Goal: Task Accomplishment & Management: Use online tool/utility

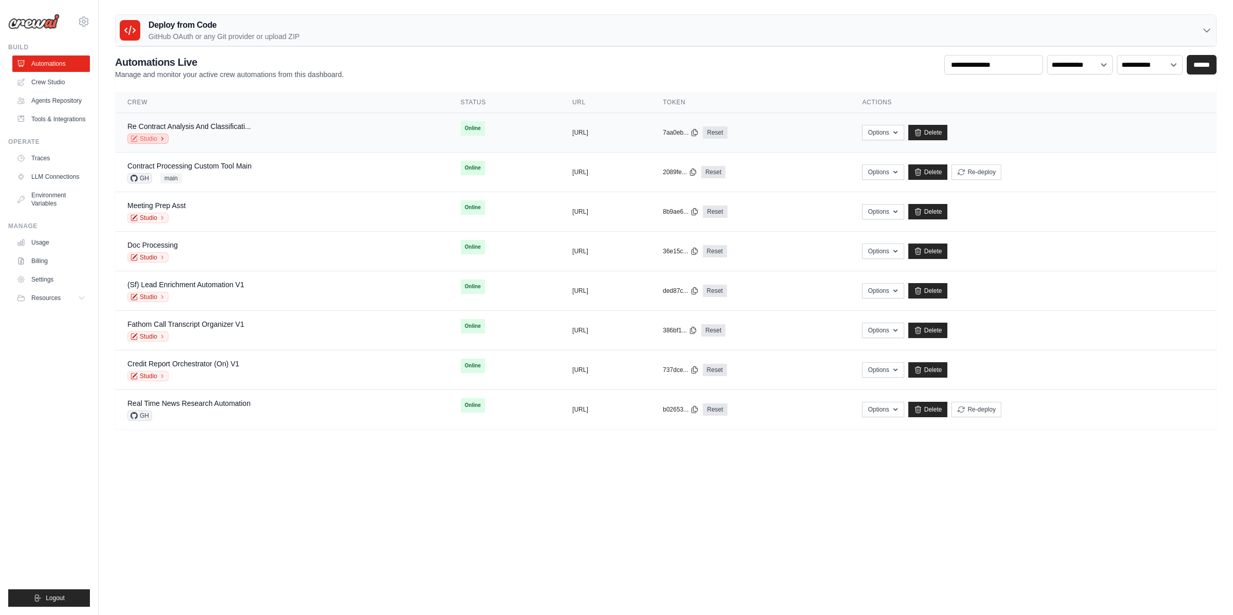
click at [159, 141] on icon at bounding box center [162, 139] width 6 height 6
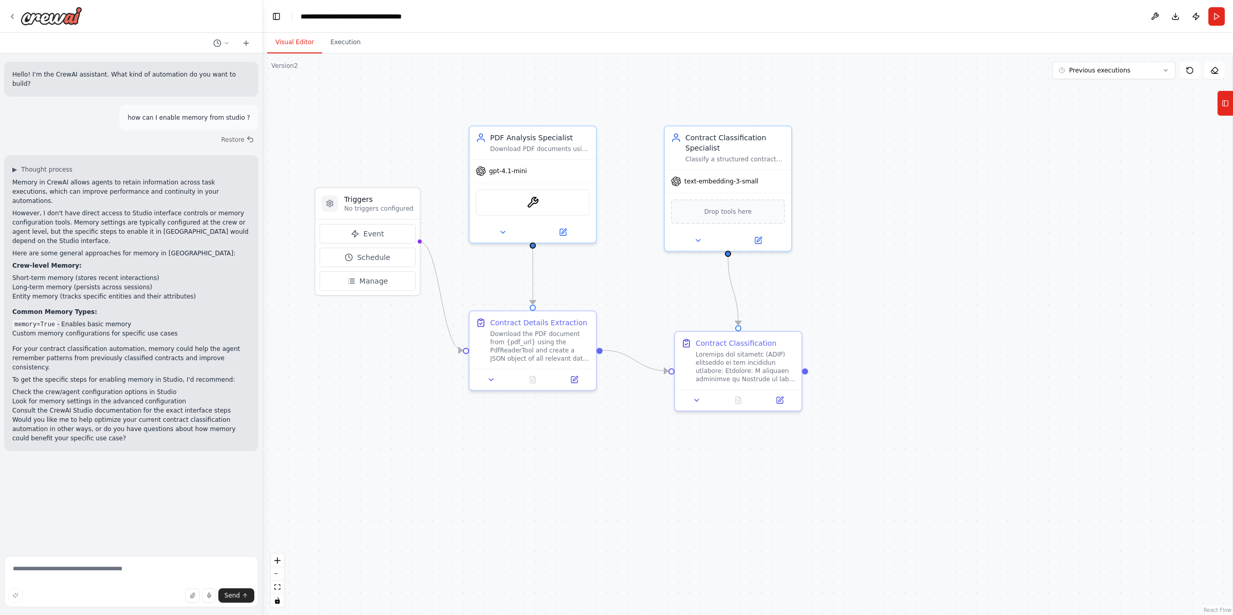
click at [6, 14] on div at bounding box center [131, 16] width 263 height 33
click at [11, 17] on icon at bounding box center [12, 16] width 8 height 8
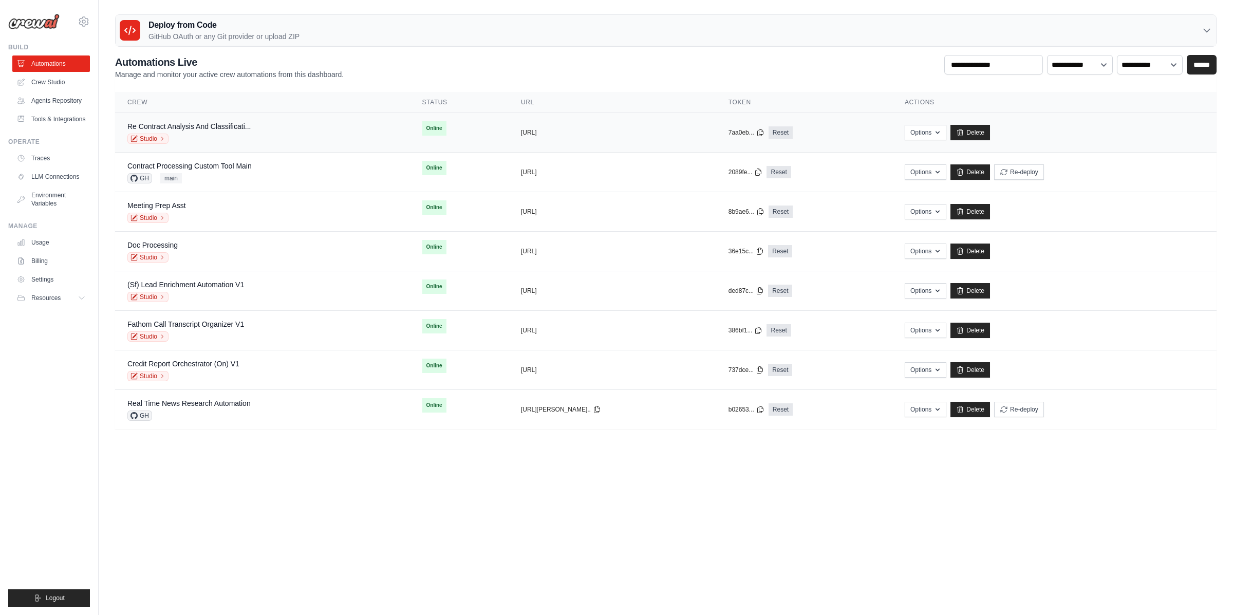
click at [265, 128] on div "Re Contract Analysis And Classificati... Studio" at bounding box center [262, 132] width 270 height 23
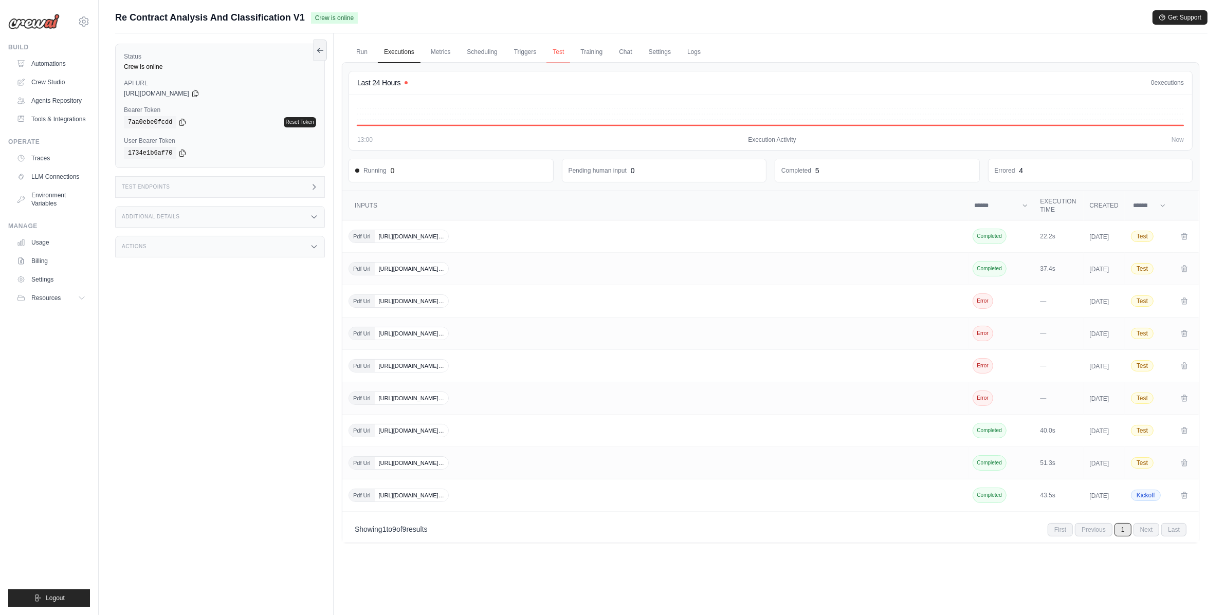
click at [557, 49] on link "Test" at bounding box center [558, 53] width 24 height 22
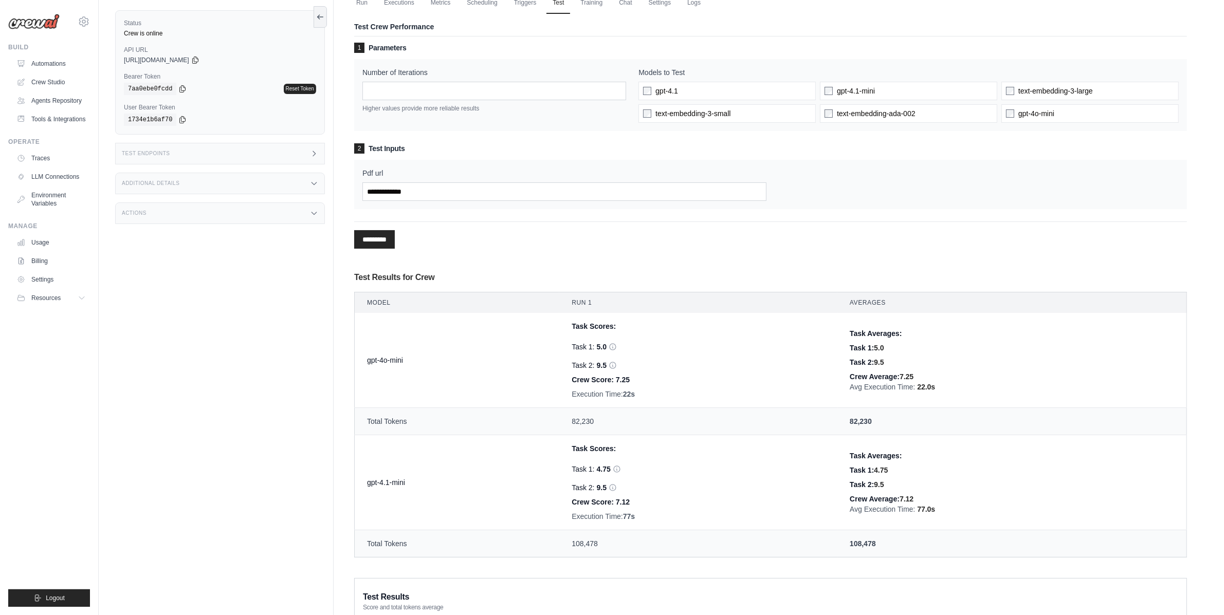
scroll to position [50, 0]
click at [383, 478] on td "gpt-4.1-mini" at bounding box center [457, 482] width 205 height 95
click at [395, 419] on td "Total Tokens" at bounding box center [457, 421] width 205 height 27
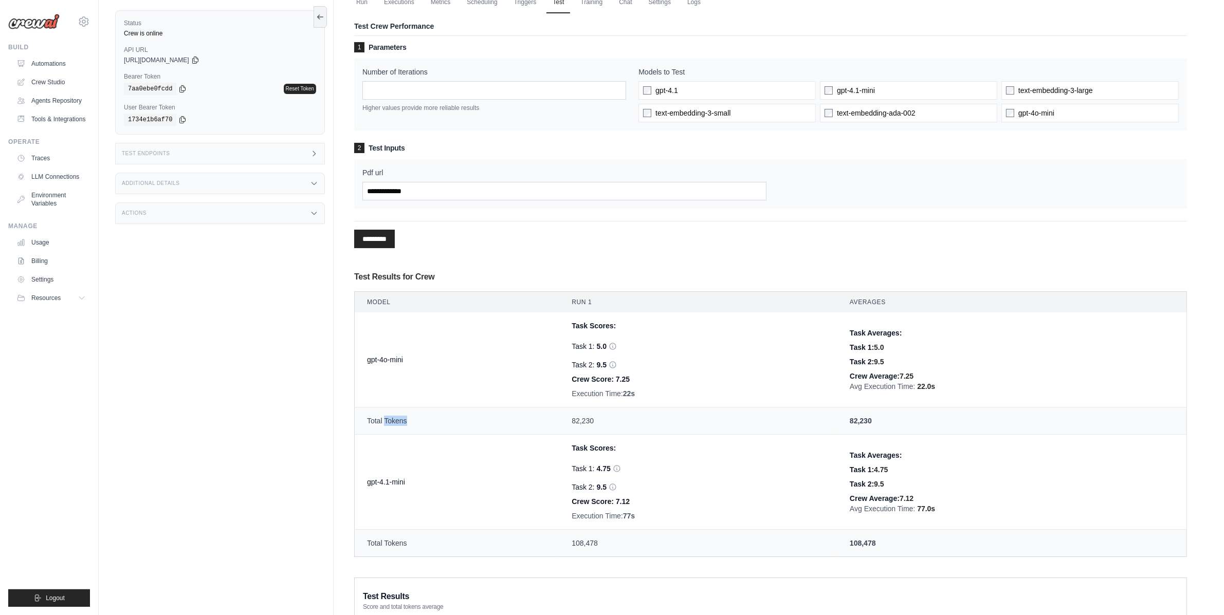
click at [395, 419] on td "Total Tokens" at bounding box center [457, 421] width 205 height 27
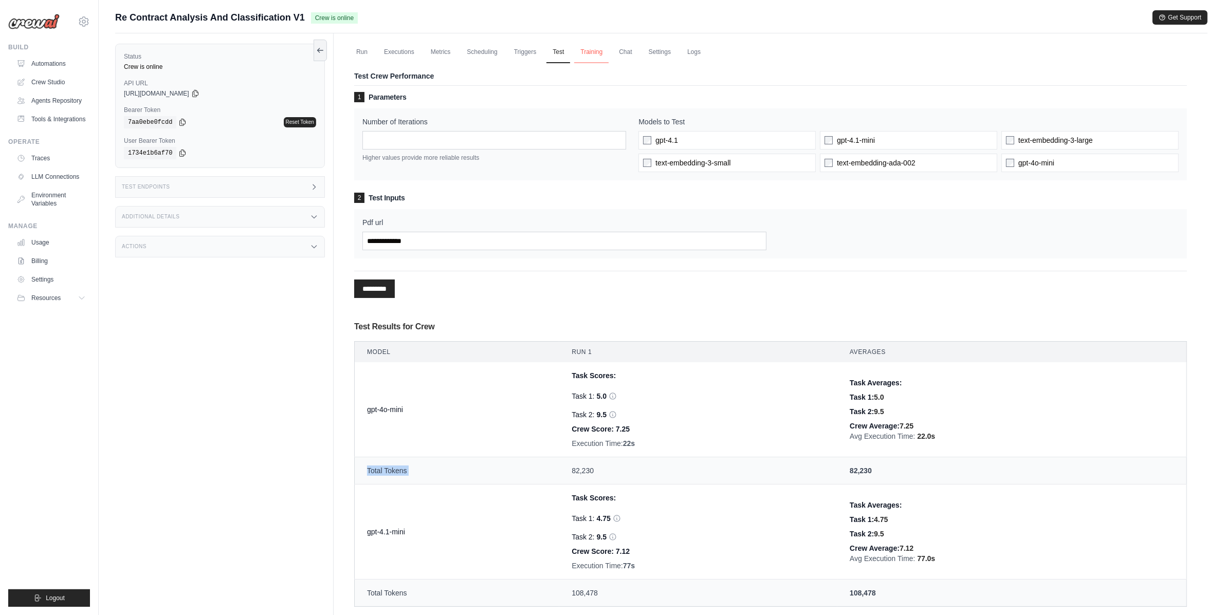
click at [584, 53] on link "Training" at bounding box center [591, 53] width 34 height 22
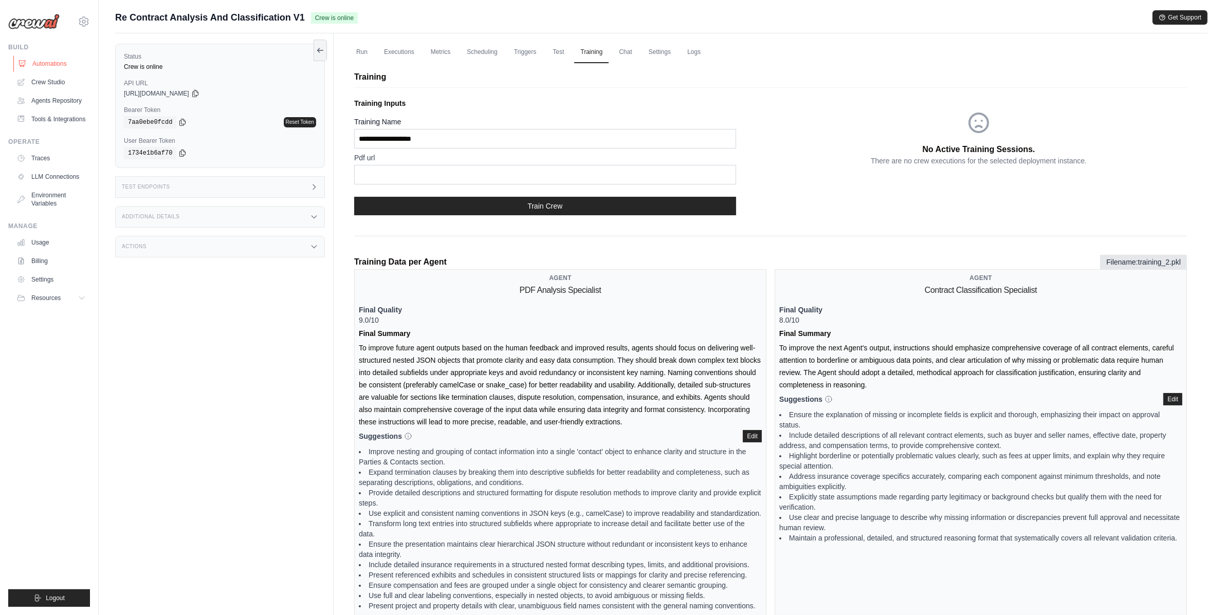
click at [58, 61] on link "Automations" at bounding box center [52, 64] width 78 height 16
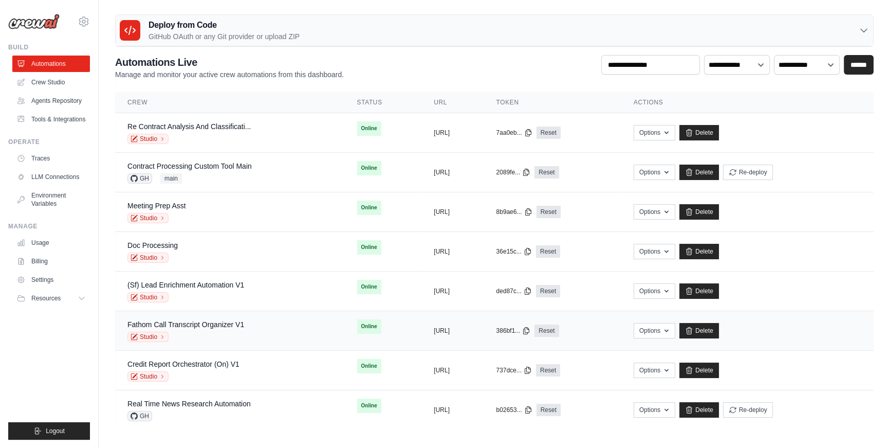
scroll to position [3, 0]
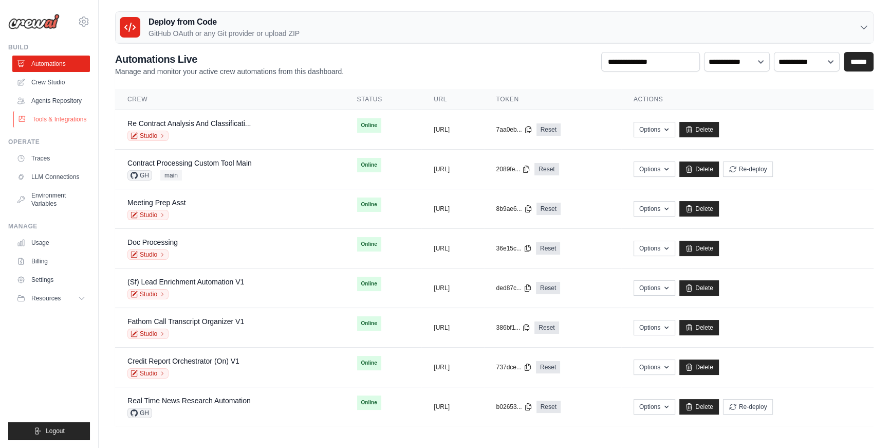
click at [69, 123] on link "Tools & Integrations" at bounding box center [52, 119] width 78 height 16
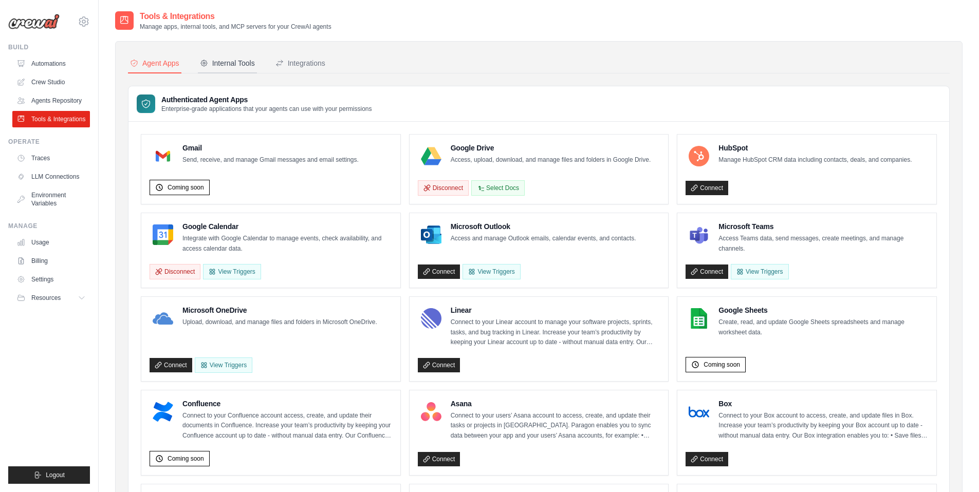
click at [238, 60] on div "Internal Tools" at bounding box center [227, 63] width 55 height 10
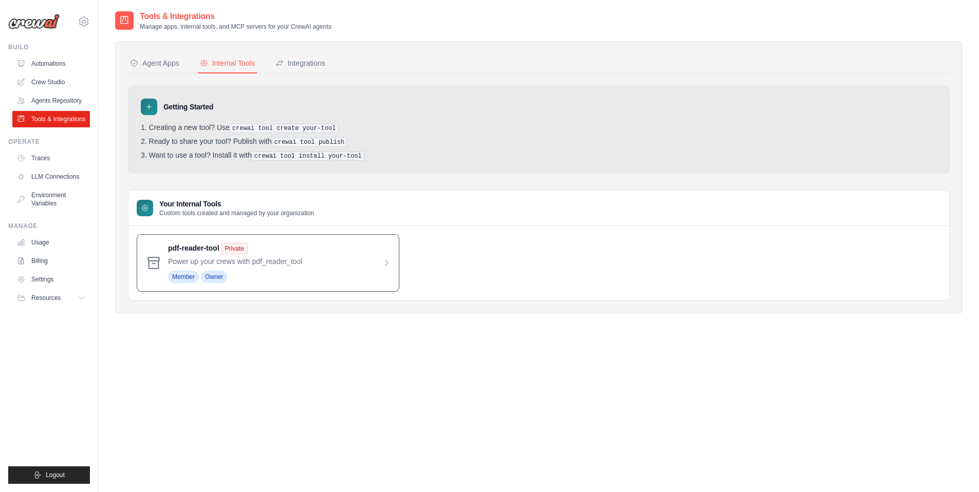
drag, startPoint x: 166, startPoint y: 246, endPoint x: 218, endPoint y: 246, distance: 51.9
click at [218, 246] on div "pdf-reader-tool Private Power up your crews with pdf_reader_tool Member Owner" at bounding box center [268, 263] width 263 height 58
drag, startPoint x: 218, startPoint y: 246, endPoint x: 164, endPoint y: 350, distance: 117.9
click at [305, 56] on button "Integrations" at bounding box center [300, 64] width 54 height 20
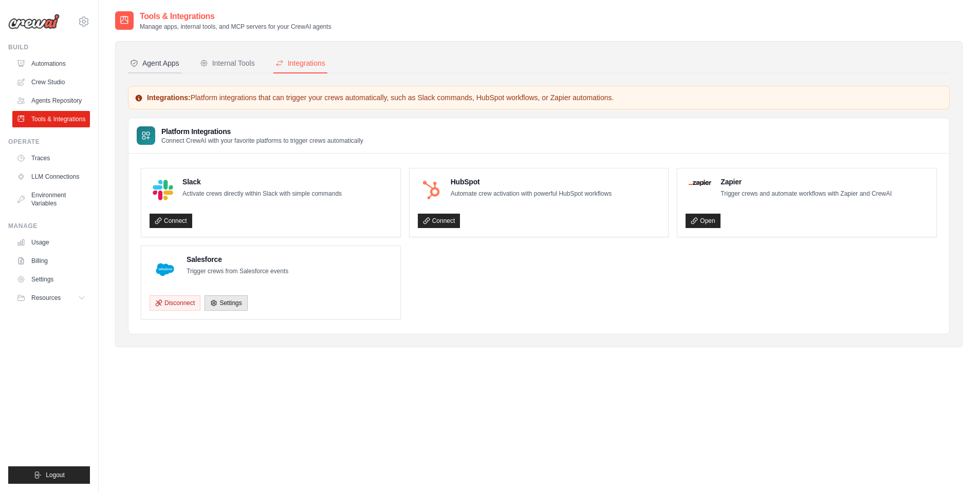
click at [167, 66] on div "Agent Apps" at bounding box center [154, 63] width 49 height 10
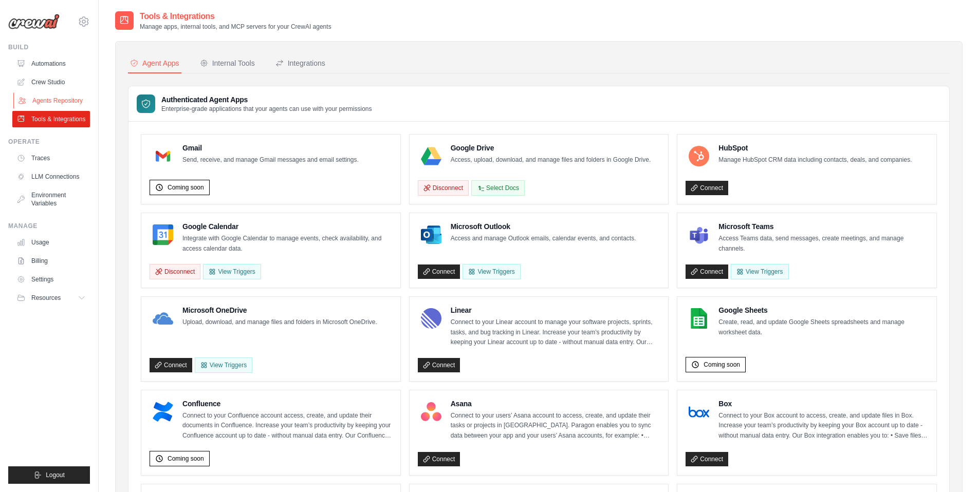
click at [70, 102] on link "Agents Repository" at bounding box center [52, 101] width 78 height 16
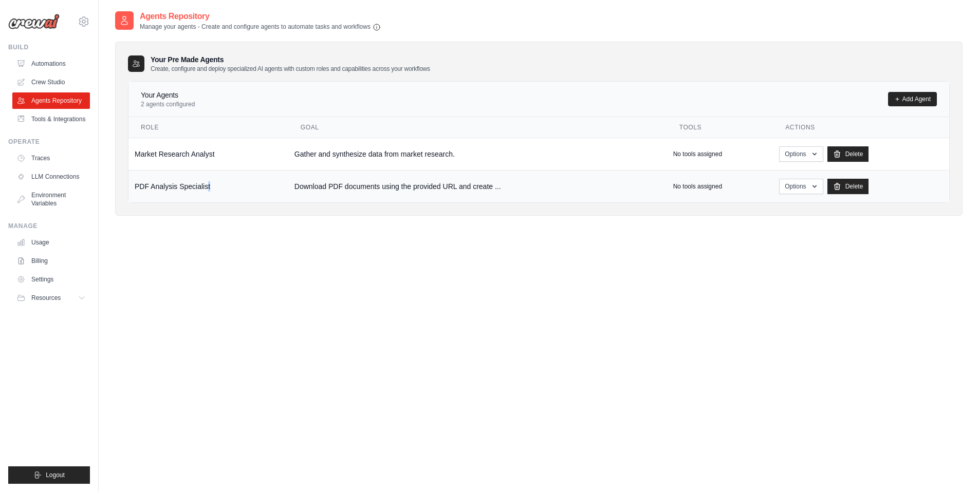
click at [130, 193] on td "PDF Analysis Specialist" at bounding box center [208, 186] width 160 height 32
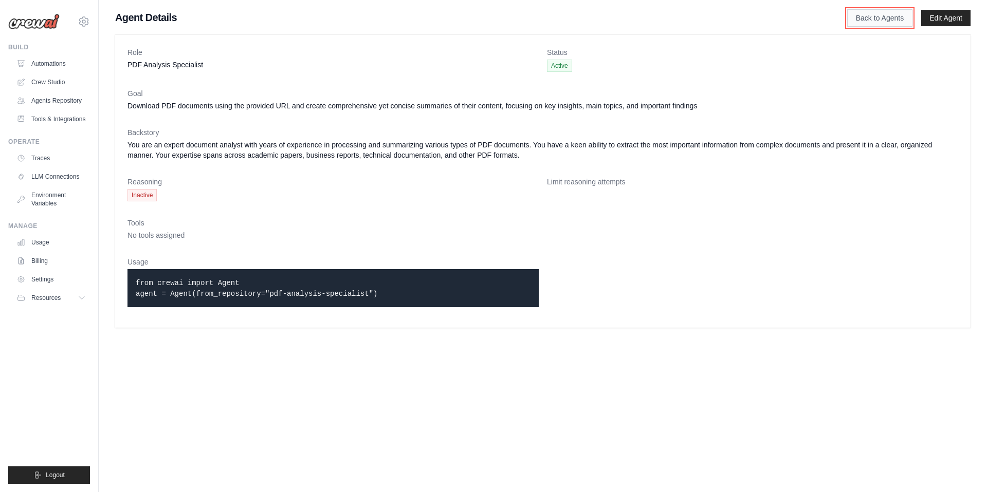
click at [878, 20] on link "Back to Agents" at bounding box center [879, 17] width 65 height 17
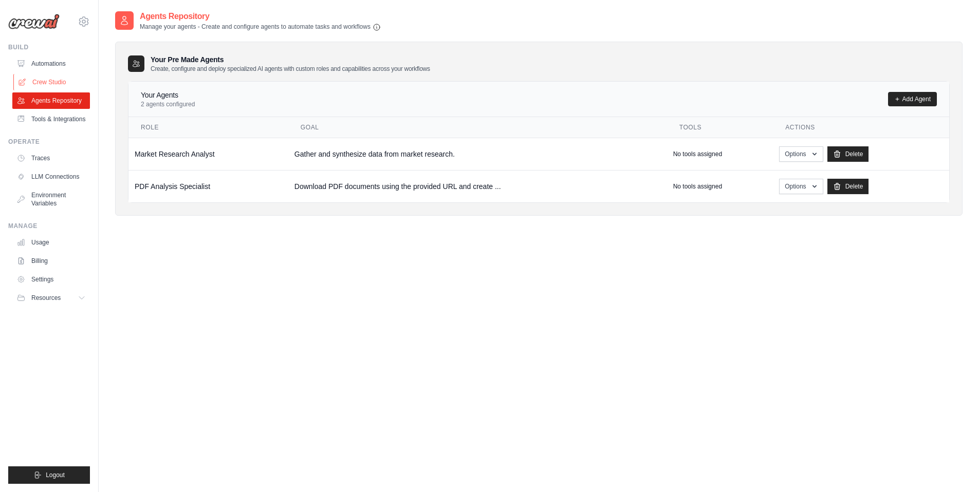
click at [39, 88] on link "Crew Studio" at bounding box center [52, 82] width 78 height 16
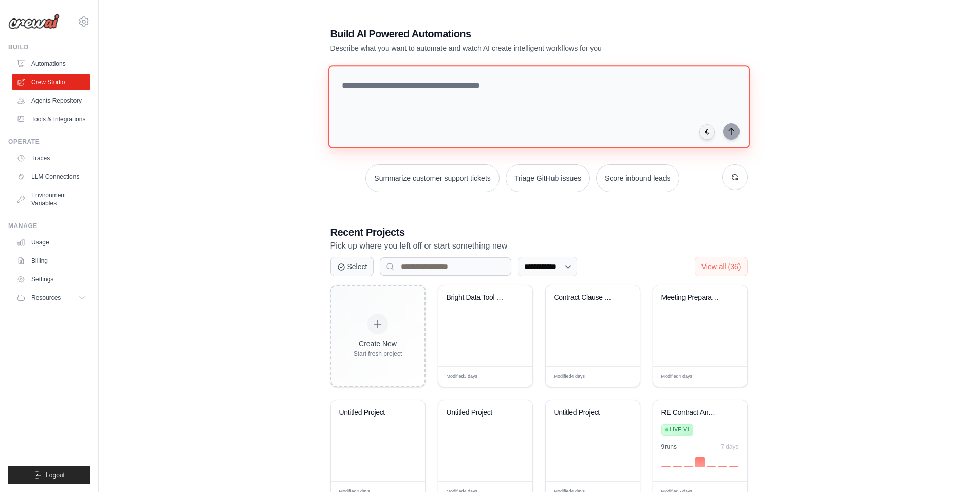
click at [423, 97] on textarea at bounding box center [538, 106] width 421 height 83
click at [514, 104] on textarea at bounding box center [538, 106] width 421 height 83
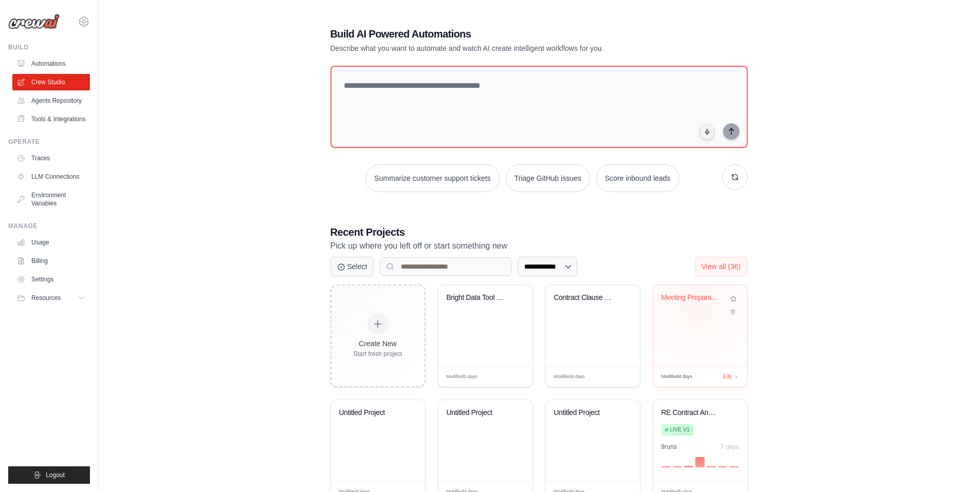
click at [696, 310] on div "Meeting Preparation Assistant" at bounding box center [700, 305] width 78 height 24
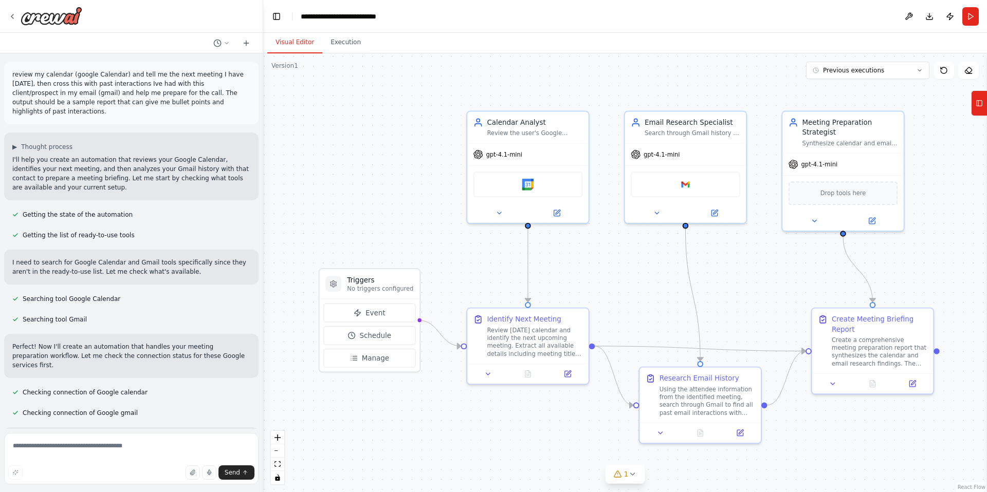
click at [89, 79] on p "review my calendar (google Calendar) and tell me the next meeting I have today,…" at bounding box center [131, 93] width 238 height 46
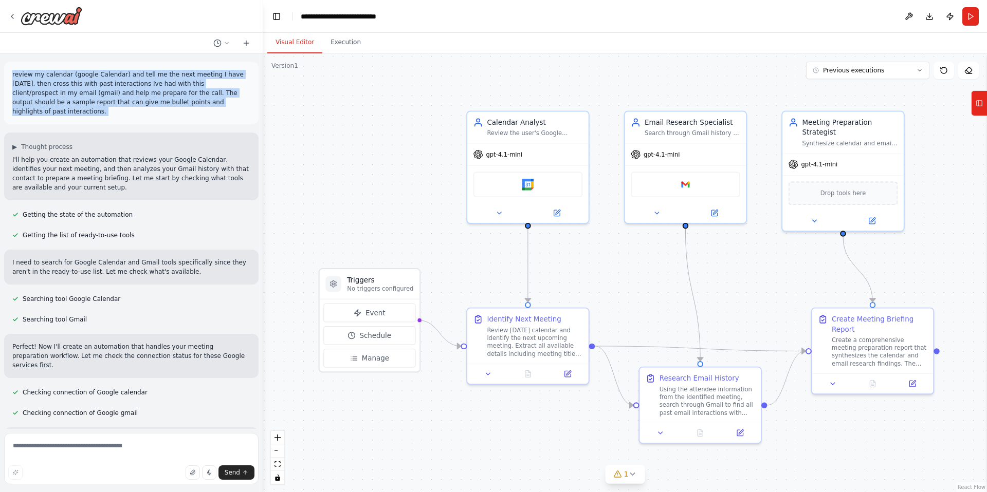
click at [89, 79] on p "review my calendar (google Calendar) and tell me the next meeting I have today,…" at bounding box center [131, 93] width 238 height 46
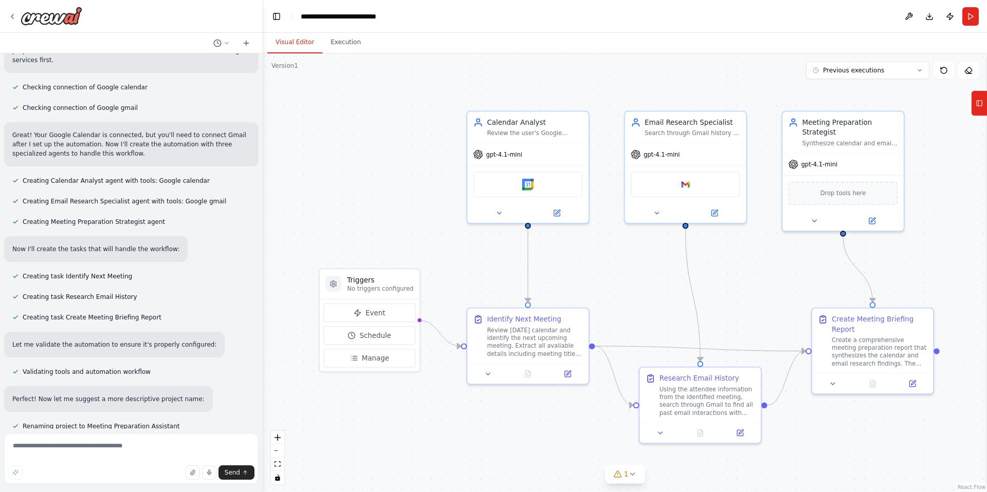
scroll to position [340, 0]
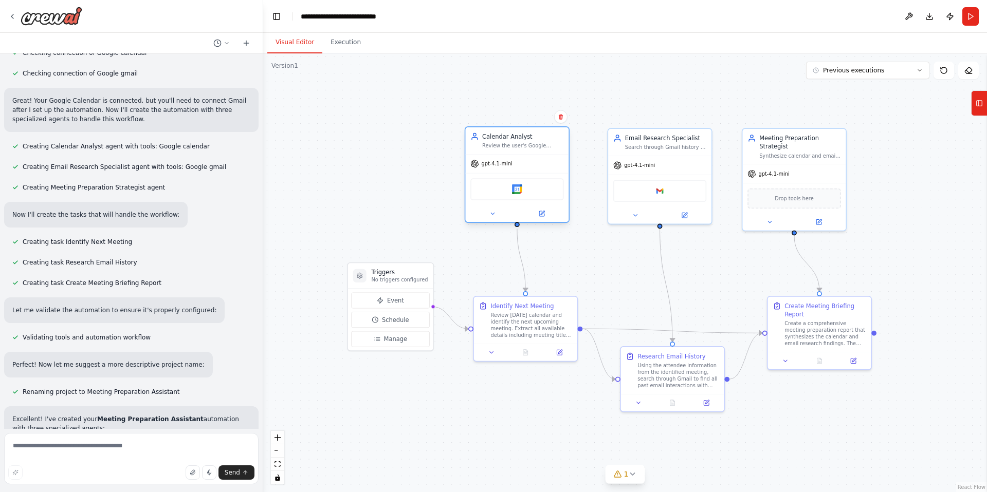
drag, startPoint x: 544, startPoint y: 179, endPoint x: 528, endPoint y: 182, distance: 16.7
click at [528, 182] on div "Google calendar" at bounding box center [516, 189] width 93 height 22
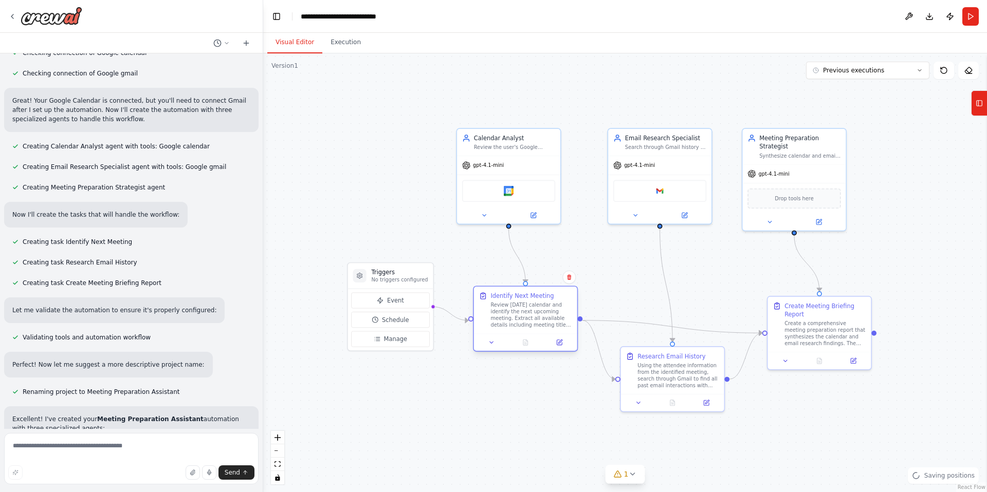
drag, startPoint x: 545, startPoint y: 306, endPoint x: 545, endPoint y: 297, distance: 9.8
click at [545, 296] on div "Identify Next Meeting" at bounding box center [521, 296] width 63 height 8
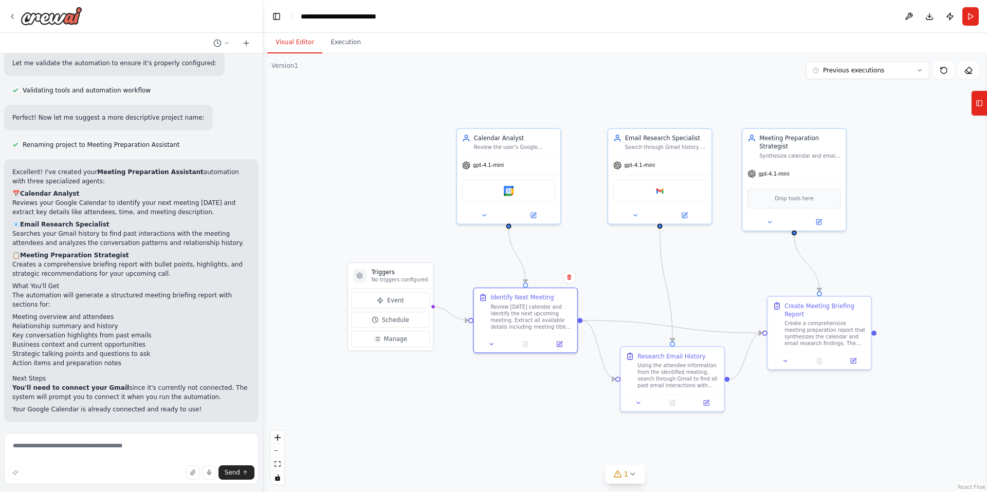
scroll to position [597, 0]
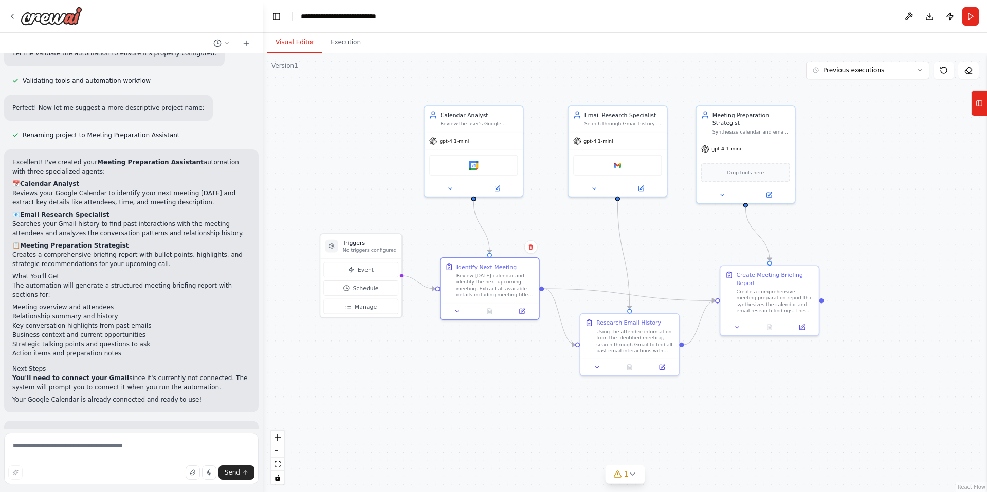
drag, startPoint x: 633, startPoint y: 297, endPoint x: 588, endPoint y: 261, distance: 57.5
click at [588, 261] on div ".deletable-edge-delete-btn { width: 20px; height: 20px; border: 0px solid #ffff…" at bounding box center [625, 272] width 724 height 439
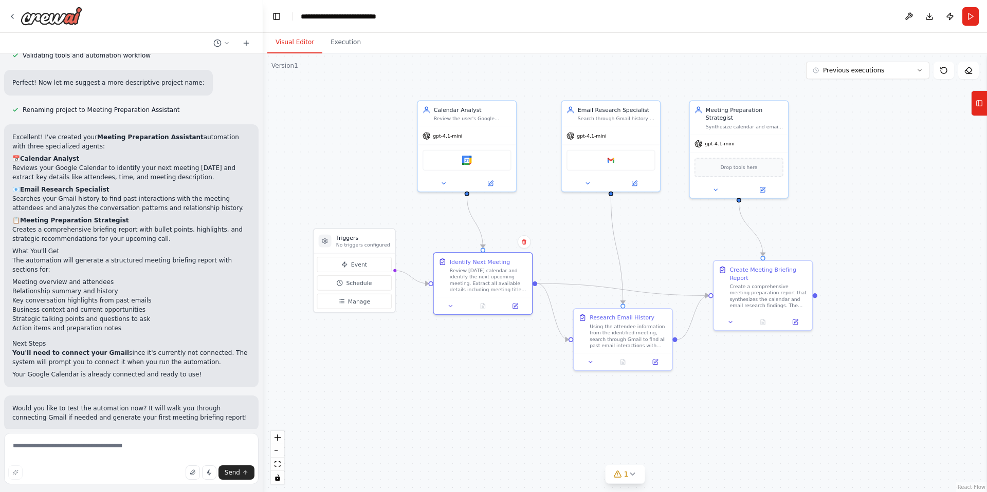
scroll to position [0, 0]
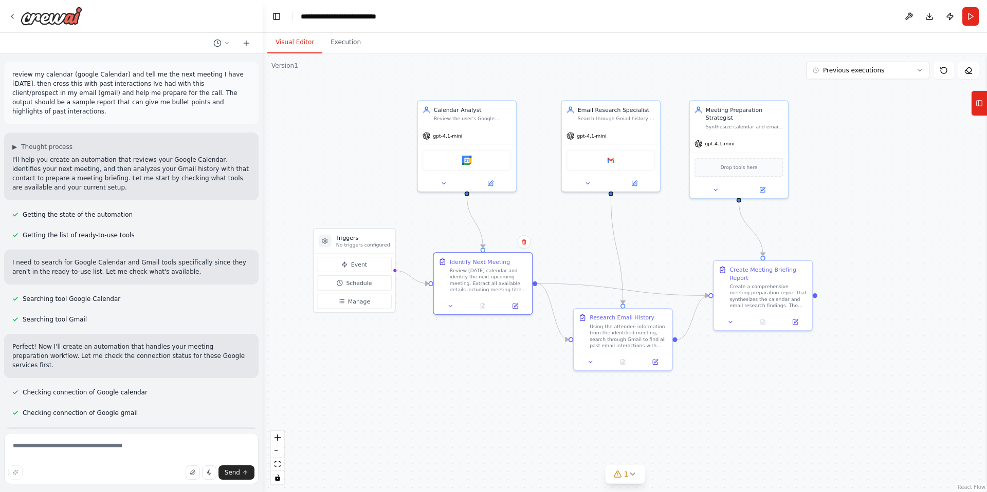
click at [134, 72] on p "review my calendar (google Calendar) and tell me the next meeting I have [DATE]…" at bounding box center [131, 93] width 238 height 46
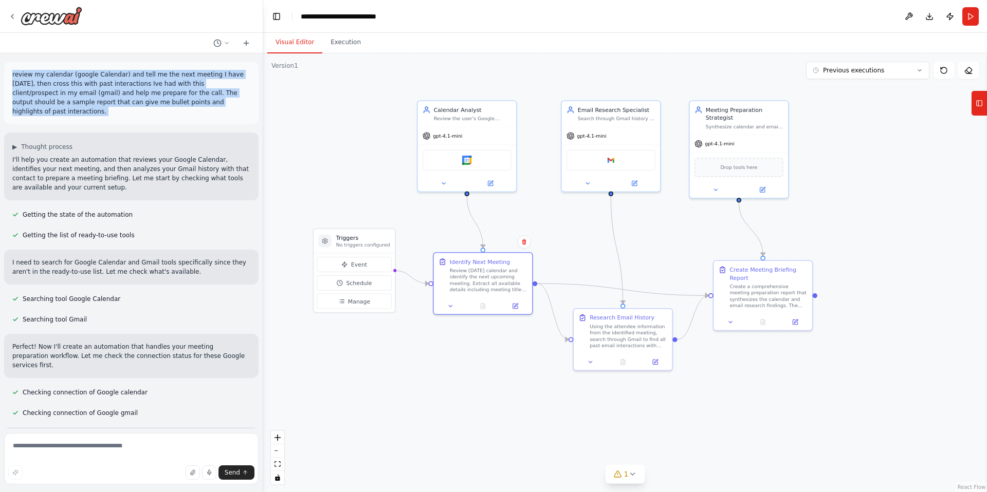
click at [134, 72] on p "review my calendar (google Calendar) and tell me the next meeting I have [DATE]…" at bounding box center [131, 93] width 238 height 46
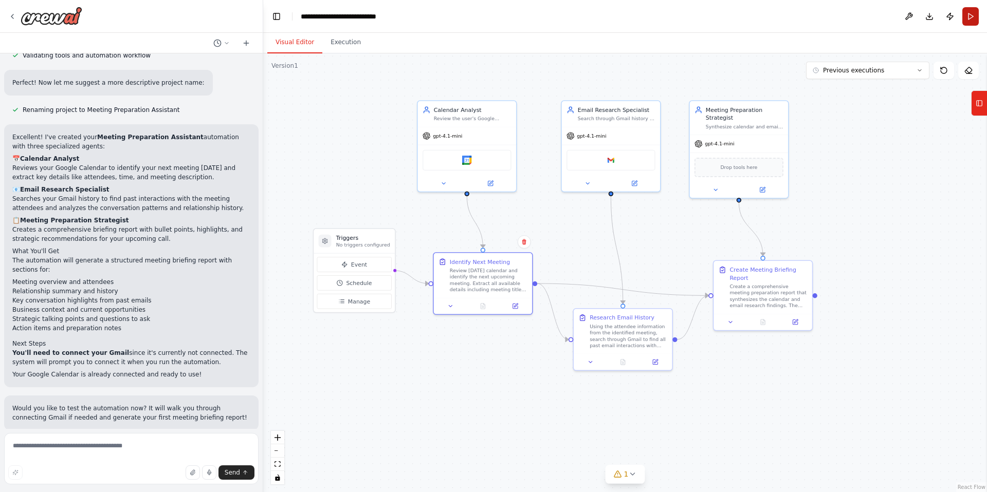
click at [971, 18] on button "Run" at bounding box center [970, 16] width 16 height 19
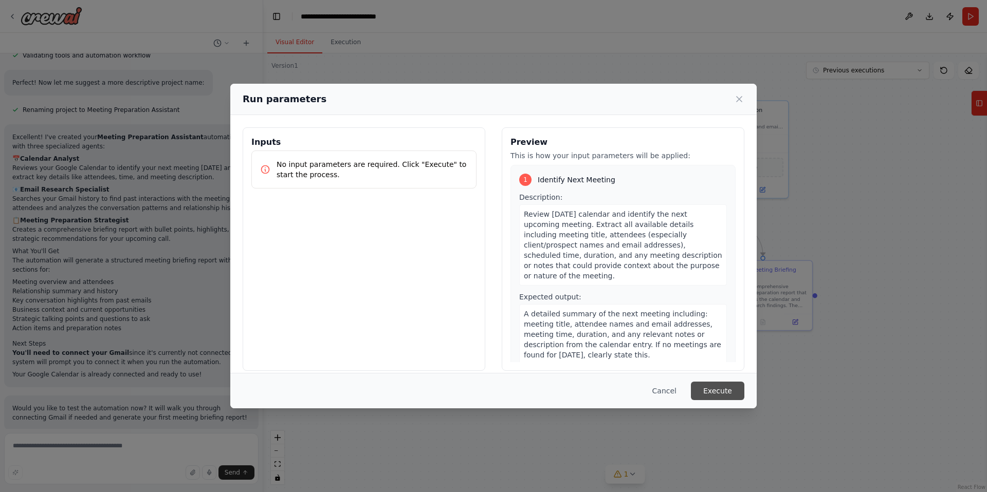
click at [733, 386] on button "Execute" at bounding box center [717, 391] width 53 height 19
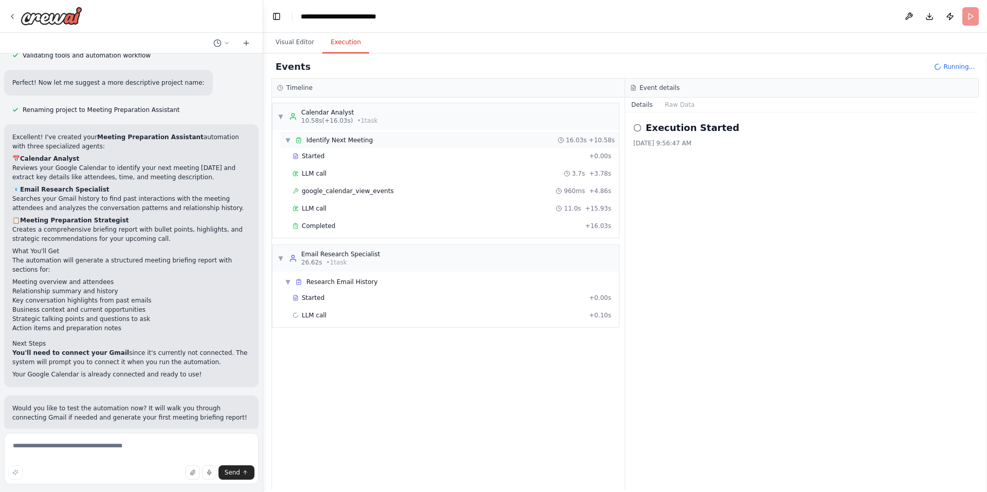
click at [336, 137] on span "Identify Next Meeting" at bounding box center [339, 140] width 66 height 8
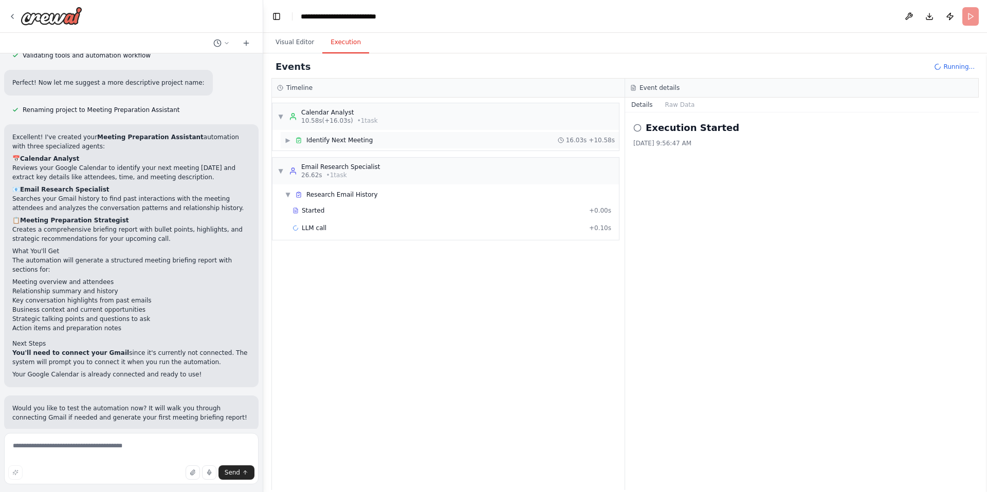
click at [332, 140] on span "Identify Next Meeting" at bounding box center [339, 140] width 66 height 8
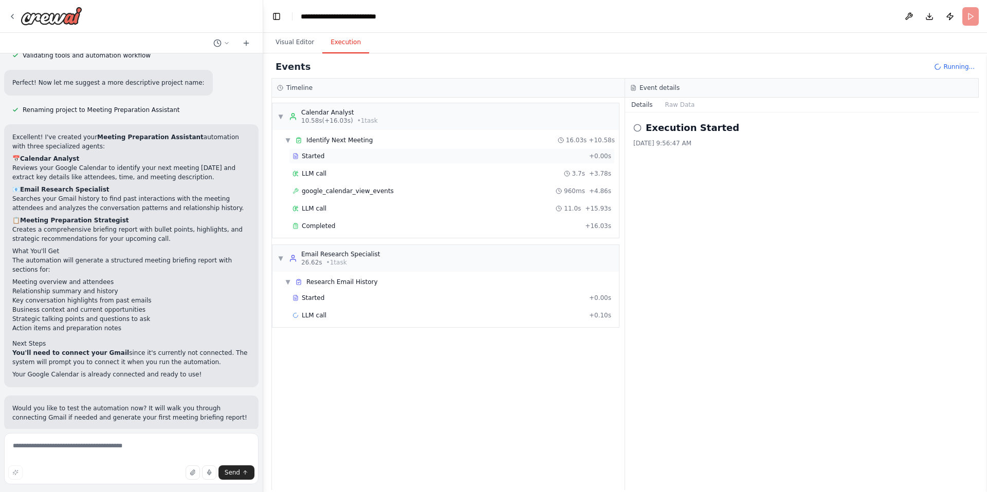
click at [332, 159] on div "Started" at bounding box center [438, 156] width 292 height 8
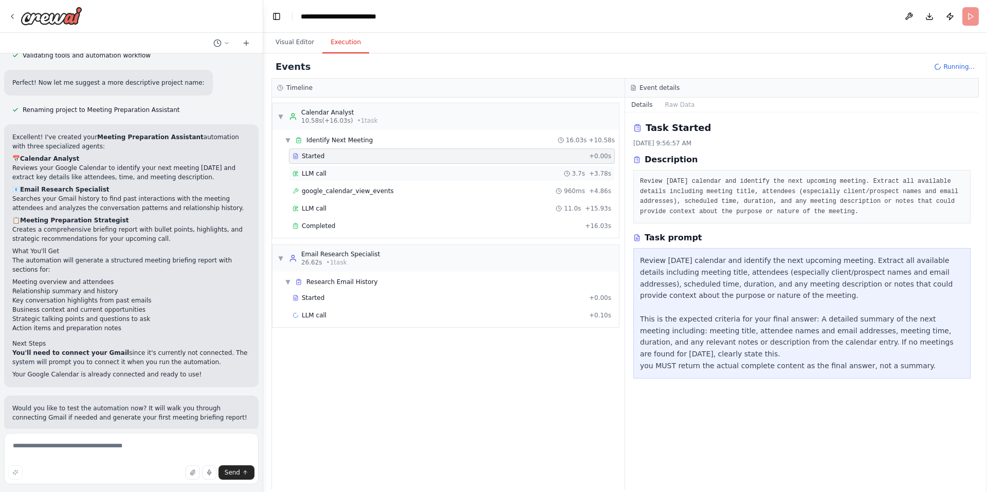
click at [357, 170] on div "LLM call 3.7s + 3.78s" at bounding box center [451, 174] width 319 height 8
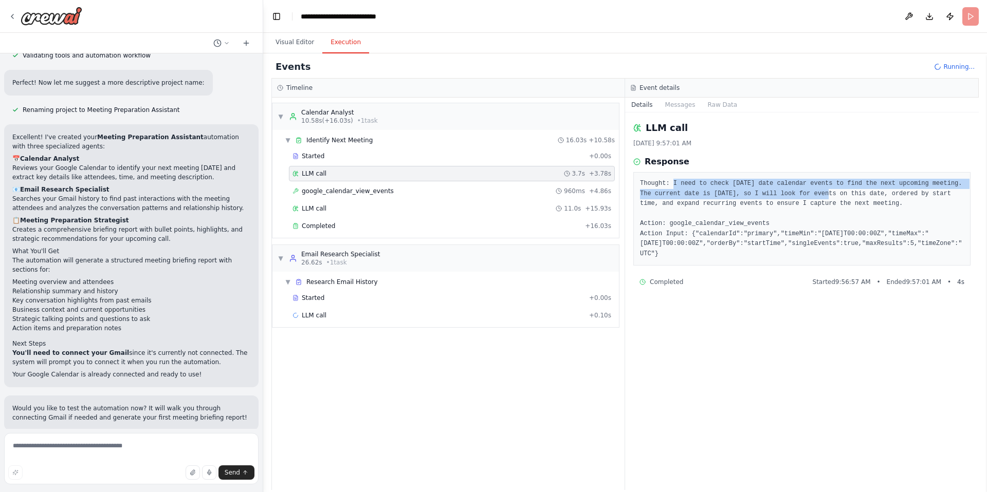
drag, startPoint x: 672, startPoint y: 183, endPoint x: 857, endPoint y: 191, distance: 185.7
click at [857, 191] on pre "Thought: I need to check today's date calendar events to find the next upcoming…" at bounding box center [802, 219] width 324 height 80
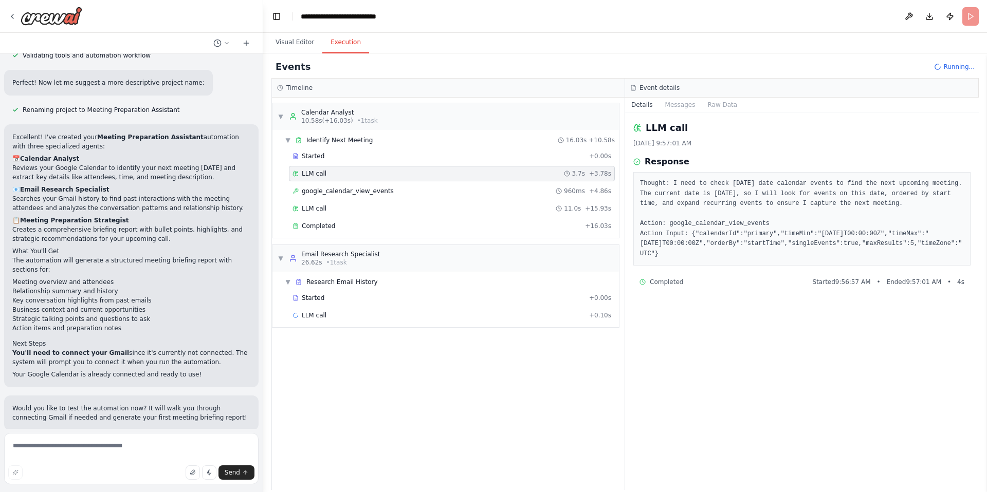
click at [672, 233] on pre "Thought: I need to check today's date calendar events to find the next upcoming…" at bounding box center [802, 219] width 324 height 80
drag, startPoint x: 690, startPoint y: 244, endPoint x: 738, endPoint y: 251, distance: 48.3
click at [738, 251] on pre "Thought: I need to check today's date calendar events to find the next upcoming…" at bounding box center [802, 219] width 324 height 80
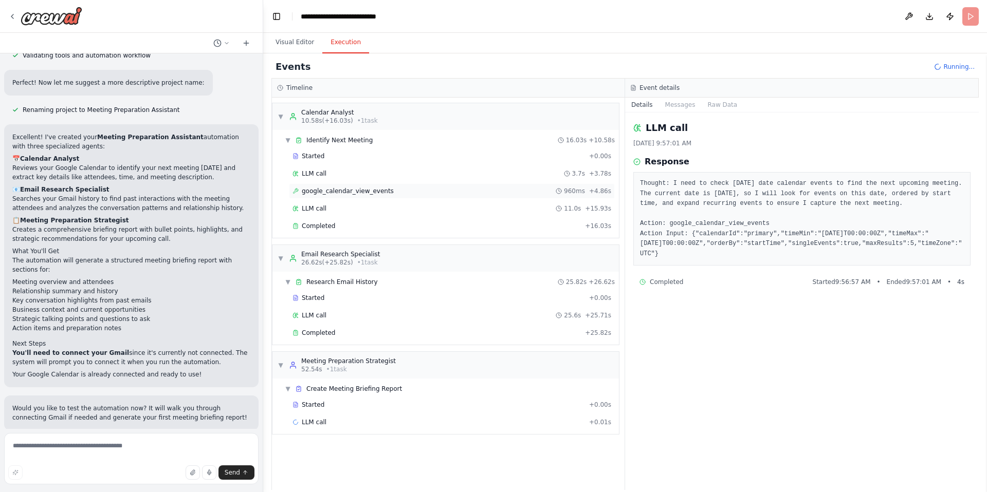
click at [362, 191] on span "google_calendar_view_events" at bounding box center [348, 191] width 92 height 8
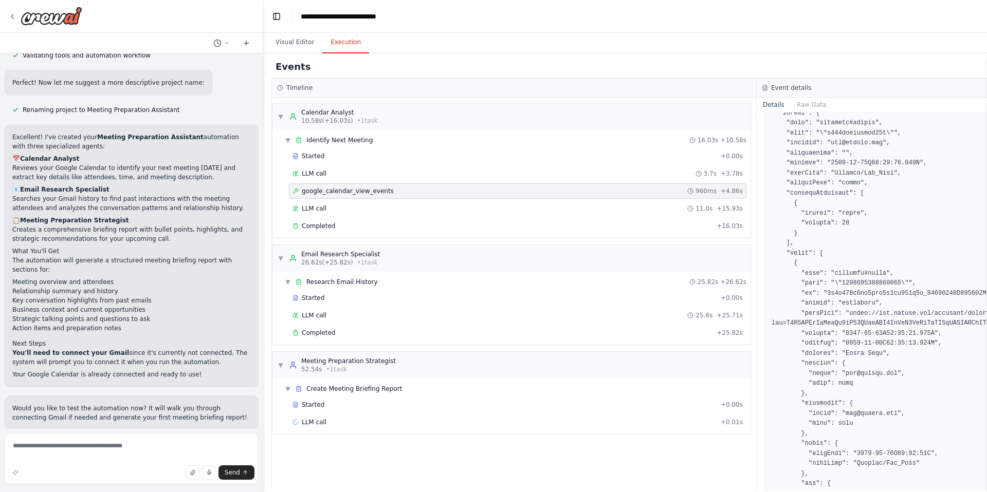
scroll to position [0, 0]
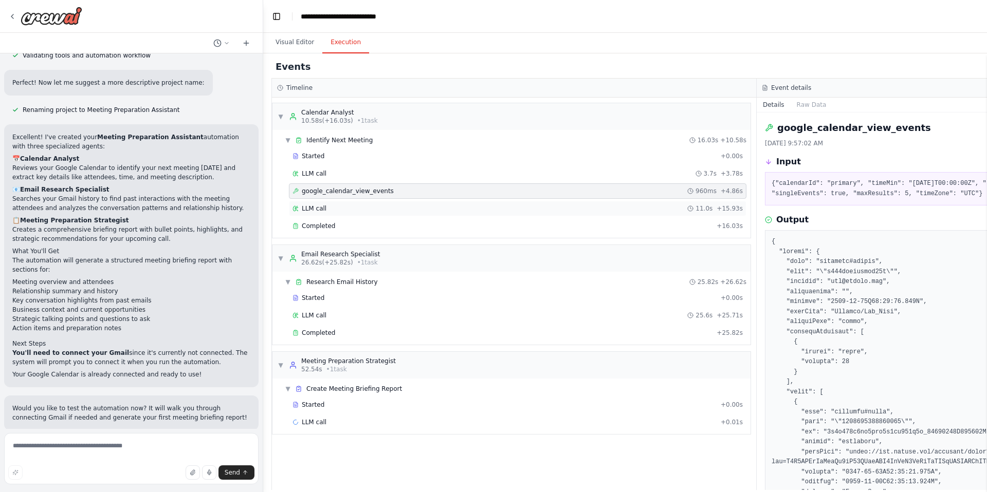
click at [504, 215] on div "LLM call 11.0s + 15.93s" at bounding box center [517, 208] width 457 height 15
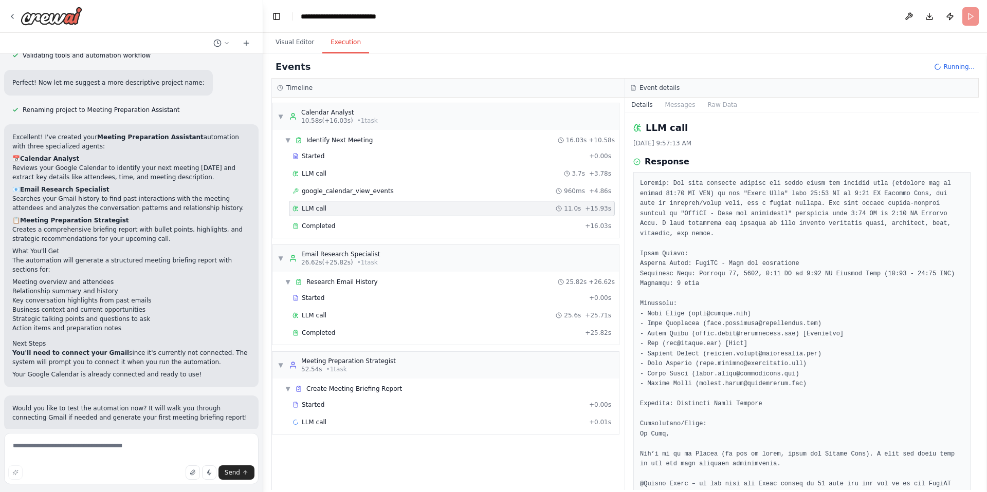
click at [762, 263] on pre at bounding box center [802, 414] width 324 height 471
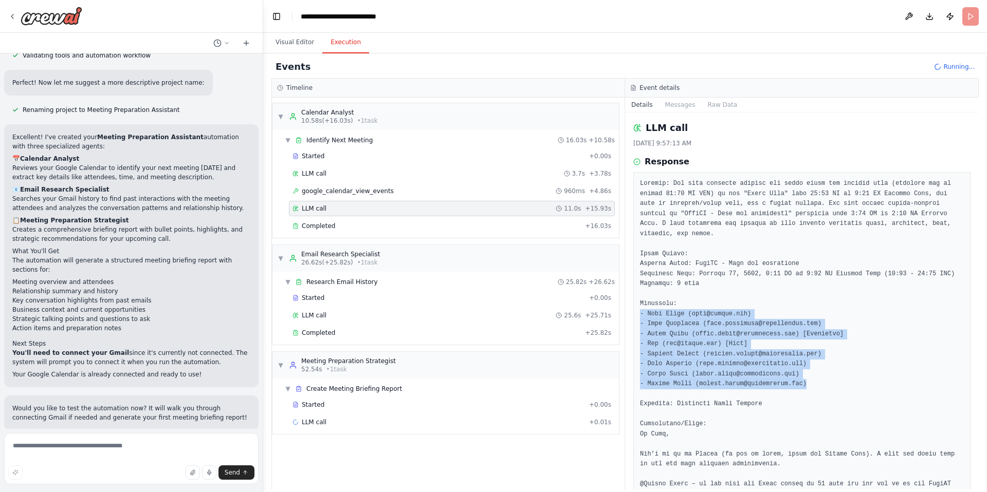
drag, startPoint x: 828, startPoint y: 385, endPoint x: 639, endPoint y: 314, distance: 202.5
click at [639, 314] on div at bounding box center [801, 414] width 337 height 485
click at [691, 354] on pre at bounding box center [802, 414] width 324 height 471
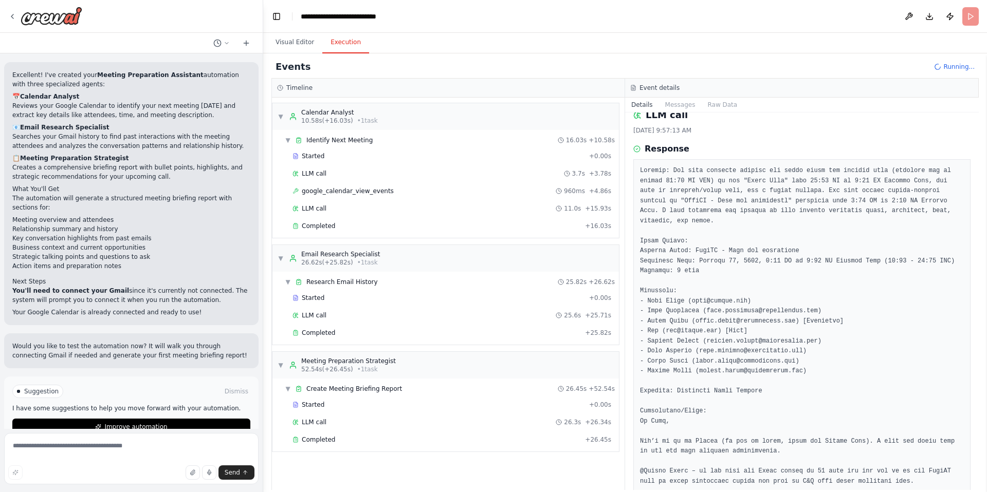
scroll to position [697, 0]
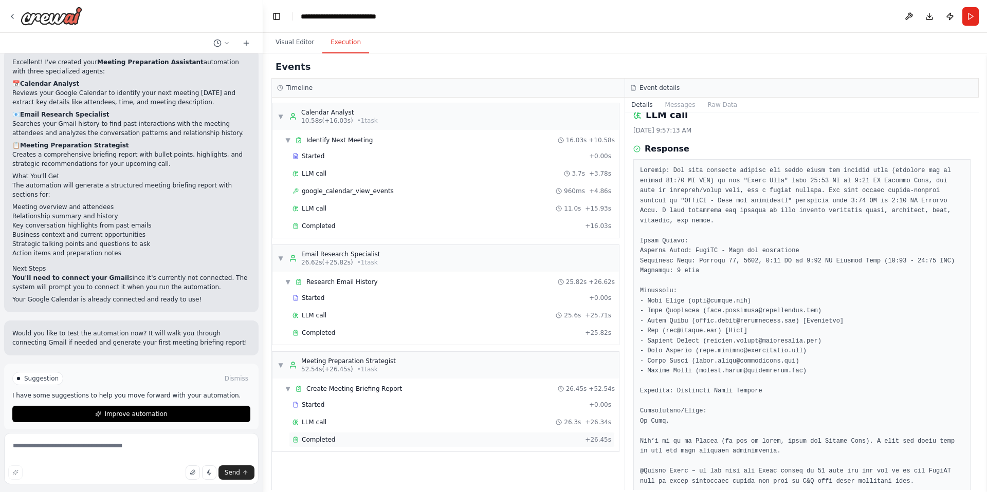
click at [500, 438] on div "Completed" at bounding box center [436, 440] width 288 height 8
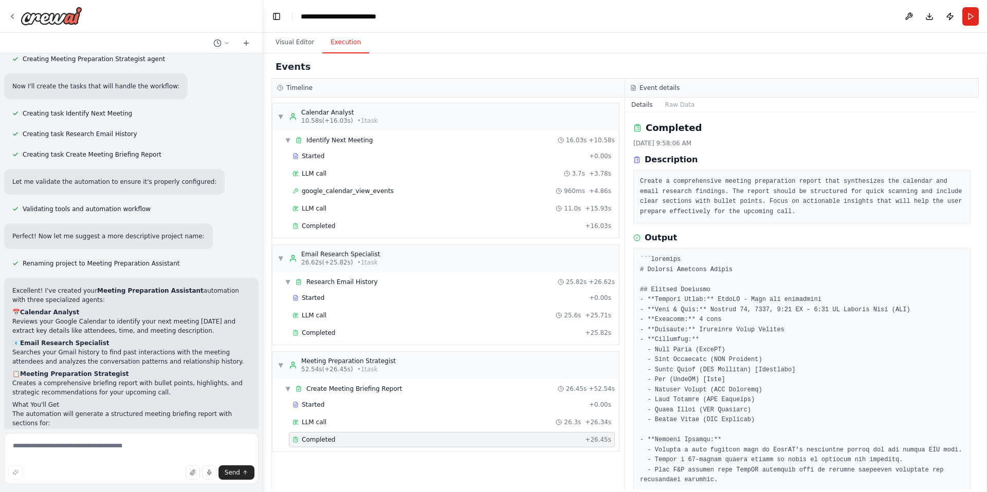
scroll to position [414, 0]
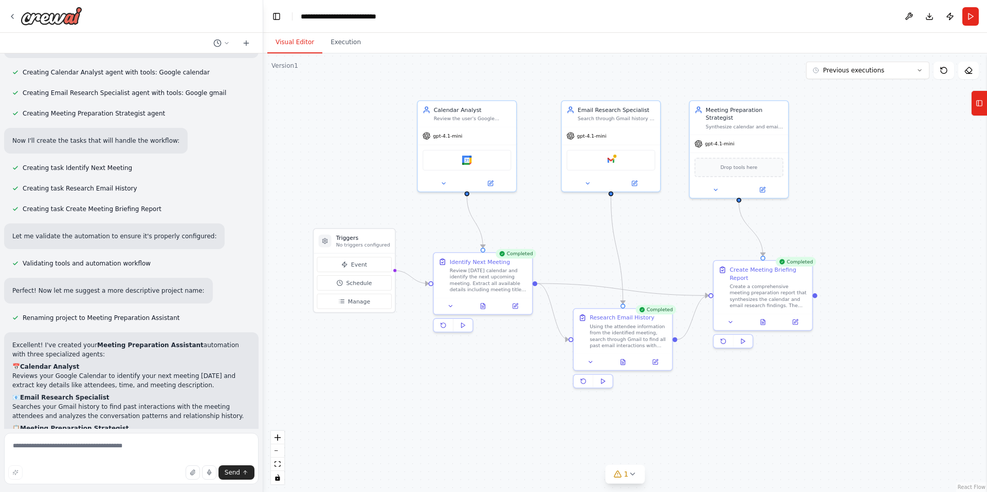
click at [303, 37] on button "Visual Editor" at bounding box center [294, 43] width 55 height 22
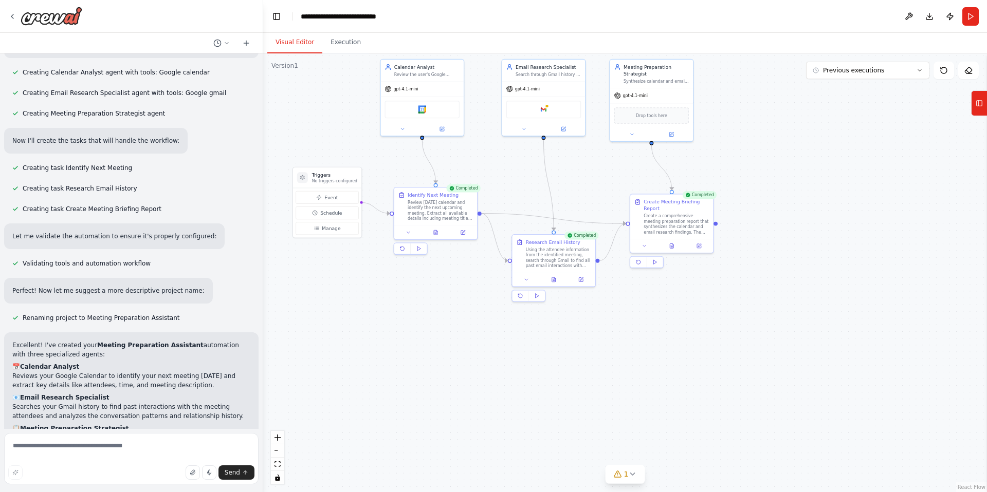
drag, startPoint x: 679, startPoint y: 413, endPoint x: 619, endPoint y: 335, distance: 98.6
click at [619, 335] on div ".deletable-edge-delete-btn { width: 20px; height: 20px; border: 0px solid #ffff…" at bounding box center [625, 272] width 724 height 439
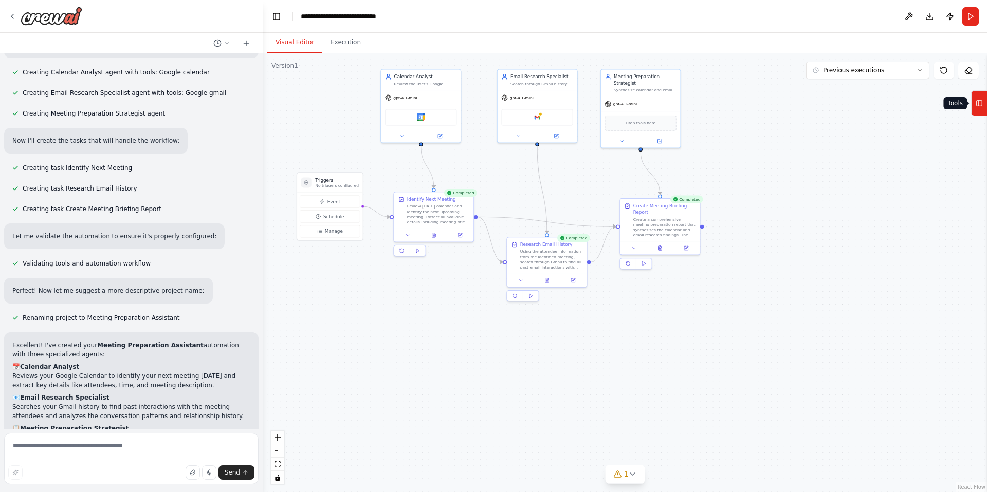
click at [979, 107] on icon at bounding box center [978, 103] width 7 height 16
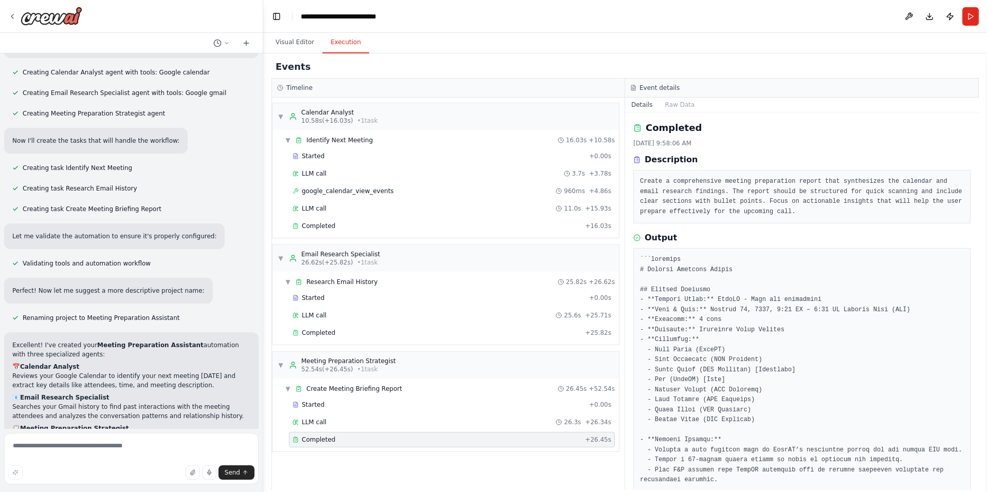
click at [337, 37] on button "Execution" at bounding box center [345, 43] width 47 height 22
click at [367, 312] on div "LLM call 25.6s + 25.71s" at bounding box center [451, 315] width 319 height 8
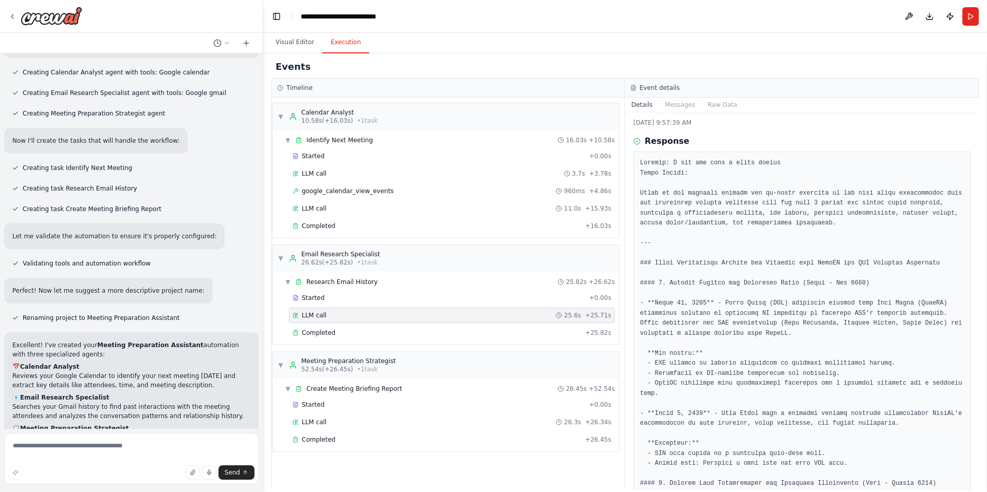
scroll to position [0, 0]
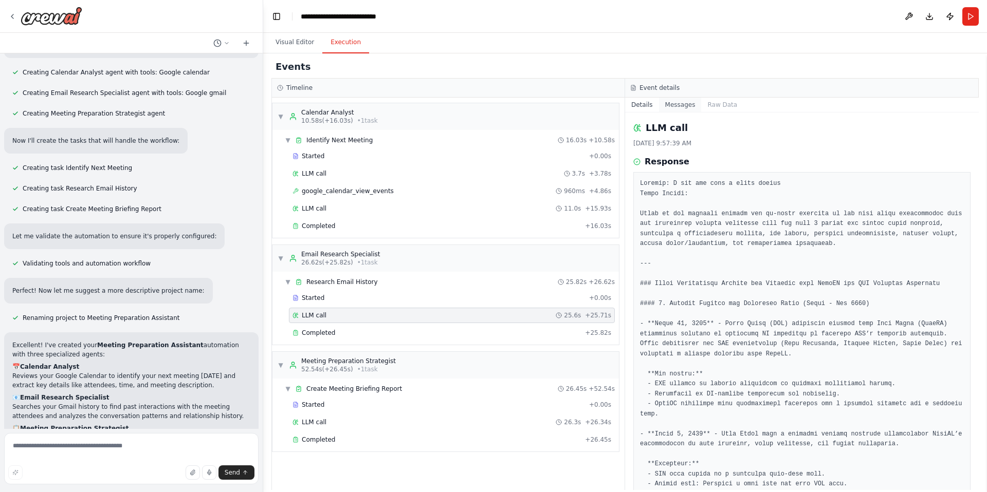
click at [677, 108] on button "Messages" at bounding box center [680, 105] width 43 height 14
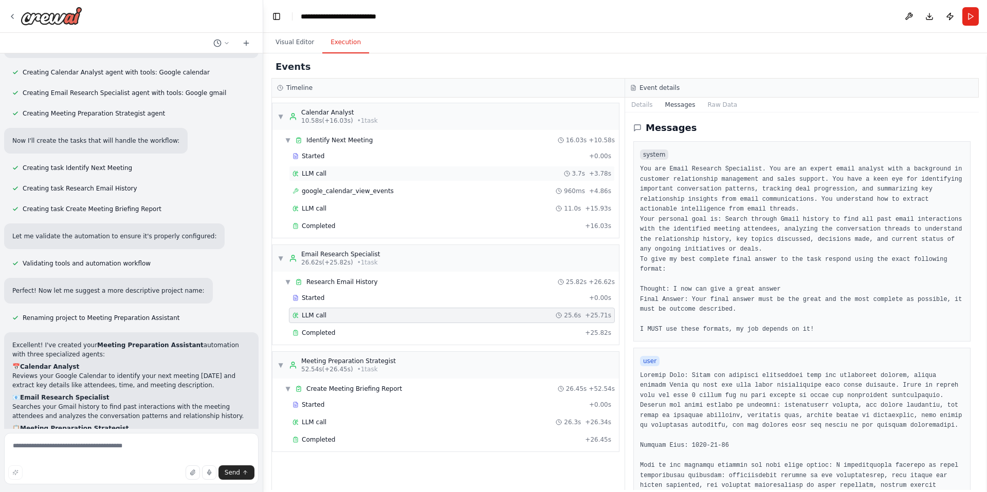
click at [347, 175] on div "LLM call 3.7s + 3.78s" at bounding box center [451, 174] width 319 height 8
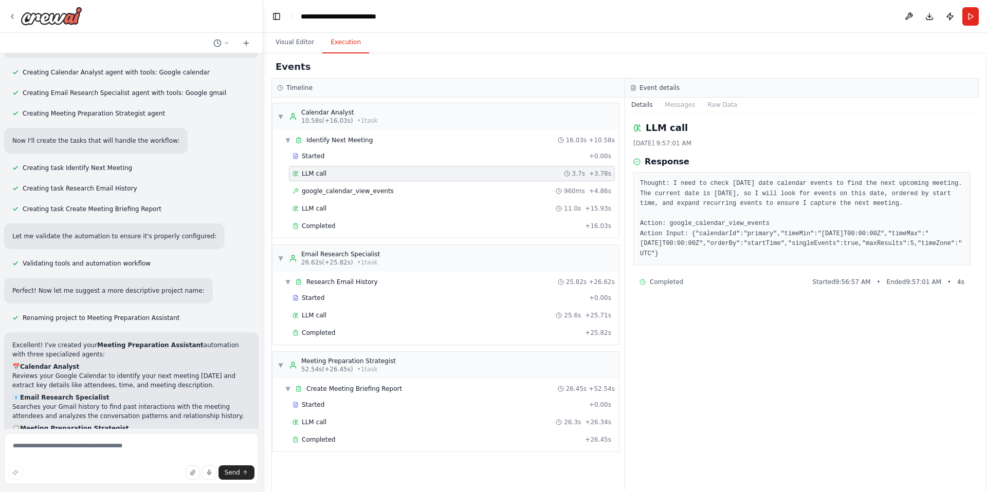
drag, startPoint x: 651, startPoint y: 273, endPoint x: 637, endPoint y: 180, distance: 94.6
click at [637, 180] on div "Thought: I need to check today's date calendar events to find the next upcoming…" at bounding box center [801, 219] width 337 height 94
click at [683, 100] on button "Messages" at bounding box center [680, 105] width 43 height 14
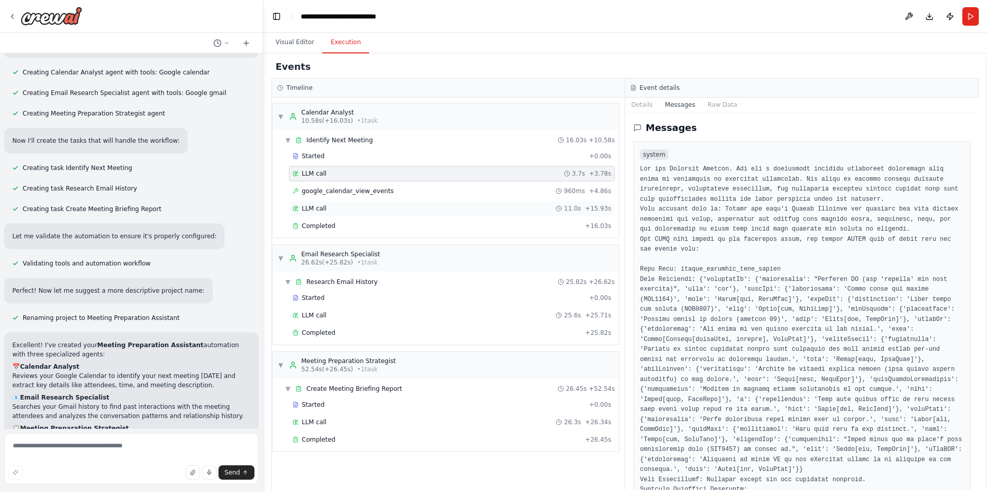
click at [476, 210] on div "LLM call 11.0s + 15.93s" at bounding box center [451, 209] width 319 height 8
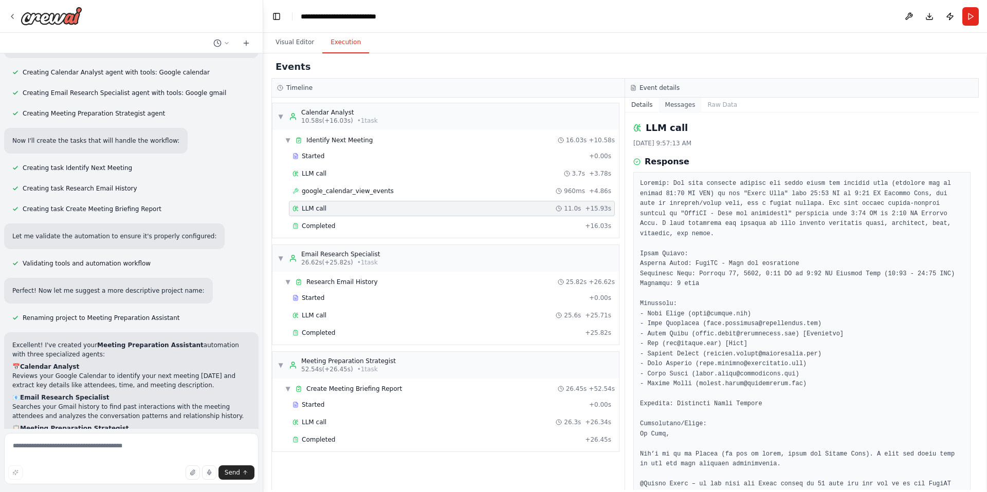
click at [677, 99] on button "Messages" at bounding box center [680, 105] width 43 height 14
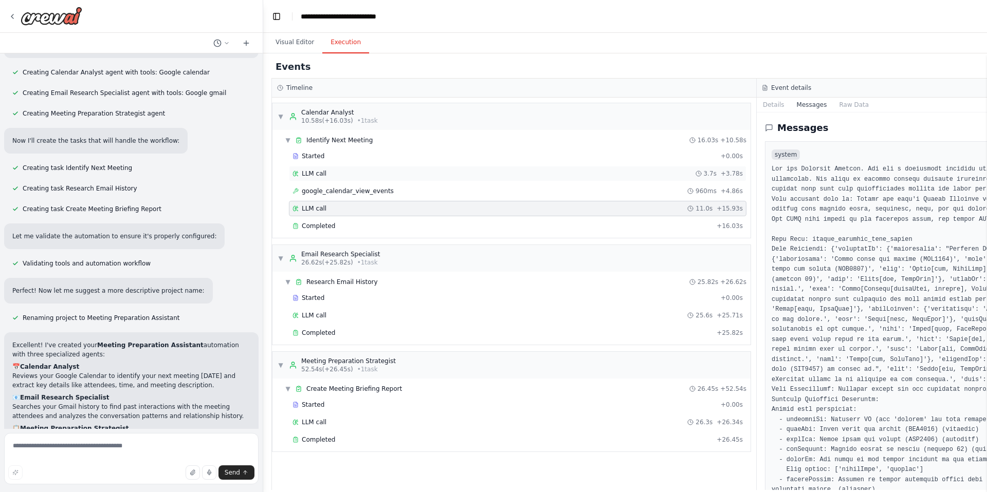
click at [322, 170] on span "LLM call" at bounding box center [314, 174] width 25 height 8
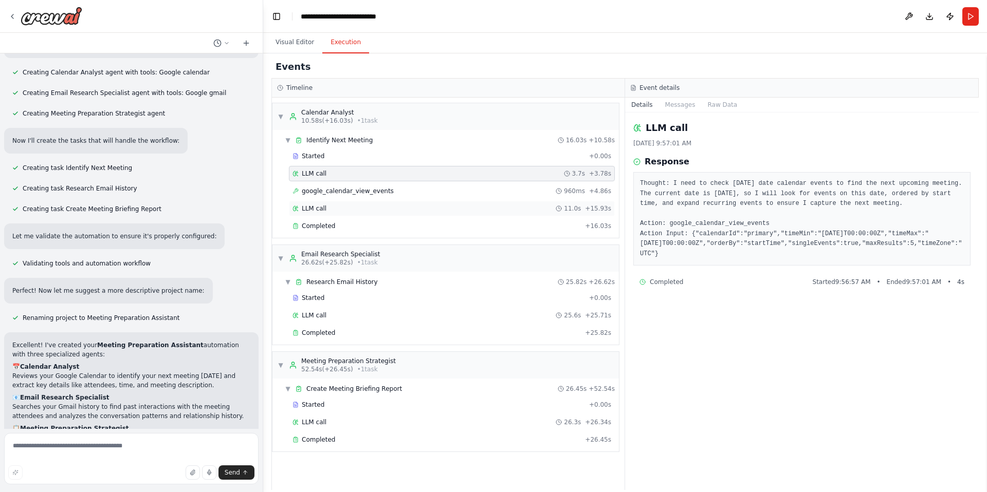
click at [322, 210] on span "LLM call" at bounding box center [314, 209] width 25 height 8
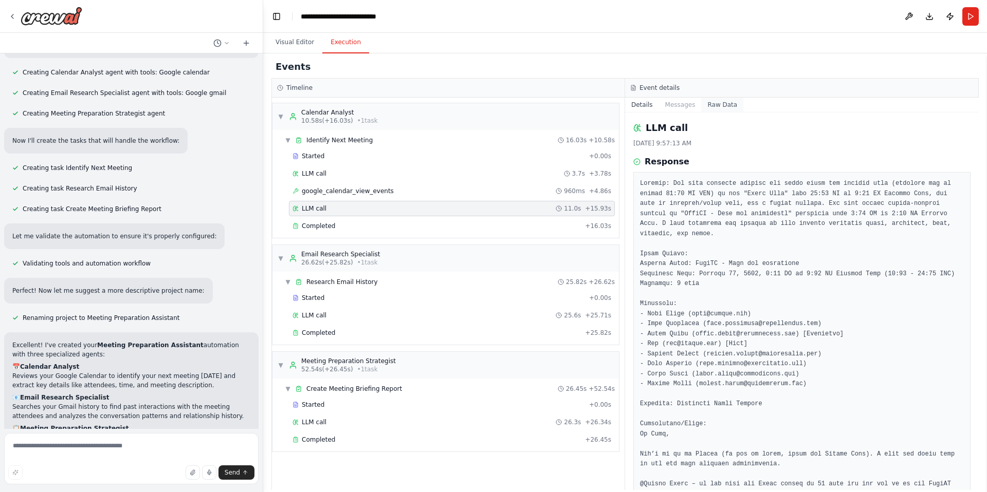
click at [707, 105] on button "Raw Data" at bounding box center [722, 105] width 42 height 14
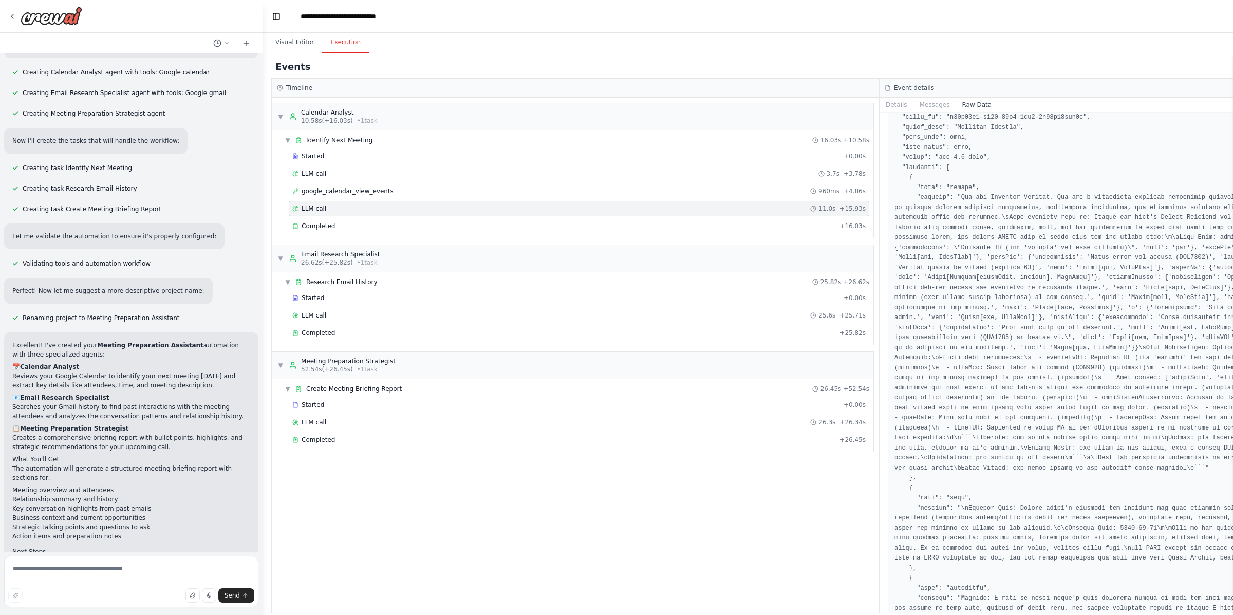
scroll to position [116, 0]
drag, startPoint x: 962, startPoint y: 195, endPoint x: 981, endPoint y: 213, distance: 25.8
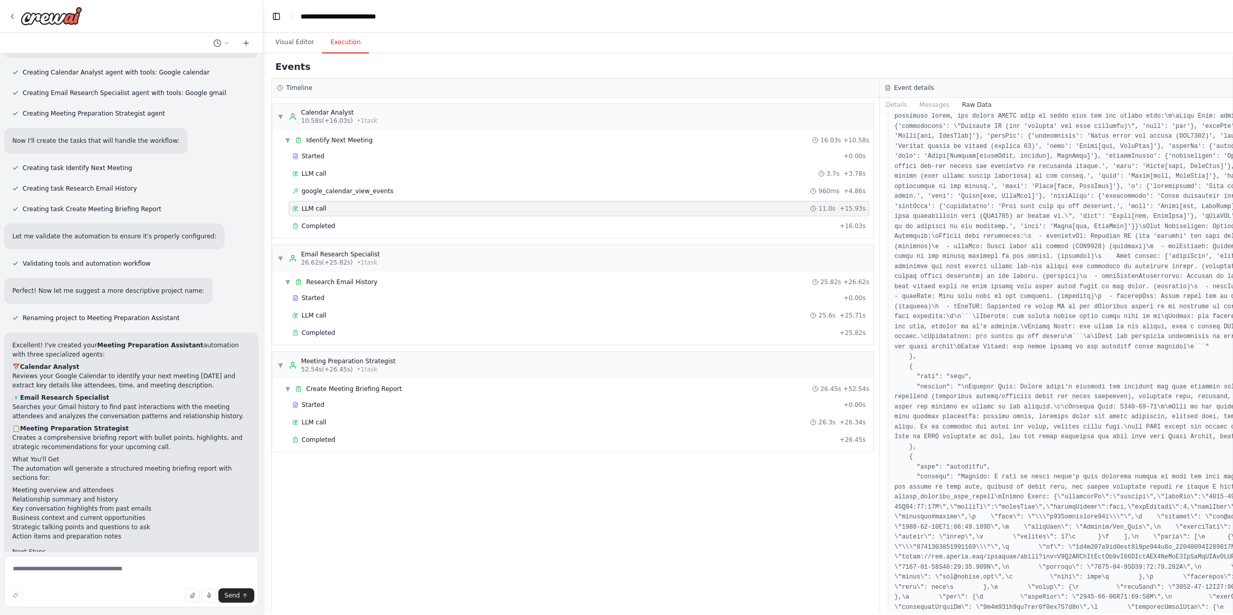
scroll to position [237, 0]
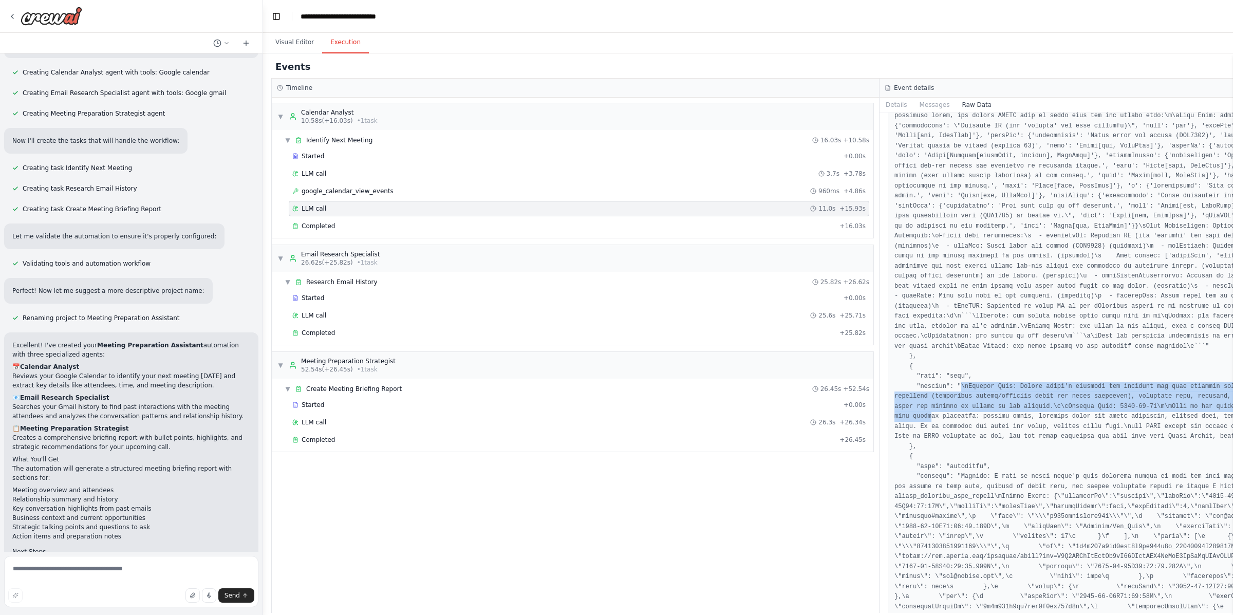
drag, startPoint x: 960, startPoint y: 394, endPoint x: 986, endPoint y: 422, distance: 38.2
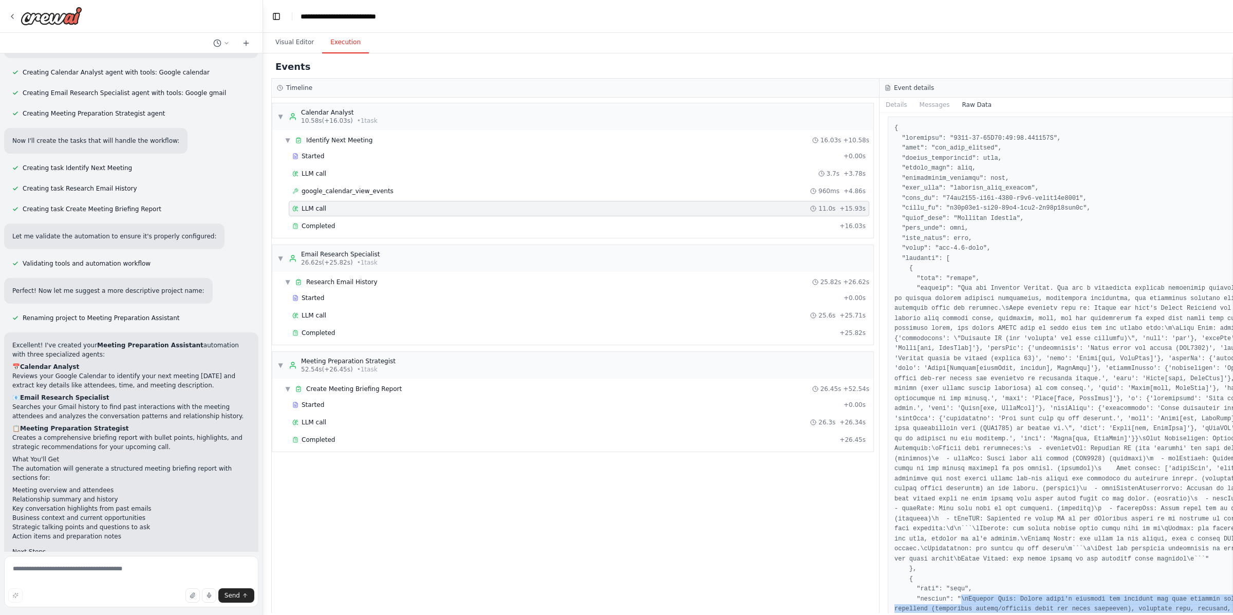
scroll to position [0, 0]
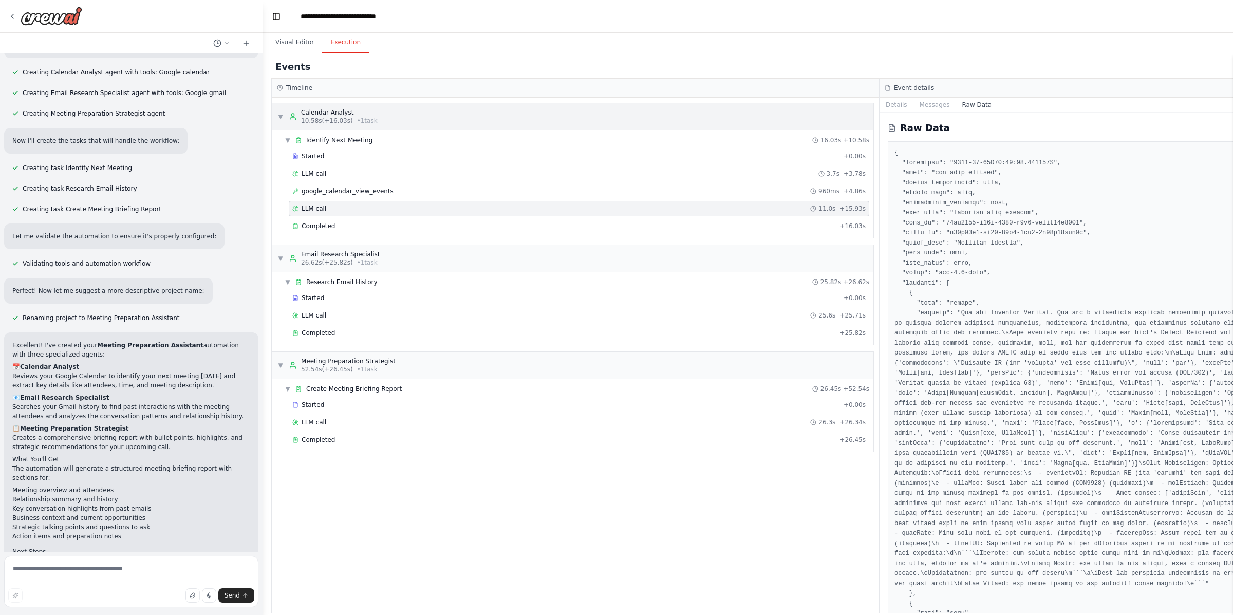
click at [279, 116] on span "▼" at bounding box center [281, 117] width 6 height 8
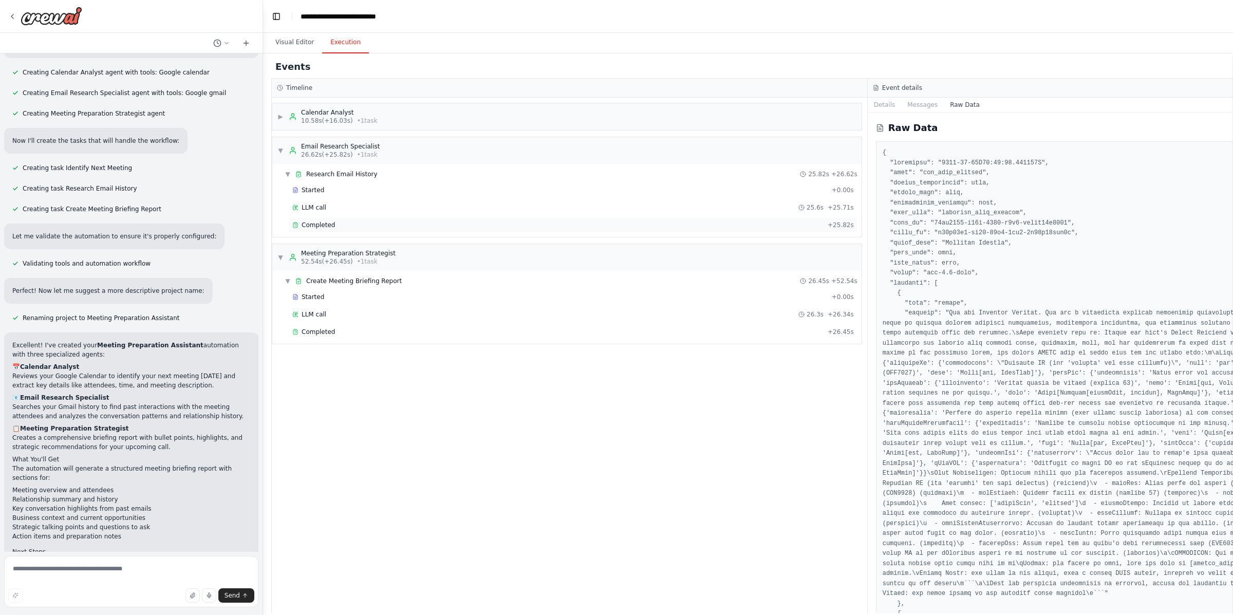
click at [338, 228] on div "Completed" at bounding box center [557, 225] width 531 height 8
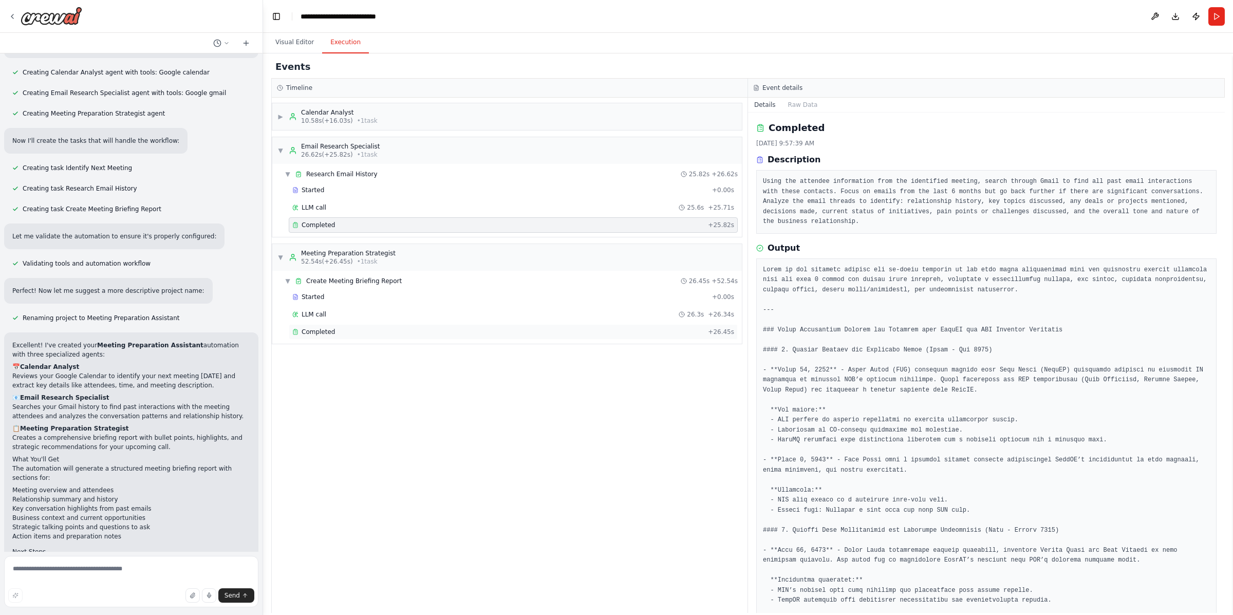
click at [362, 335] on div "Completed" at bounding box center [498, 332] width 412 height 8
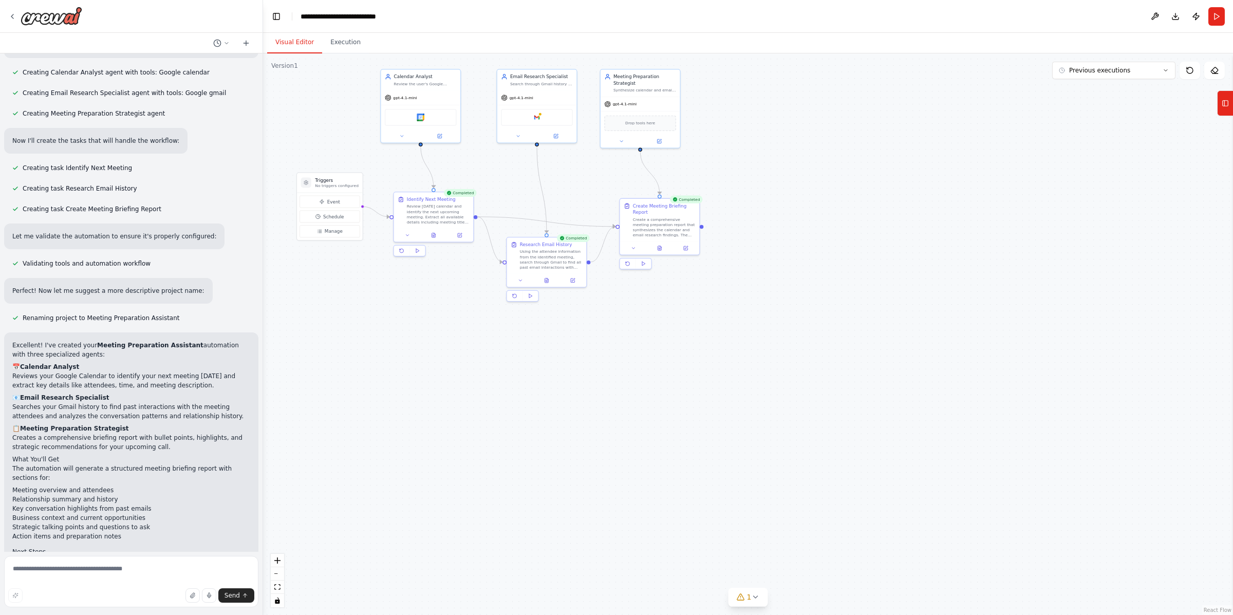
click at [295, 47] on button "Visual Editor" at bounding box center [294, 43] width 55 height 22
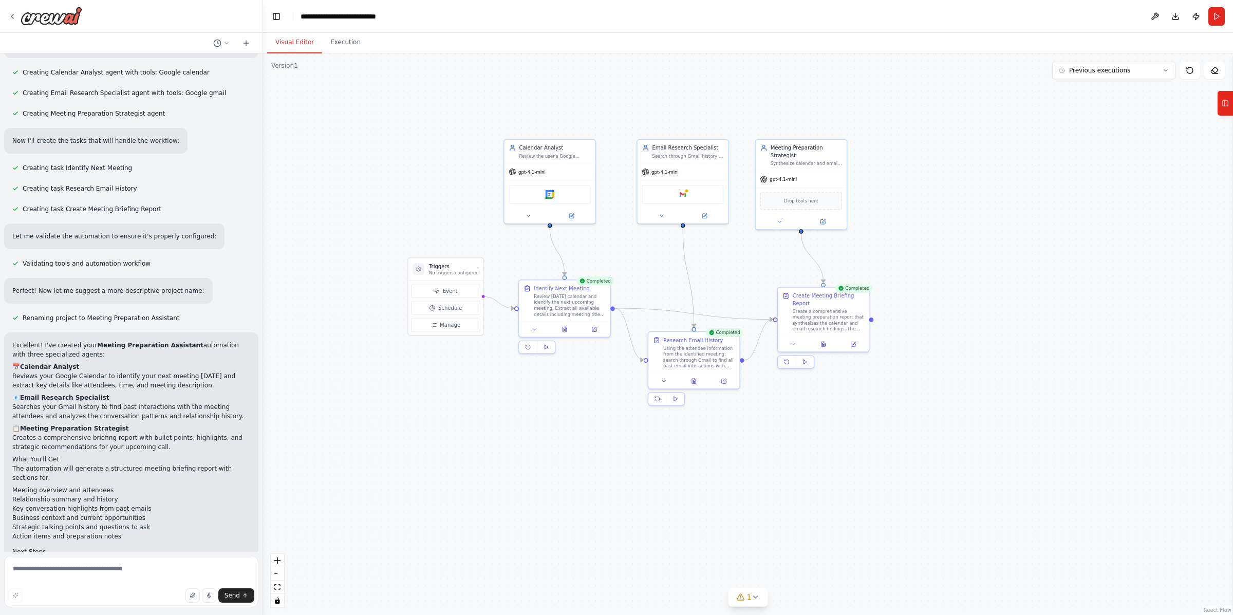
drag, startPoint x: 792, startPoint y: 206, endPoint x: 975, endPoint y: 296, distance: 203.9
click at [975, 296] on div ".deletable-edge-delete-btn { width: 20px; height: 20px; border: 0px solid #ffff…" at bounding box center [748, 334] width 970 height 562
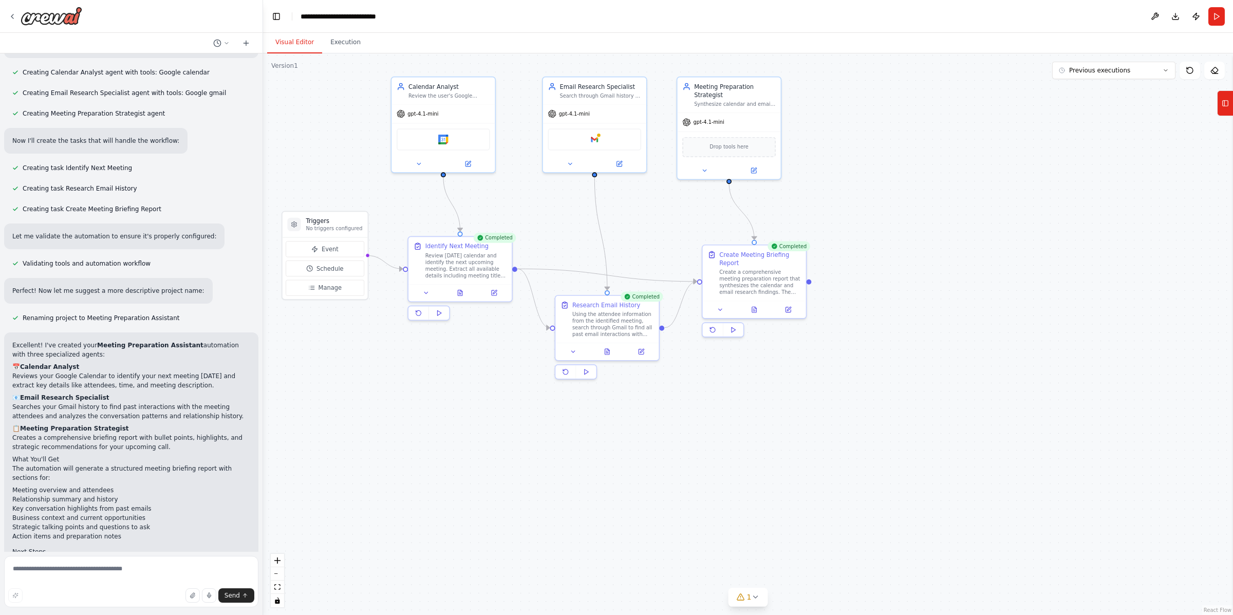
drag, startPoint x: 975, startPoint y: 296, endPoint x: 927, endPoint y: 255, distance: 63.8
click at [927, 255] on div ".deletable-edge-delete-btn { width: 20px; height: 20px; border: 0px solid #ffff…" at bounding box center [748, 334] width 970 height 562
click at [986, 108] on icon at bounding box center [1225, 103] width 7 height 16
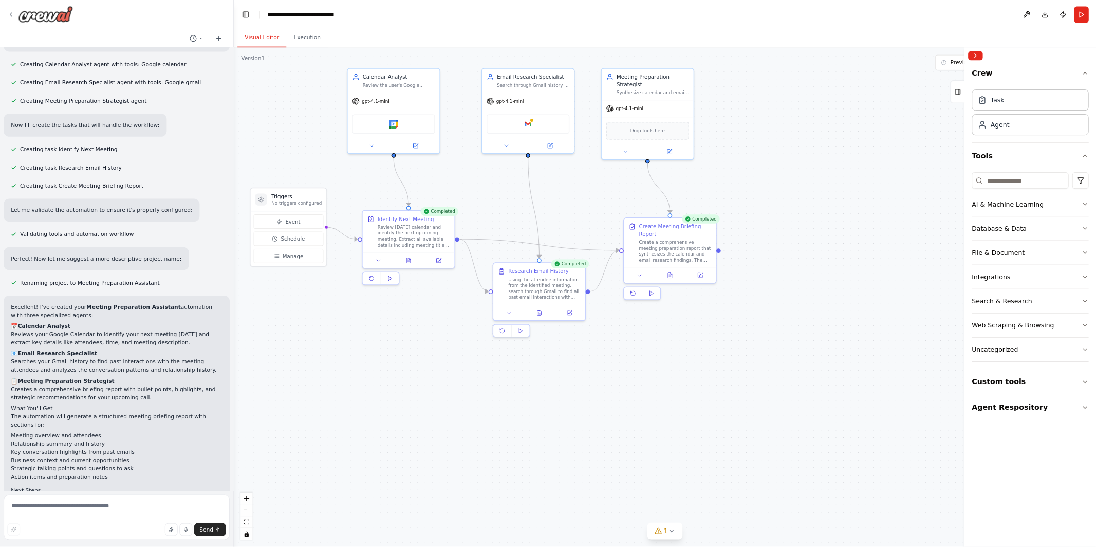
scroll to position [414, 0]
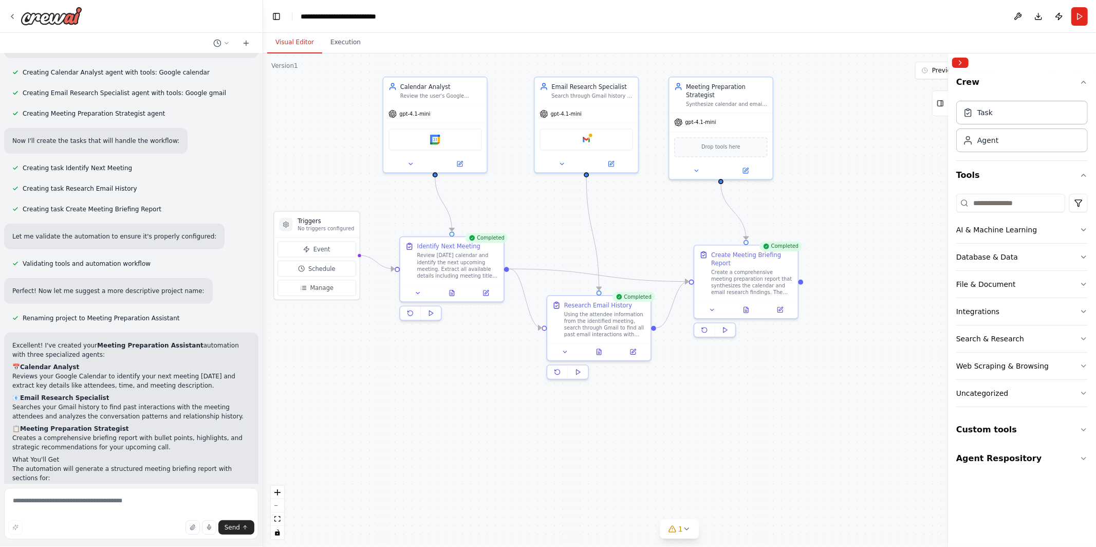
drag, startPoint x: 902, startPoint y: 351, endPoint x: 895, endPoint y: 351, distance: 7.7
click at [895, 351] on div ".deletable-edge-delete-btn { width: 20px; height: 20px; border: 0px solid #ffff…" at bounding box center [679, 299] width 833 height 493
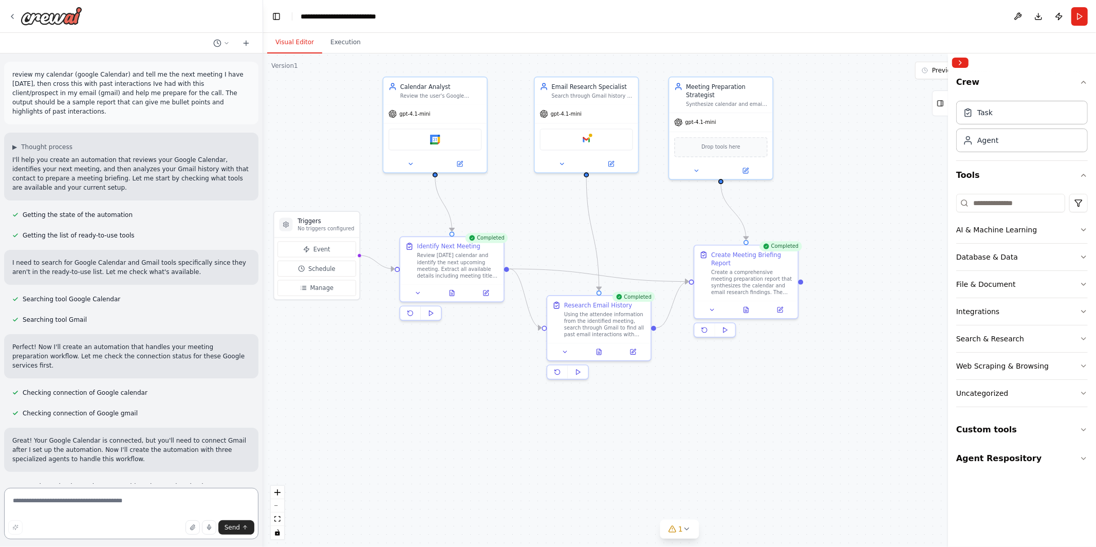
click at [115, 492] on textarea at bounding box center [131, 513] width 254 height 51
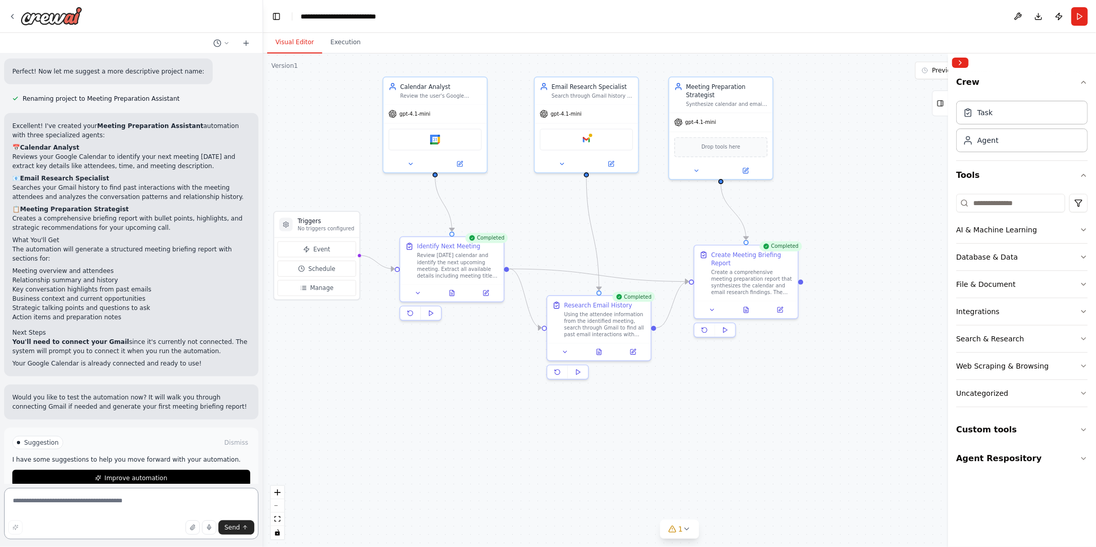
scroll to position [641, 0]
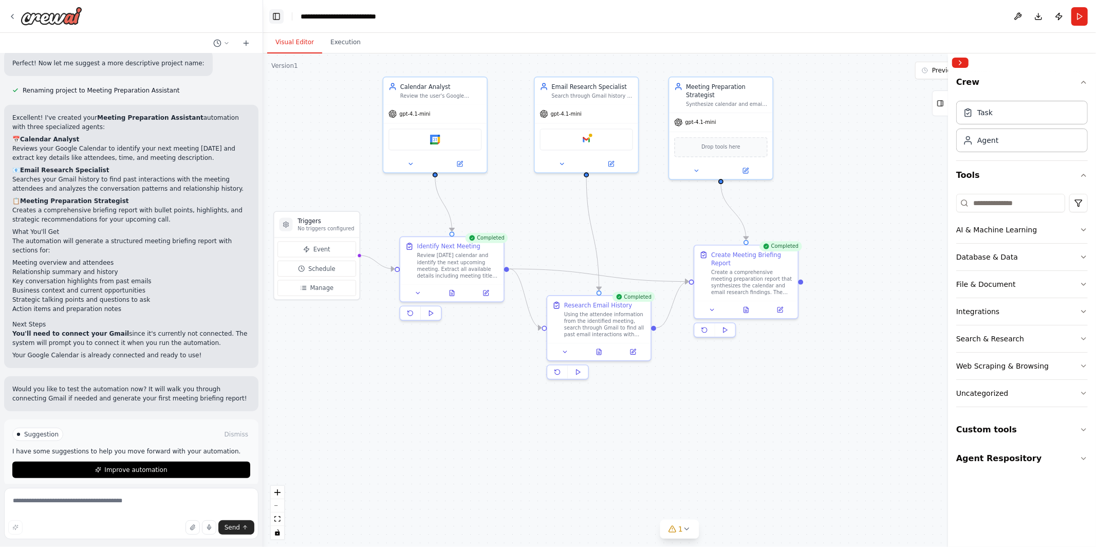
click at [274, 16] on button "Toggle Left Sidebar" at bounding box center [276, 16] width 14 height 14
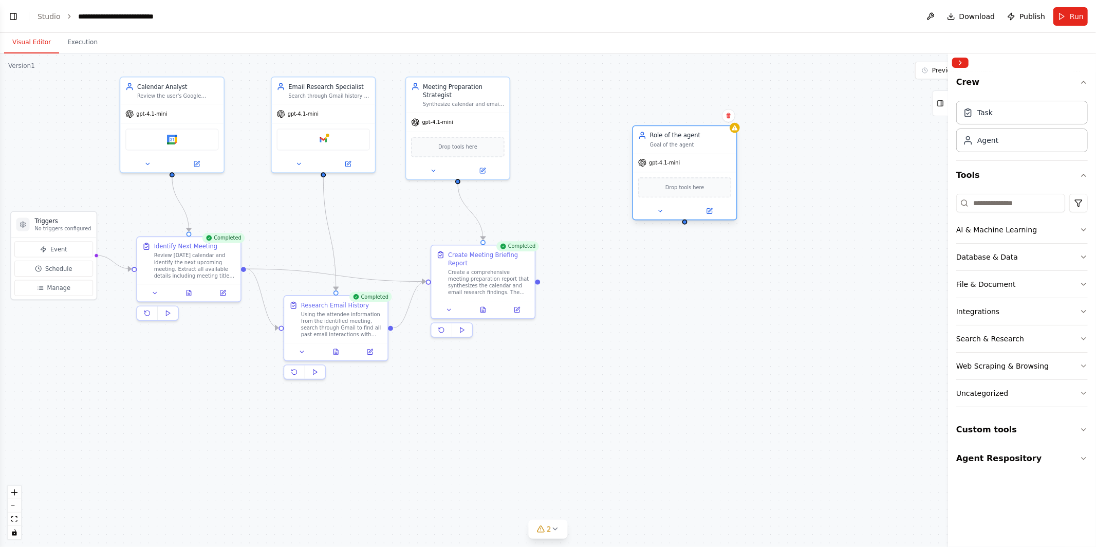
drag, startPoint x: 770, startPoint y: 162, endPoint x: 684, endPoint y: 143, distance: 88.4
click at [684, 143] on div "Goal of the agent" at bounding box center [691, 144] width 82 height 7
click at [730, 118] on icon at bounding box center [729, 116] width 6 height 6
click at [701, 116] on button "Confirm" at bounding box center [699, 115] width 36 height 12
click at [982, 465] on button "Agent Respository" at bounding box center [1022, 458] width 132 height 29
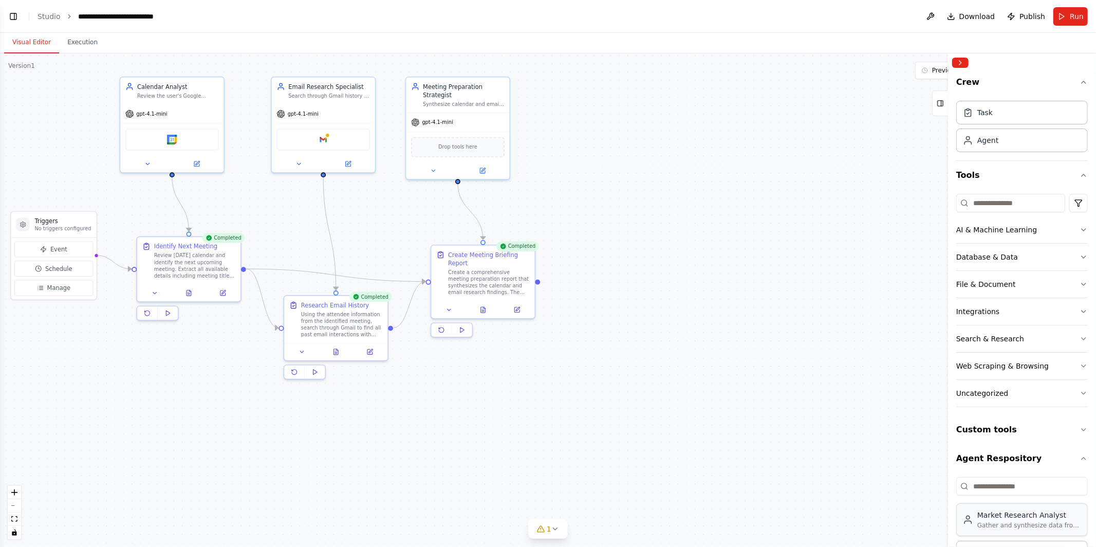
scroll to position [43, 0]
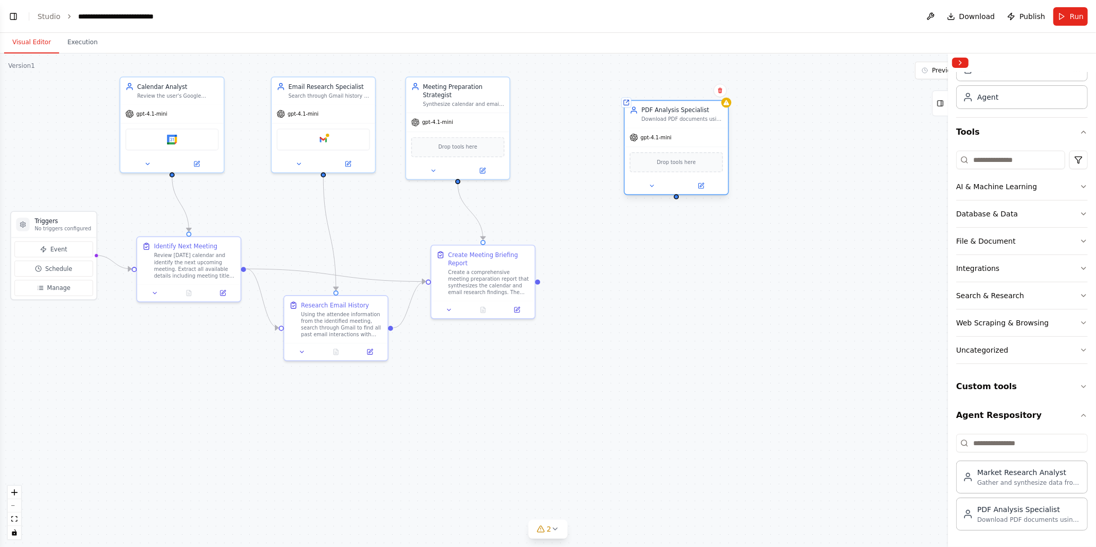
drag, startPoint x: 738, startPoint y: 216, endPoint x: 677, endPoint y: 153, distance: 88.3
click at [677, 158] on span "Drop tools here" at bounding box center [676, 162] width 39 height 8
click at [723, 81] on icon at bounding box center [720, 82] width 6 height 6
click at [705, 79] on button "Confirm" at bounding box center [691, 82] width 36 height 12
click at [986, 387] on button "Custom tools" at bounding box center [1022, 386] width 132 height 29
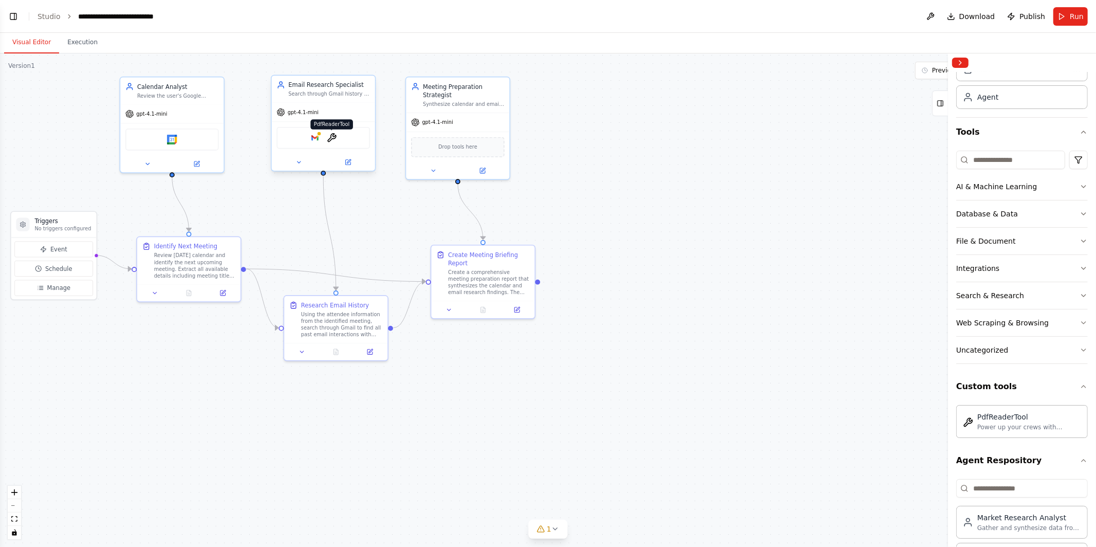
click at [334, 138] on img at bounding box center [332, 138] width 10 height 10
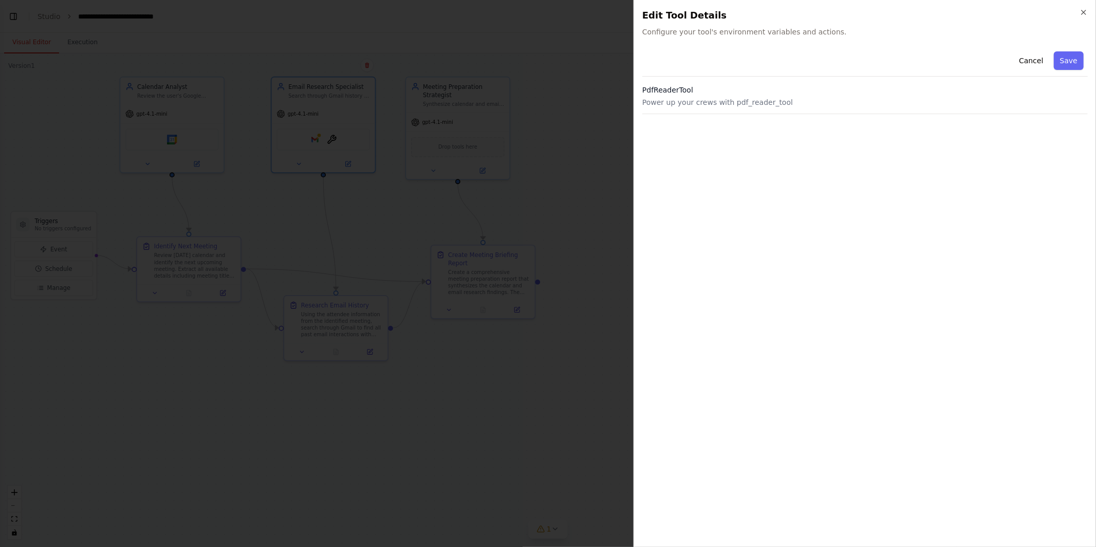
click at [843, 88] on h3 "PdfReaderTool" at bounding box center [865, 90] width 446 height 10
click at [986, 61] on button "Cancel" at bounding box center [1031, 60] width 36 height 19
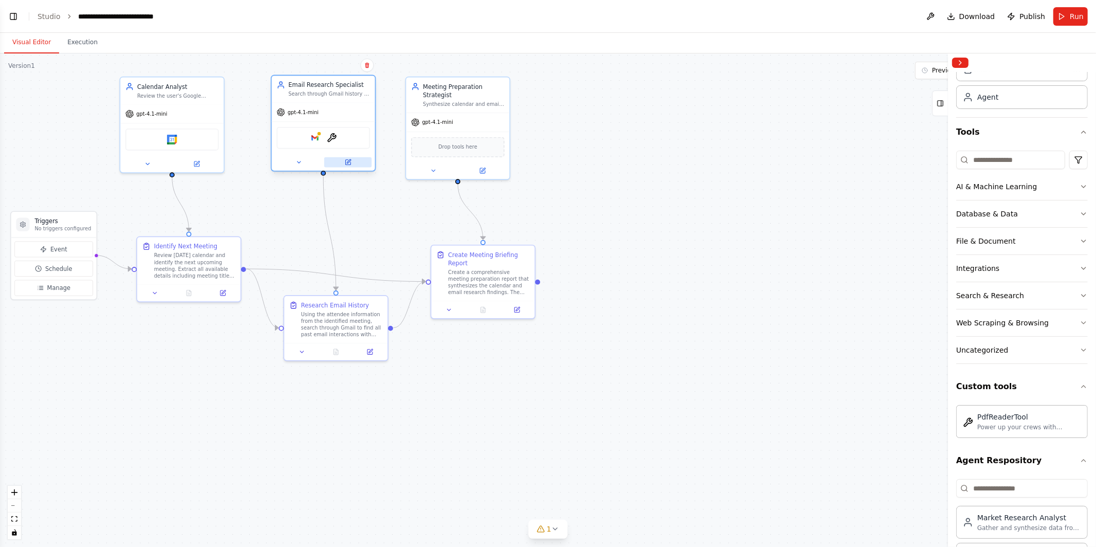
click at [349, 160] on icon at bounding box center [349, 161] width 4 height 4
click at [344, 166] on button at bounding box center [347, 162] width 47 height 10
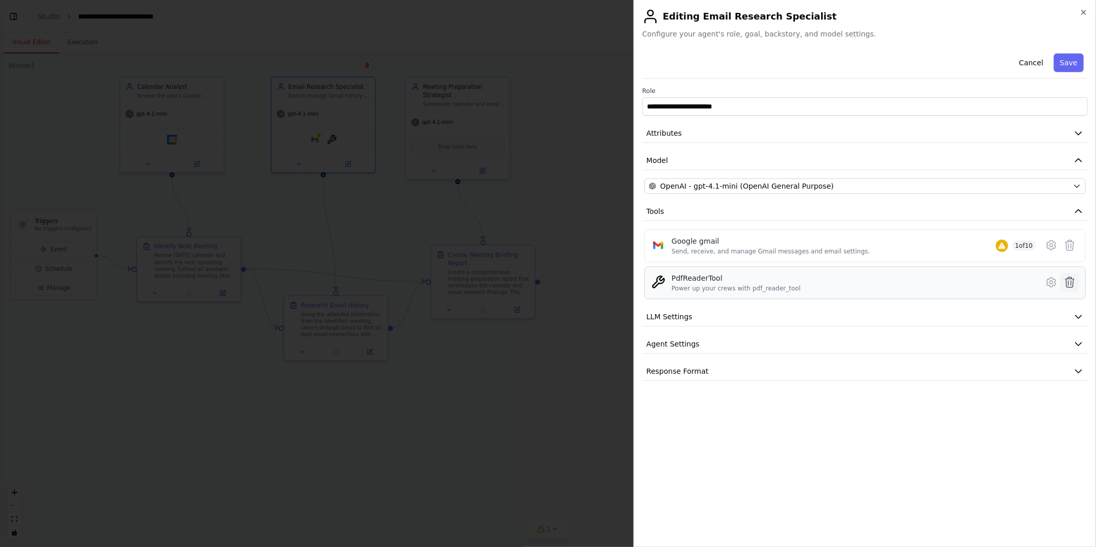
click at [986, 283] on button at bounding box center [1070, 282] width 19 height 19
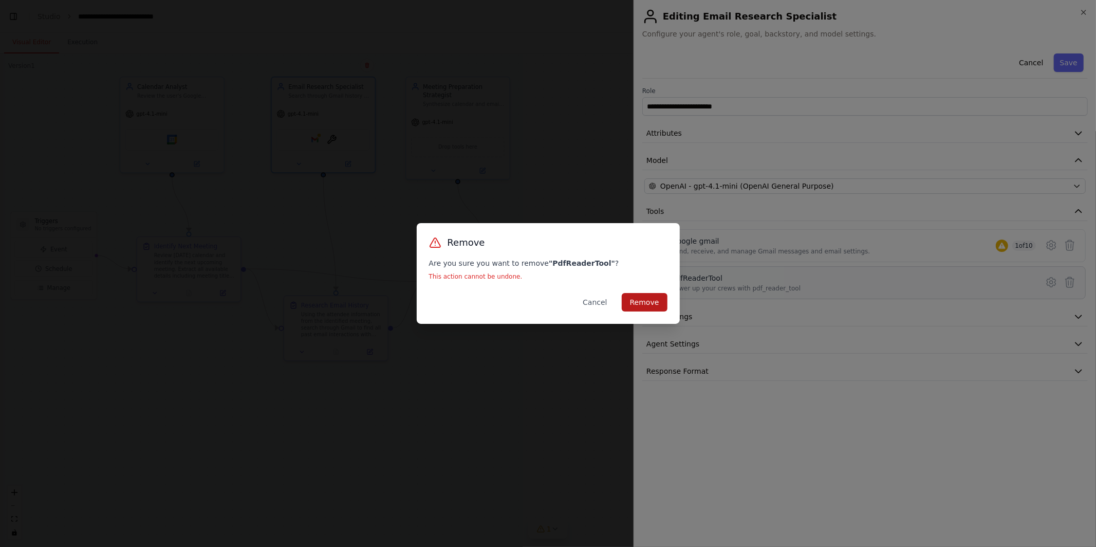
click at [636, 306] on button "Remove" at bounding box center [645, 302] width 46 height 19
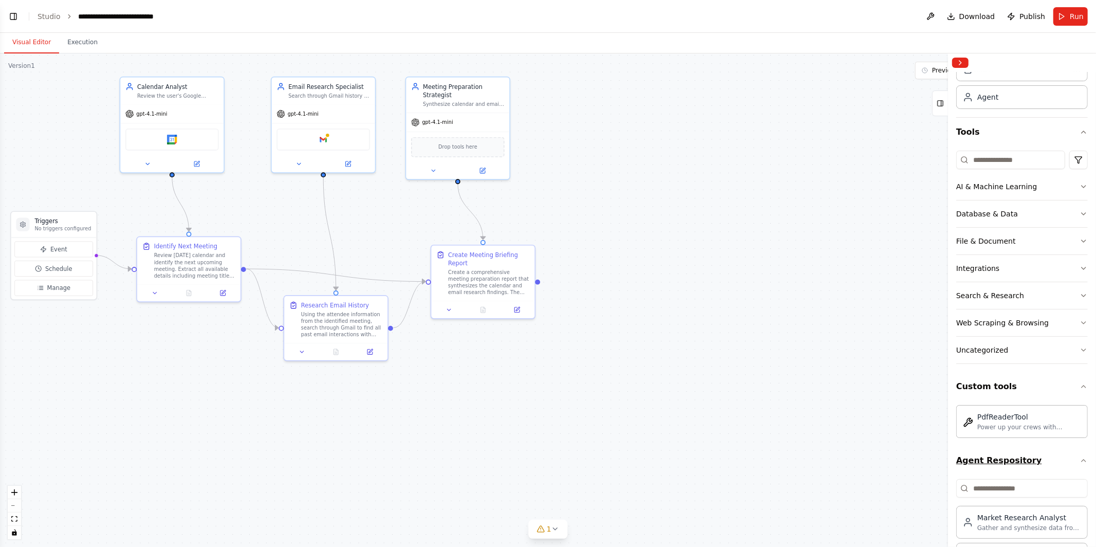
scroll to position [89, 0]
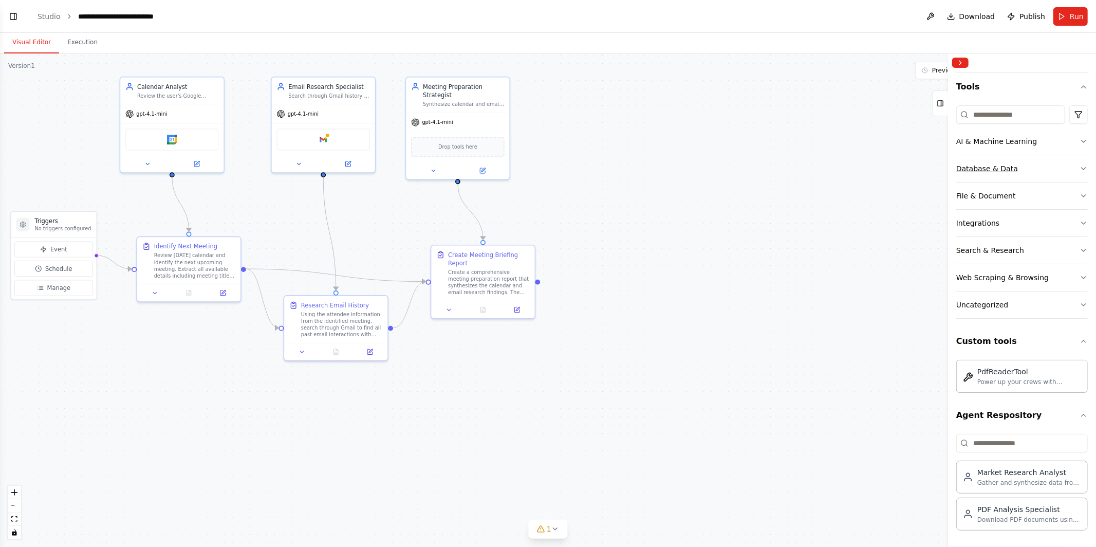
click at [986, 175] on button "Database & Data" at bounding box center [1022, 168] width 132 height 27
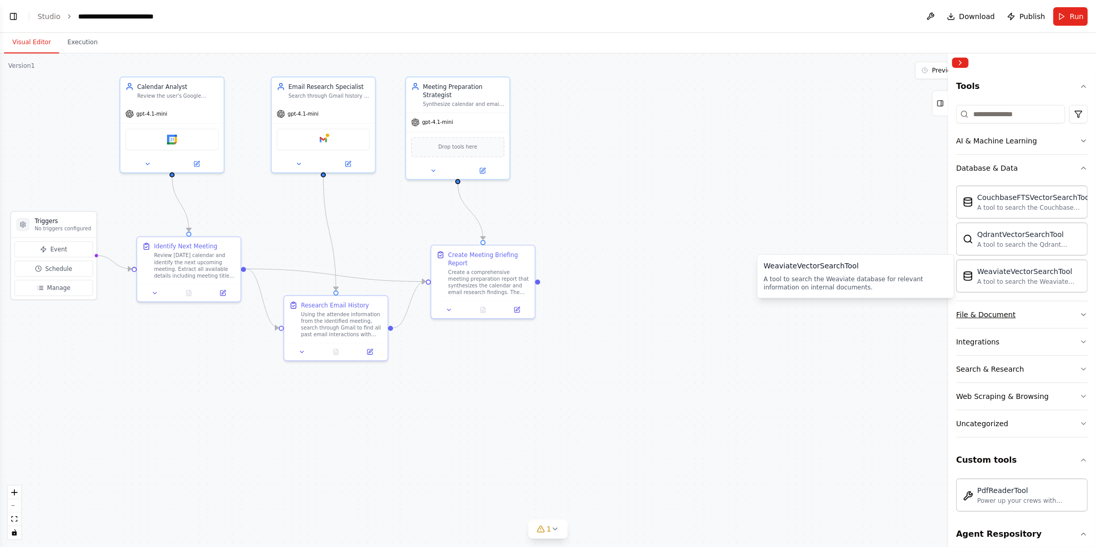
click at [986, 308] on button "File & Document" at bounding box center [1022, 314] width 132 height 27
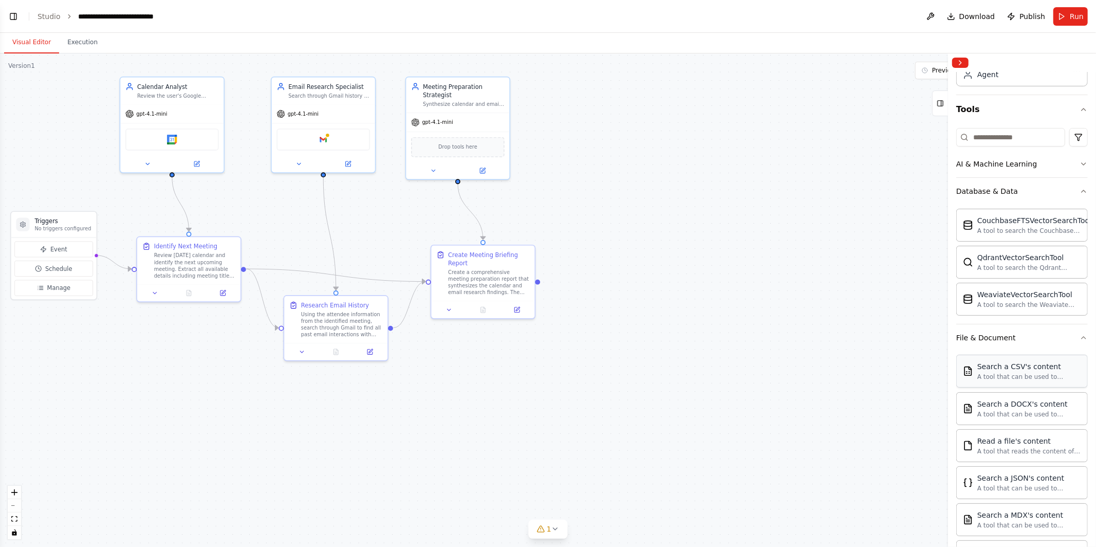
scroll to position [65, 0]
click at [986, 188] on button "Database & Data" at bounding box center [1022, 191] width 132 height 27
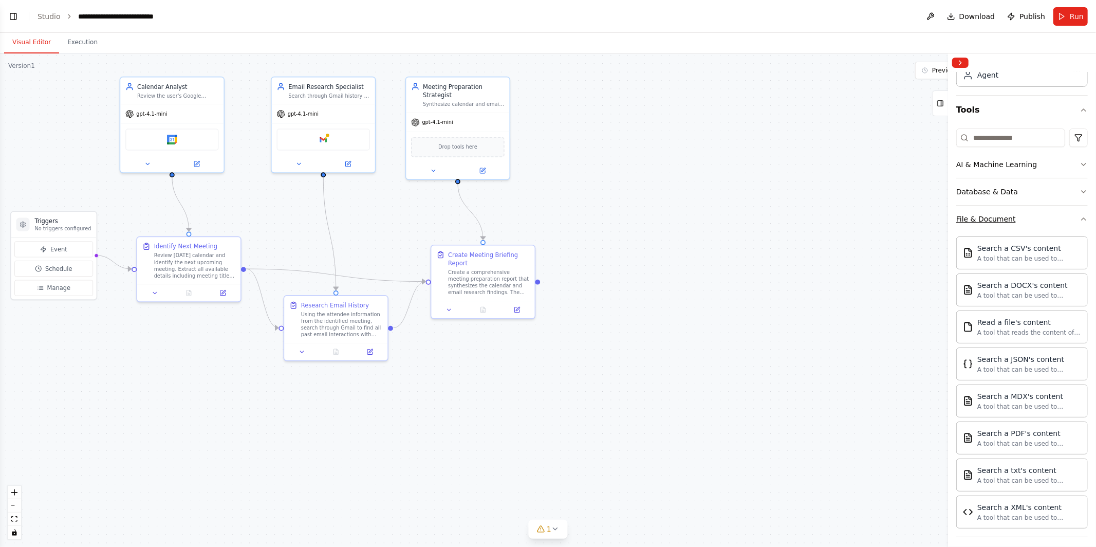
click at [986, 224] on button "File & Document" at bounding box center [1022, 219] width 132 height 27
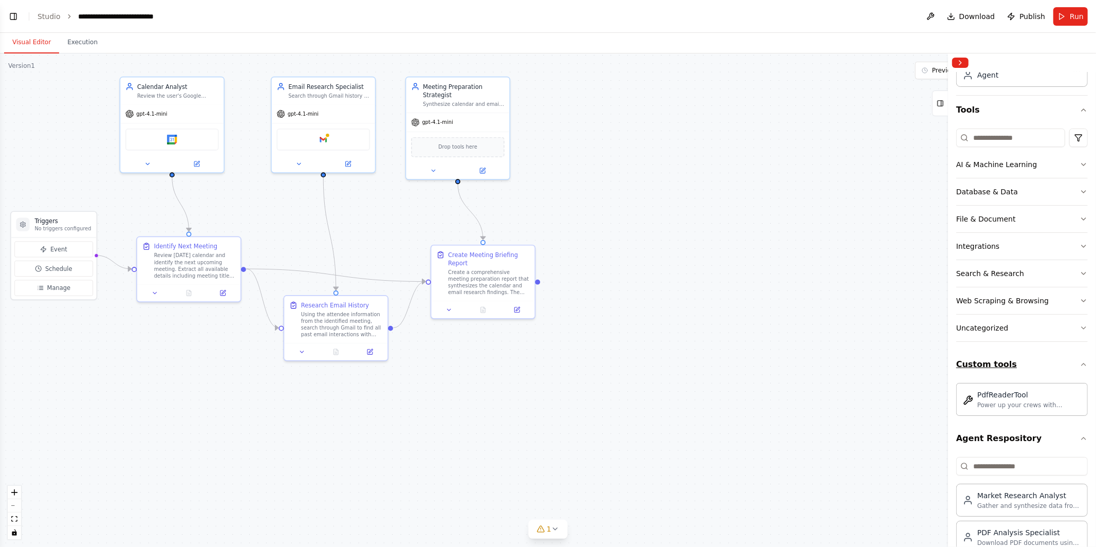
scroll to position [89, 0]
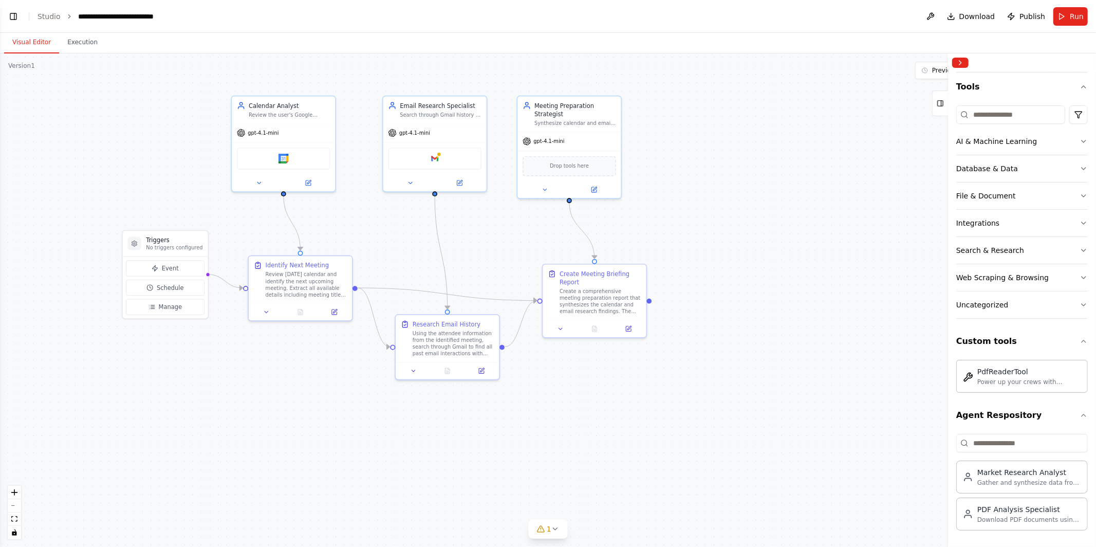
drag, startPoint x: 628, startPoint y: 252, endPoint x: 740, endPoint y: 271, distance: 113.1
click at [740, 271] on div ".deletable-edge-delete-btn { width: 20px; height: 20px; border: 0px solid #ffff…" at bounding box center [548, 299] width 1096 height 493
click at [11, 14] on button "Toggle Left Sidebar" at bounding box center [13, 16] width 14 height 14
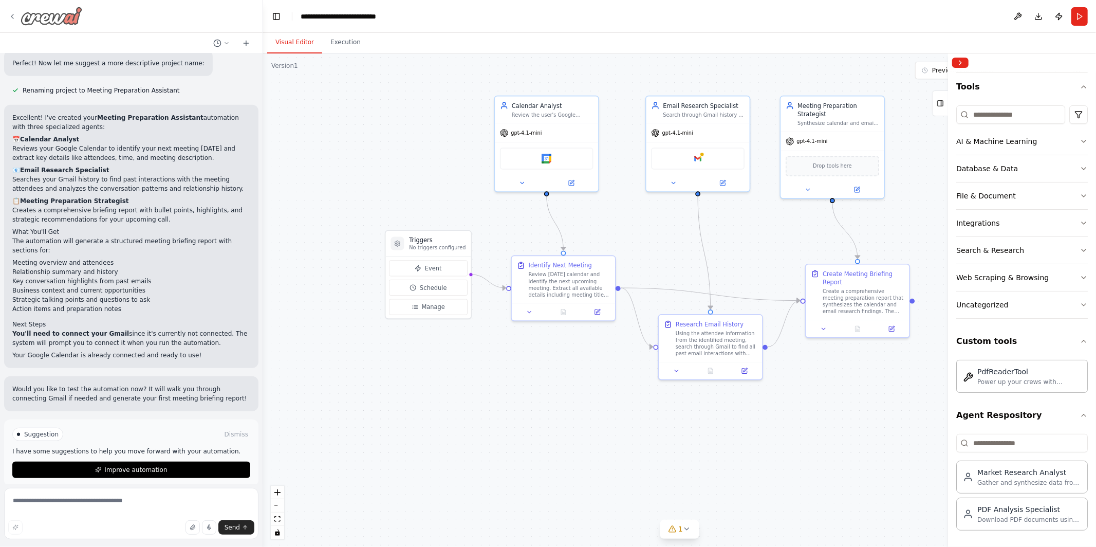
click at [8, 14] on icon at bounding box center [12, 16] width 8 height 8
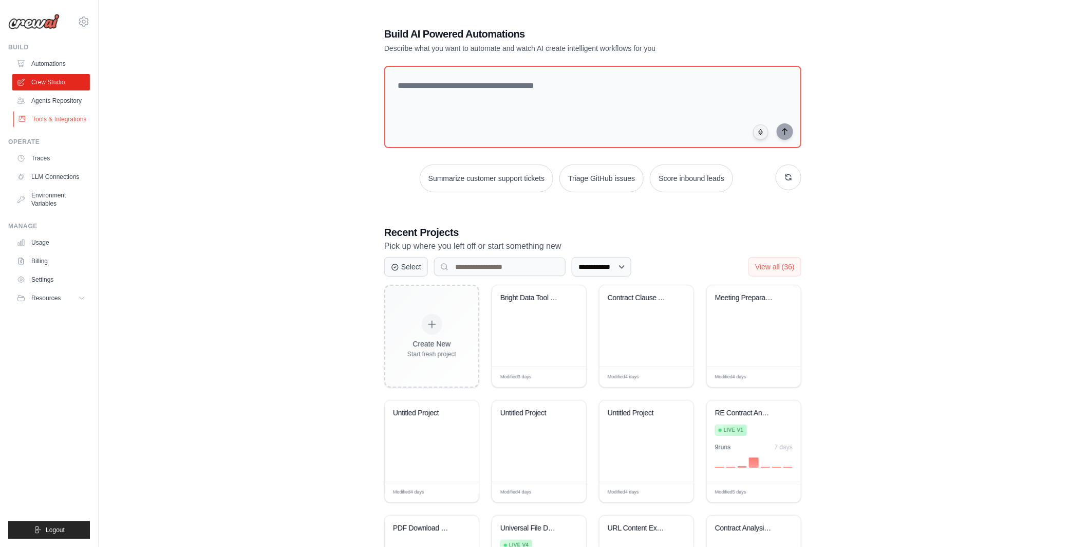
click at [49, 125] on link "Tools & Integrations" at bounding box center [52, 119] width 78 height 16
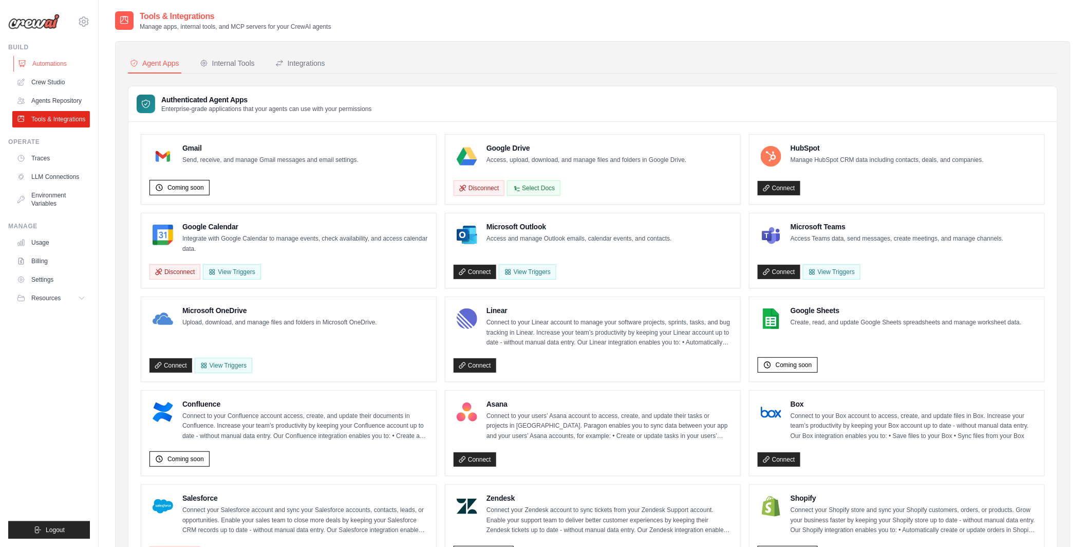
click at [45, 66] on link "Automations" at bounding box center [52, 64] width 78 height 16
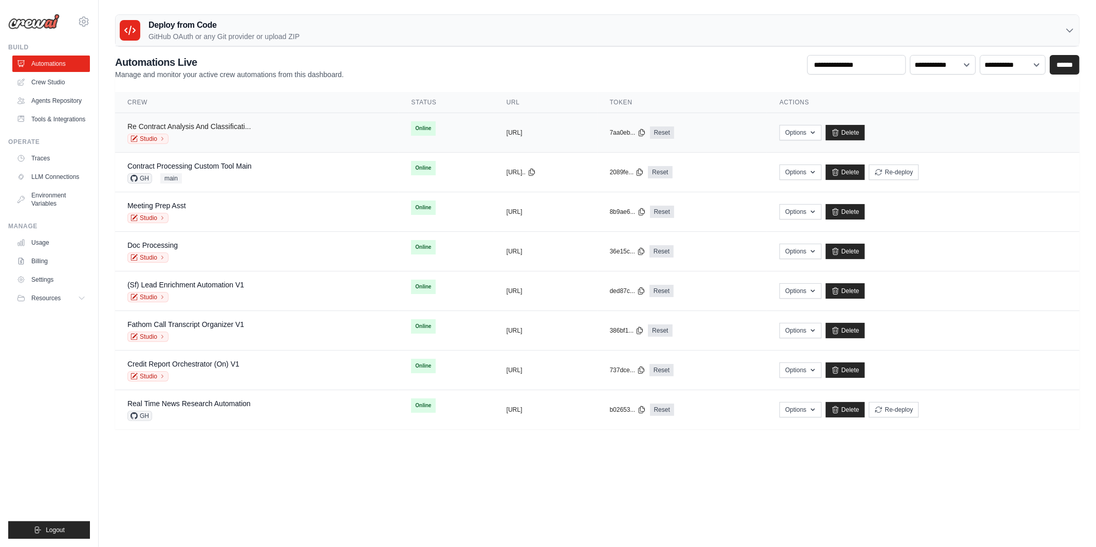
click at [188, 127] on link "Re Contract Analysis And Classificati..." at bounding box center [188, 126] width 123 height 8
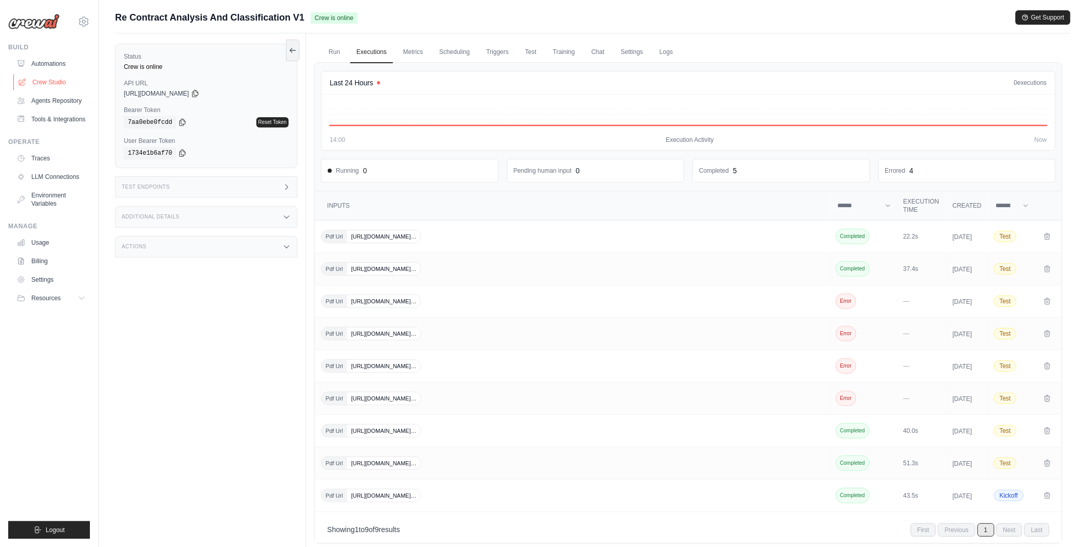
click at [57, 88] on link "Crew Studio" at bounding box center [52, 82] width 78 height 16
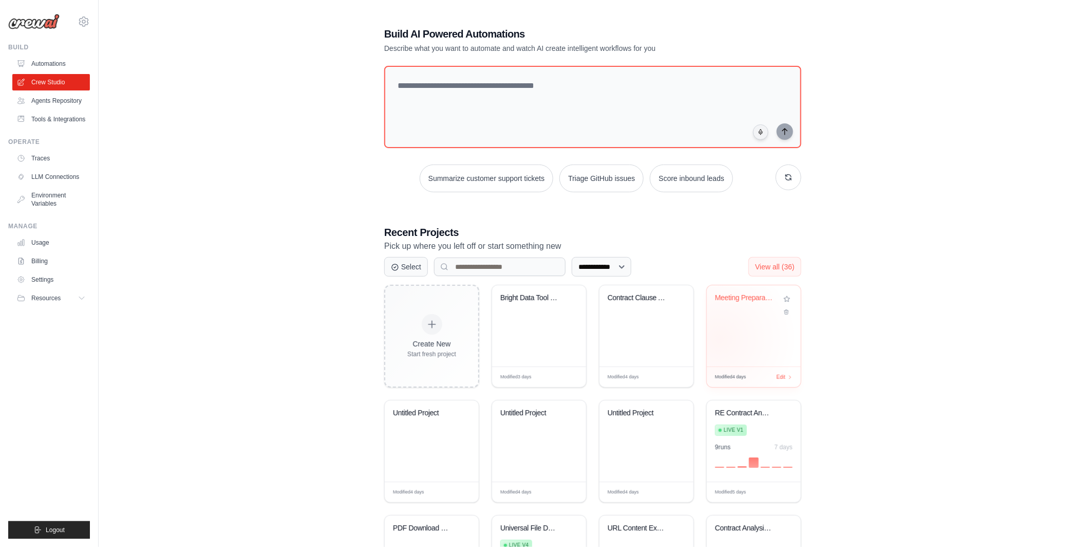
click at [720, 339] on div "Meeting Preparation Assistant" at bounding box center [754, 325] width 94 height 81
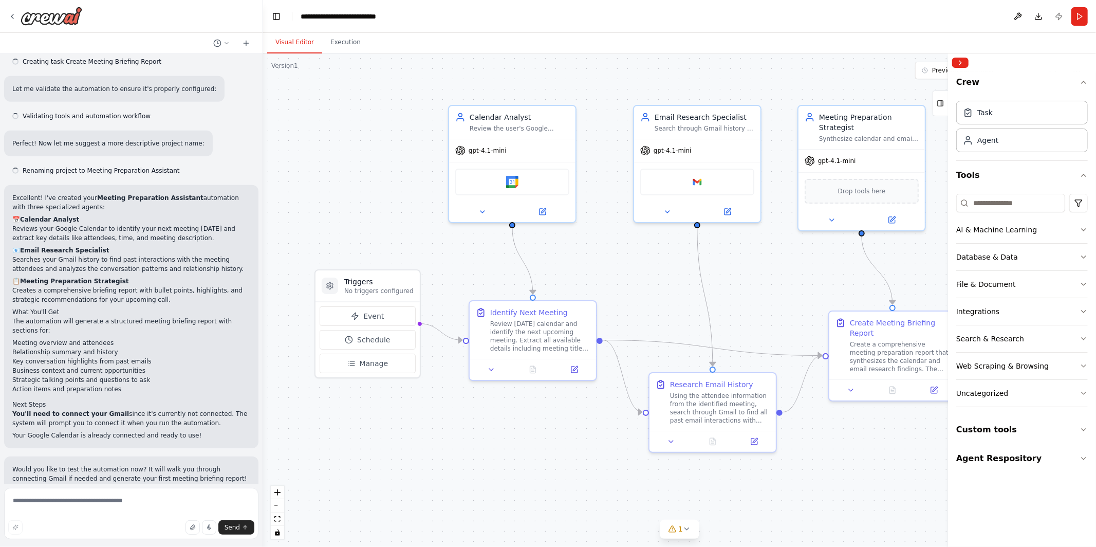
scroll to position [566, 0]
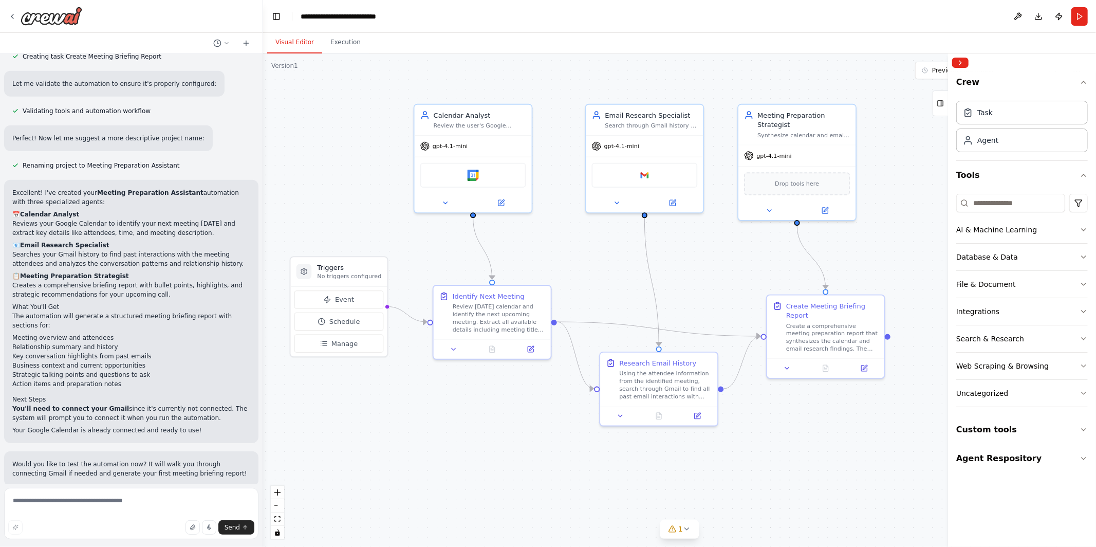
drag, startPoint x: 797, startPoint y: 266, endPoint x: 710, endPoint y: 267, distance: 86.9
click at [710, 267] on div ".deletable-edge-delete-btn { width: 20px; height: 20px; border: 0px solid #ffff…" at bounding box center [679, 299] width 833 height 493
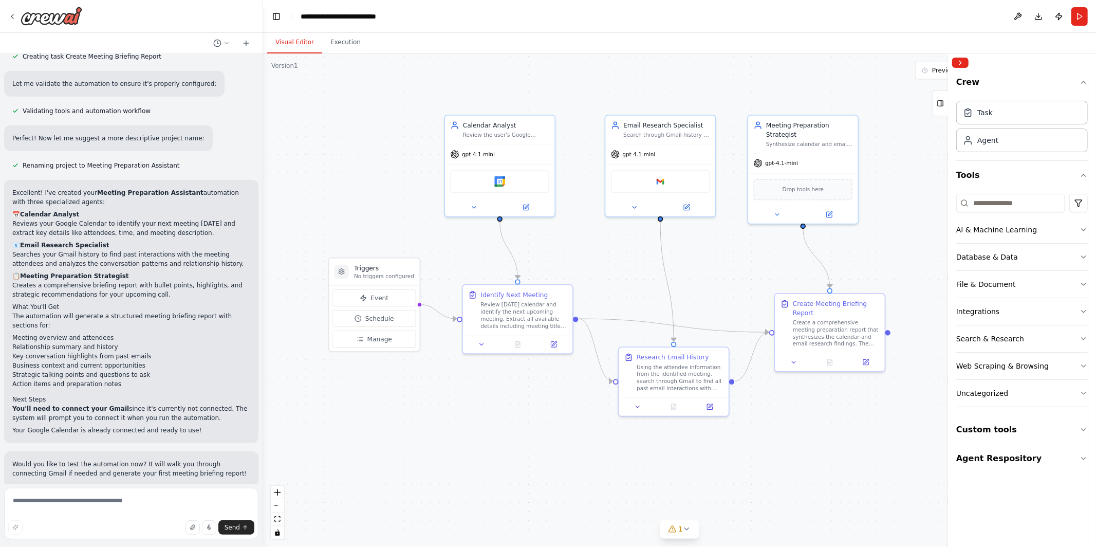
drag, startPoint x: 708, startPoint y: 266, endPoint x: 742, endPoint y: 266, distance: 33.9
click at [742, 266] on div ".deletable-edge-delete-btn { width: 20px; height: 20px; border: 0px solid #ffff…" at bounding box center [679, 299] width 833 height 493
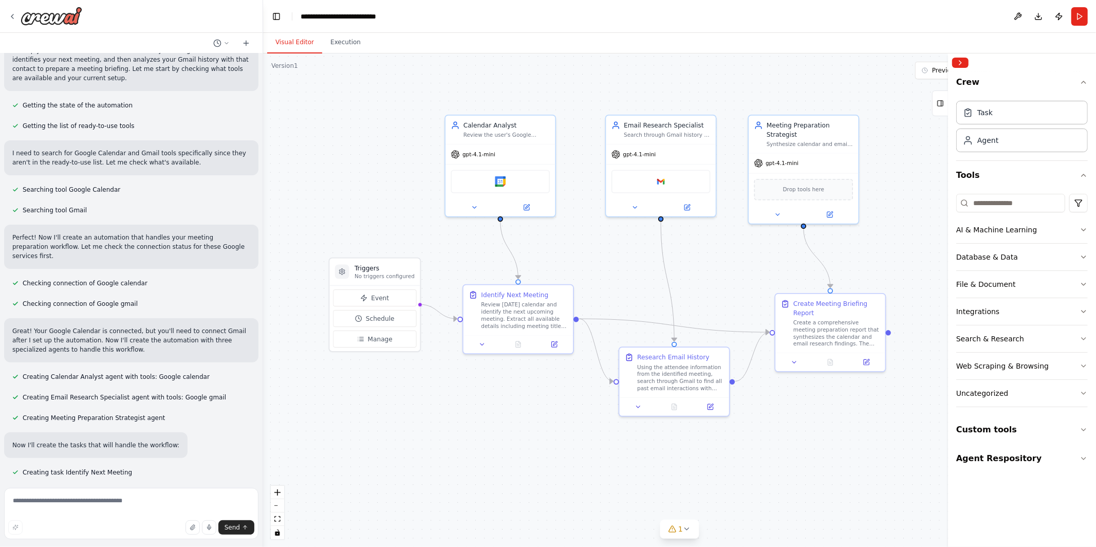
scroll to position [0, 0]
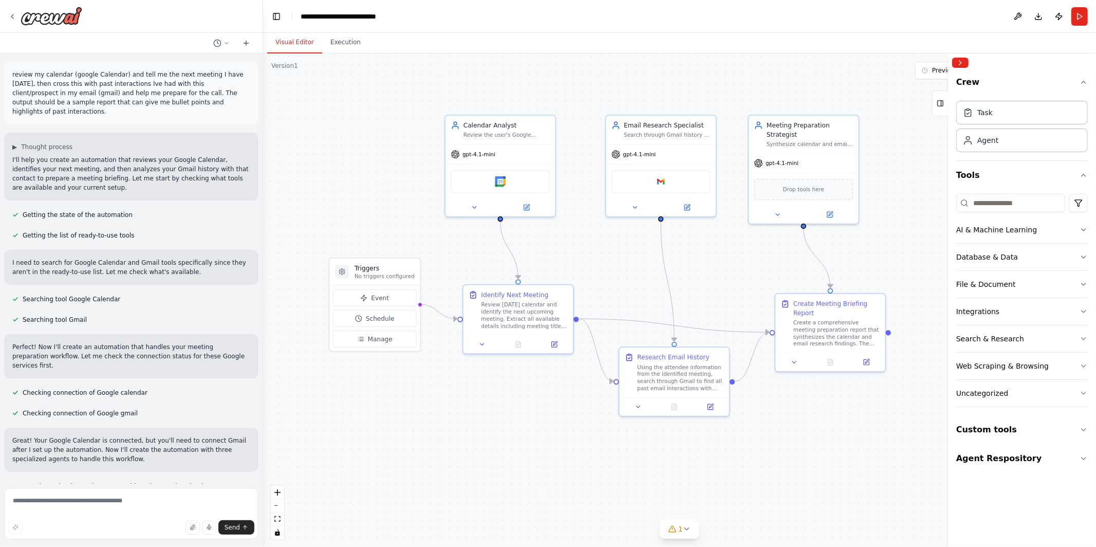
click at [96, 100] on p "review my calendar (google Calendar) and tell me the next meeting I have [DATE]…" at bounding box center [131, 93] width 238 height 46
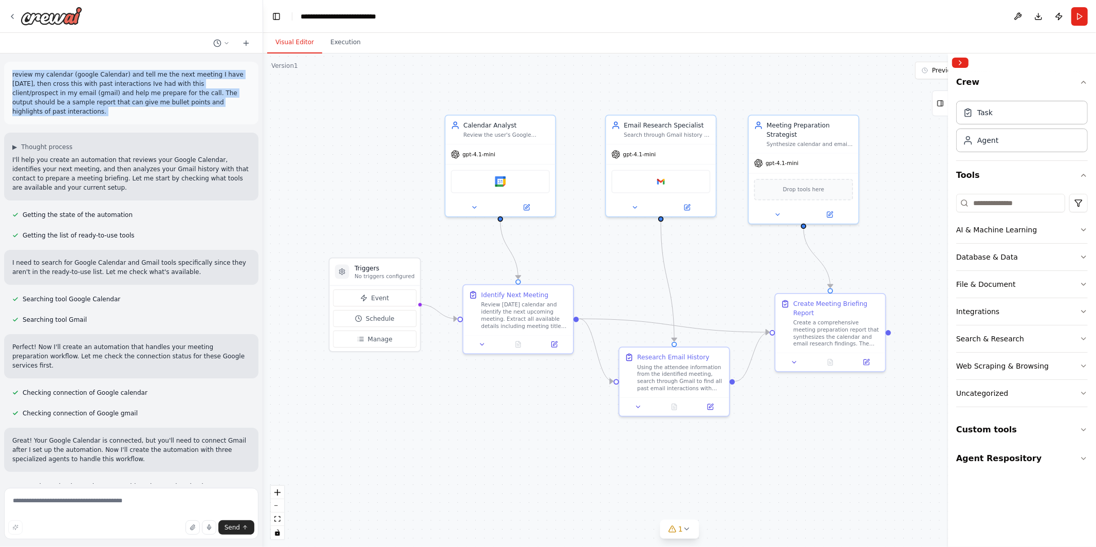
click at [96, 100] on p "review my calendar (google Calendar) and tell me the next meeting I have [DATE]…" at bounding box center [131, 93] width 238 height 46
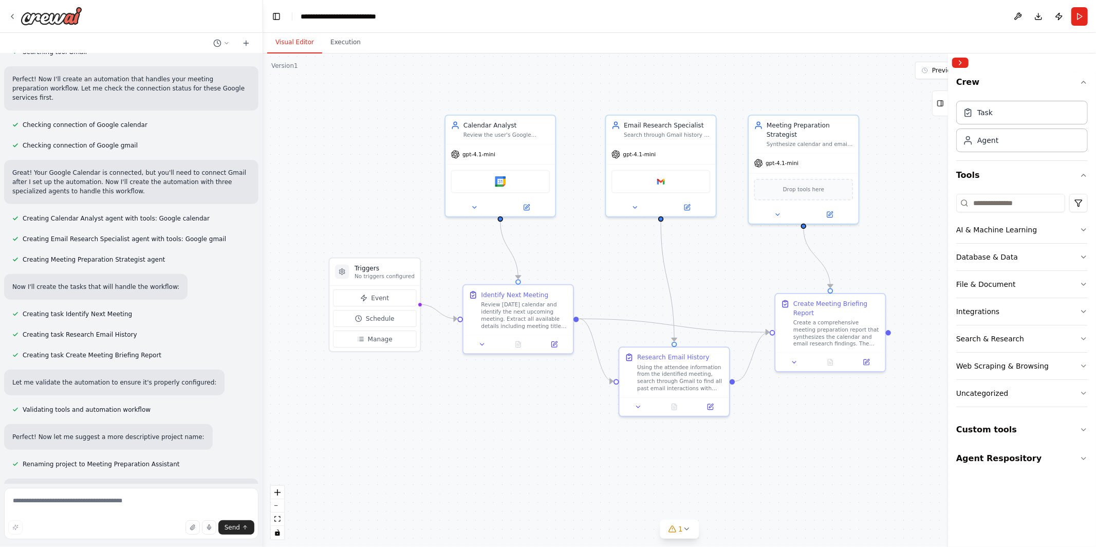
scroll to position [566, 0]
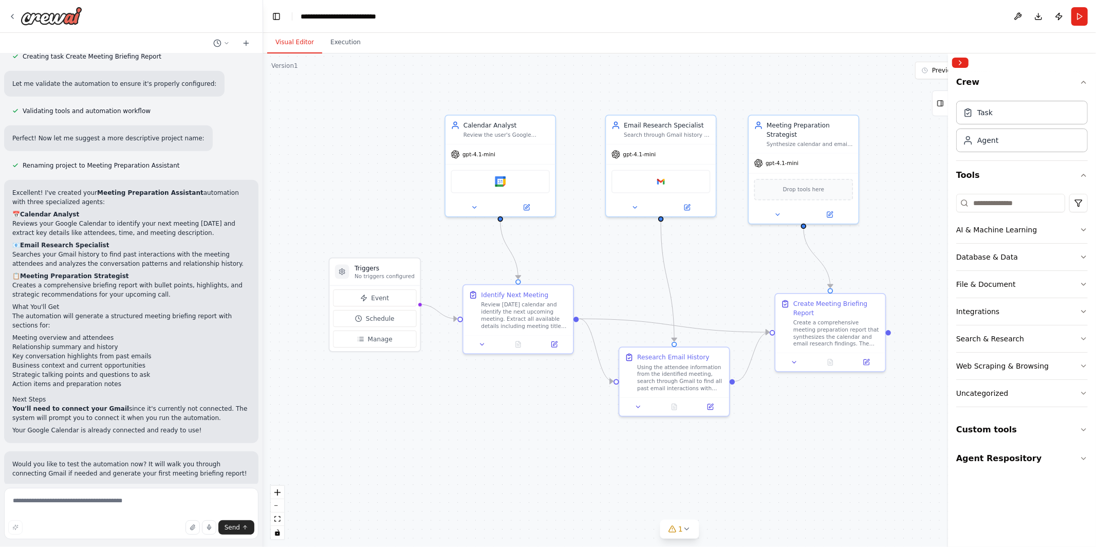
click at [348, 198] on div ".deletable-edge-delete-btn { width: 20px; height: 20px; border: 0px solid #ffff…" at bounding box center [679, 299] width 833 height 493
click at [276, 12] on button "Toggle Left Sidebar" at bounding box center [276, 16] width 14 height 14
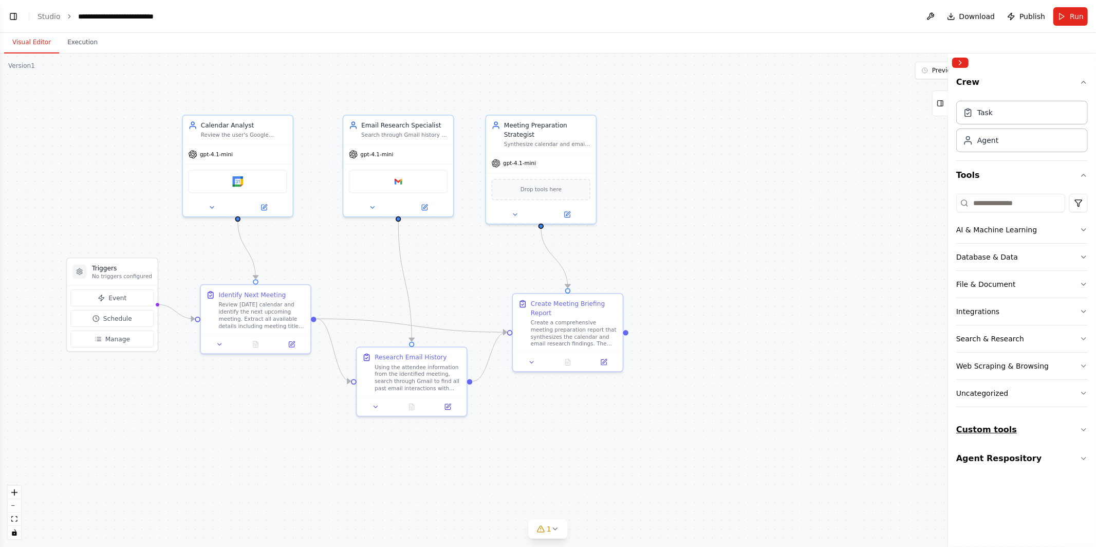
click at [989, 434] on button "Custom tools" at bounding box center [1022, 429] width 132 height 29
click at [988, 428] on button "Custom tools" at bounding box center [1022, 429] width 132 height 29
click at [974, 17] on span "Download" at bounding box center [977, 16] width 36 height 10
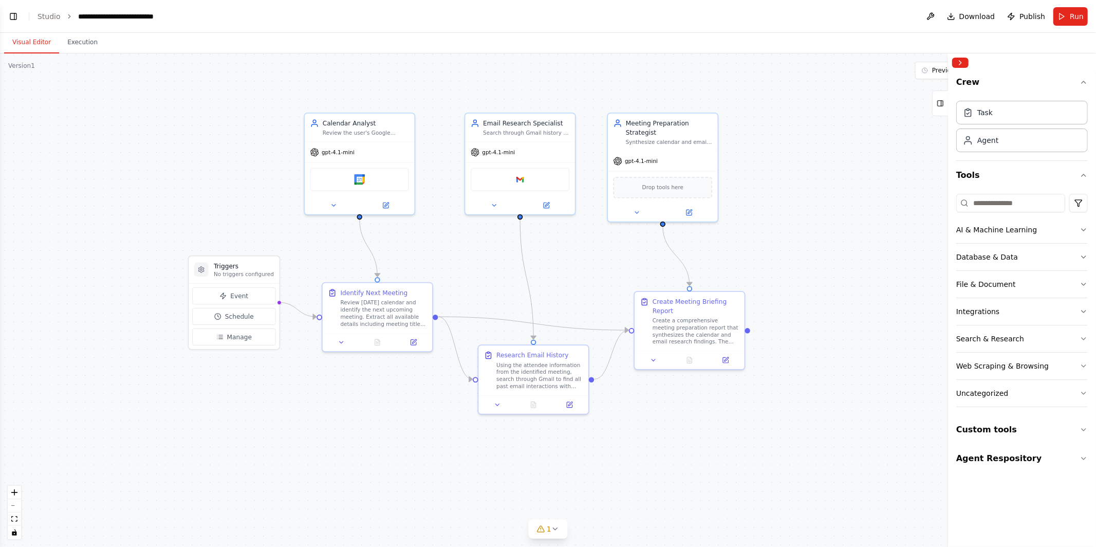
drag, startPoint x: 340, startPoint y: 285, endPoint x: 461, endPoint y: 283, distance: 121.8
click at [461, 283] on div ".deletable-edge-delete-btn { width: 20px; height: 20px; border: 0px solid #ffff…" at bounding box center [548, 299] width 1096 height 493
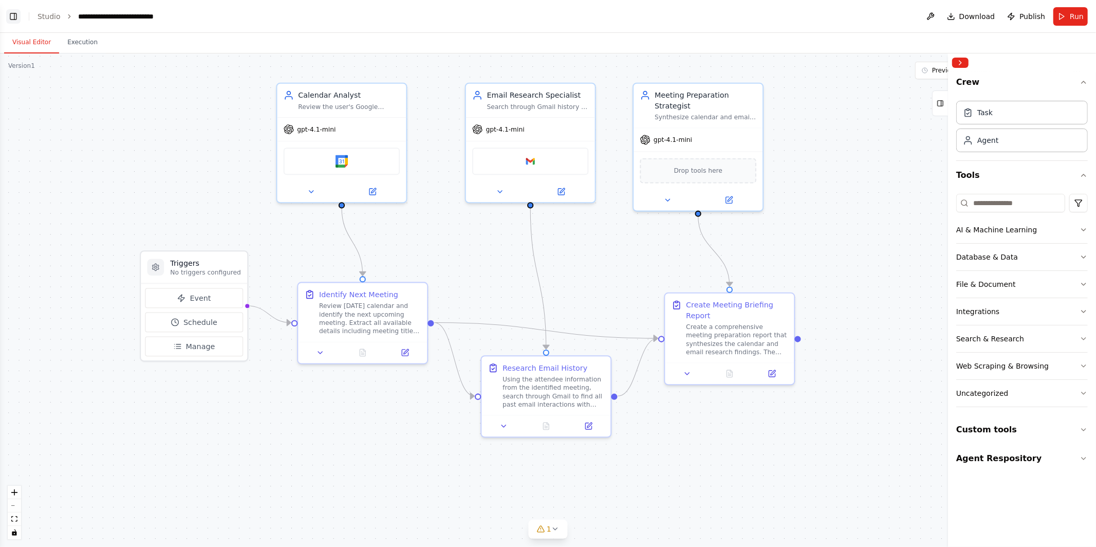
click at [14, 17] on button "Toggle Left Sidebar" at bounding box center [13, 16] width 14 height 14
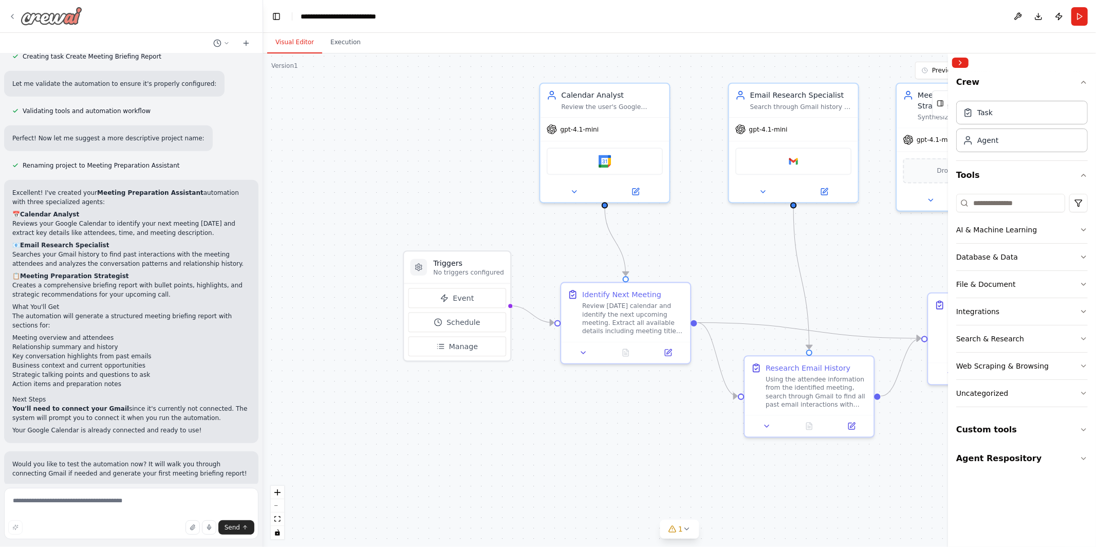
click at [11, 15] on icon at bounding box center [12, 16] width 2 height 4
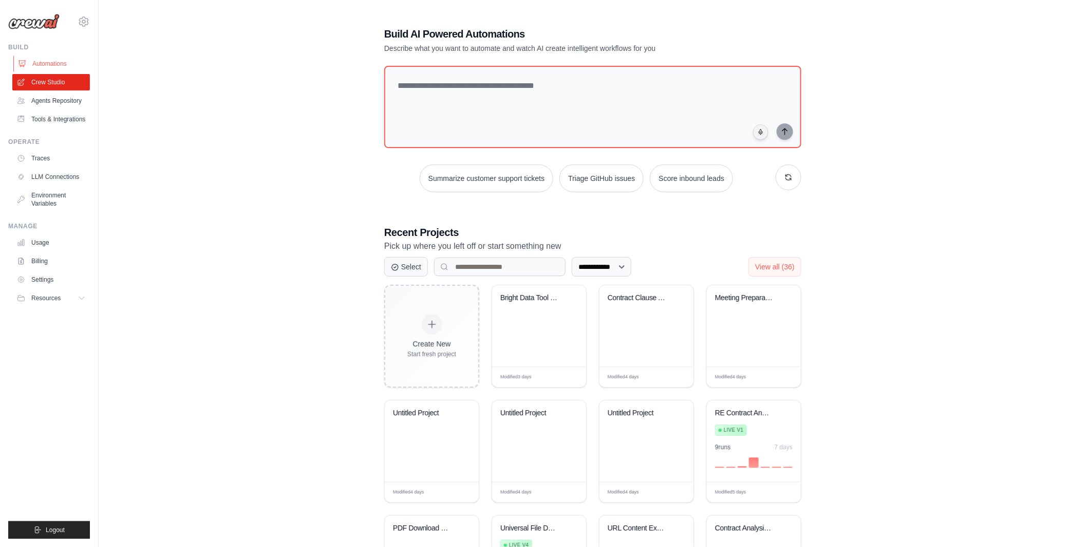
click at [50, 62] on link "Automations" at bounding box center [52, 64] width 78 height 16
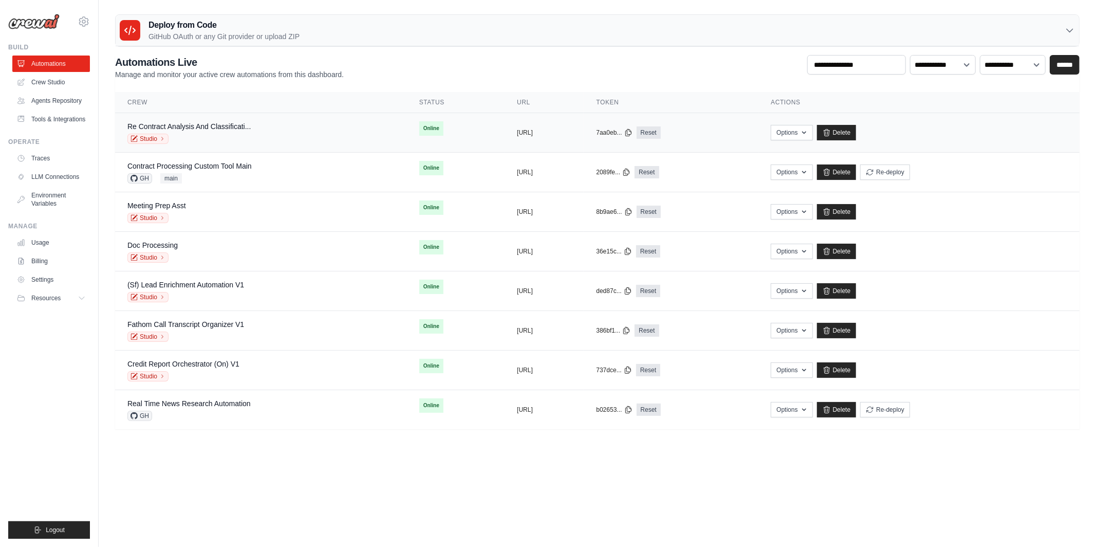
click at [283, 131] on div "Re Contract Analysis And Classificati... Studio" at bounding box center [260, 132] width 267 height 23
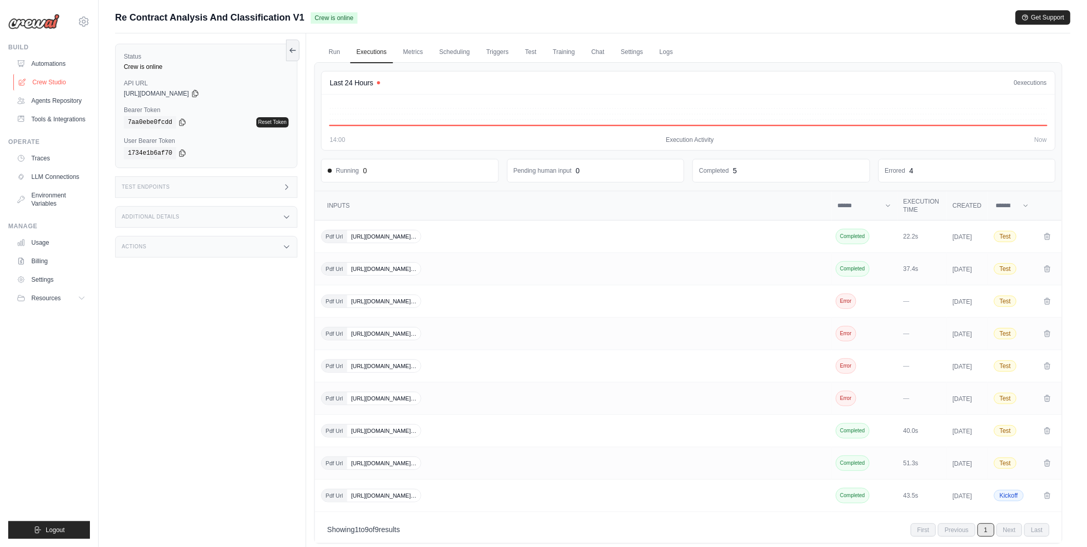
click at [51, 78] on link "Crew Studio" at bounding box center [52, 82] width 78 height 16
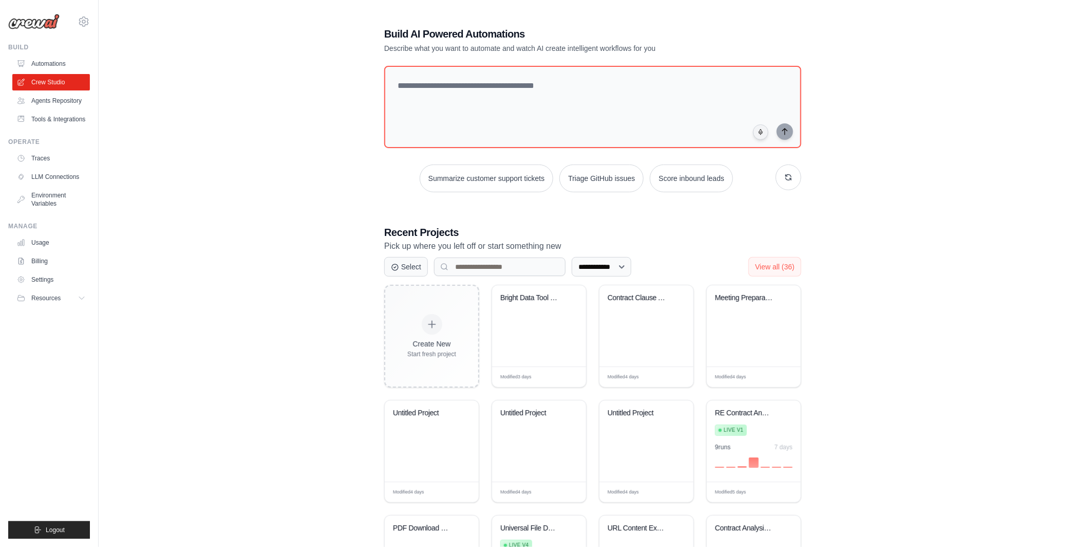
click at [51, 61] on link "Automations" at bounding box center [51, 64] width 78 height 16
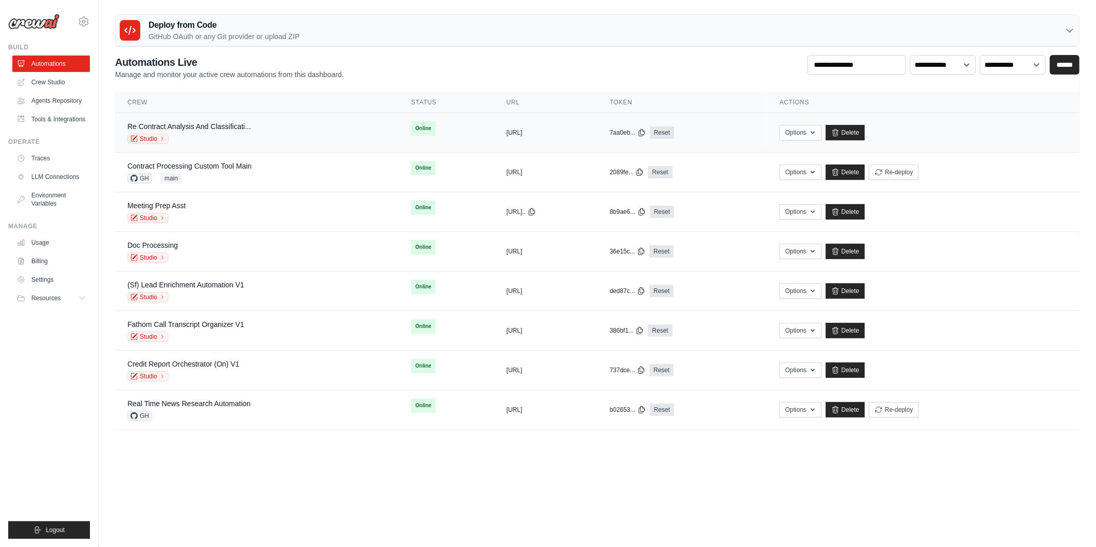
click at [275, 134] on div "Re Contract Analysis And Classificati... Studio" at bounding box center [256, 132] width 259 height 23
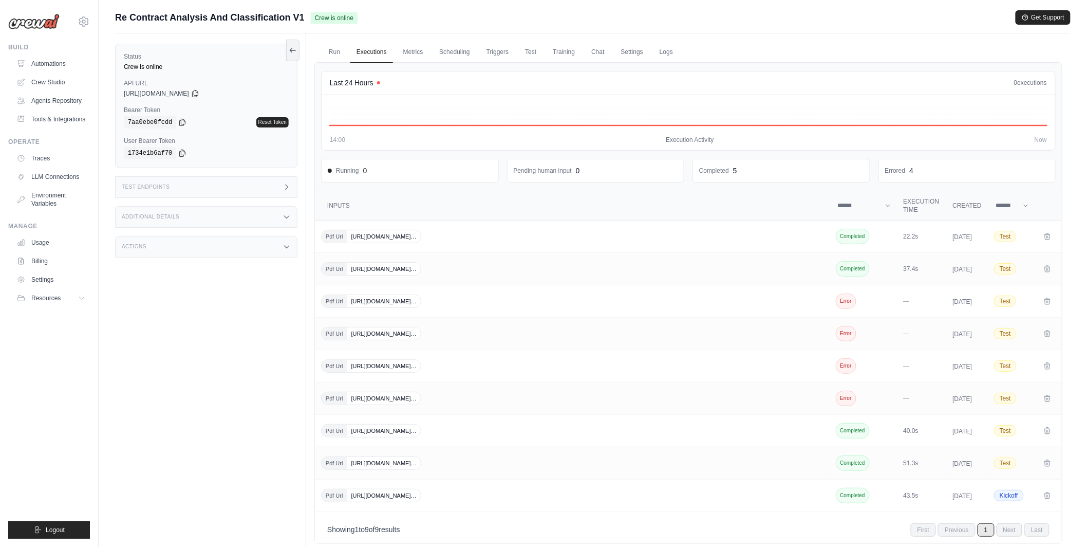
click at [170, 197] on div "Test Endpoints" at bounding box center [206, 187] width 182 height 22
drag, startPoint x: 122, startPoint y: 82, endPoint x: 173, endPoint y: 82, distance: 50.9
click at [173, 82] on div "Status Crew is online API URL copied [URL][DOMAIN_NAME] Bearer Token copied 7aa…" at bounding box center [206, 106] width 182 height 124
click at [302, 430] on div "Status Crew is online API URL copied [URL][DOMAIN_NAME] Bearer Token copied 7aa…" at bounding box center [210, 306] width 191 height 547
click at [305, 436] on div "Status Crew is online API URL copied [URL][DOMAIN_NAME] Bearer Token copied 7aa…" at bounding box center [210, 306] width 191 height 547
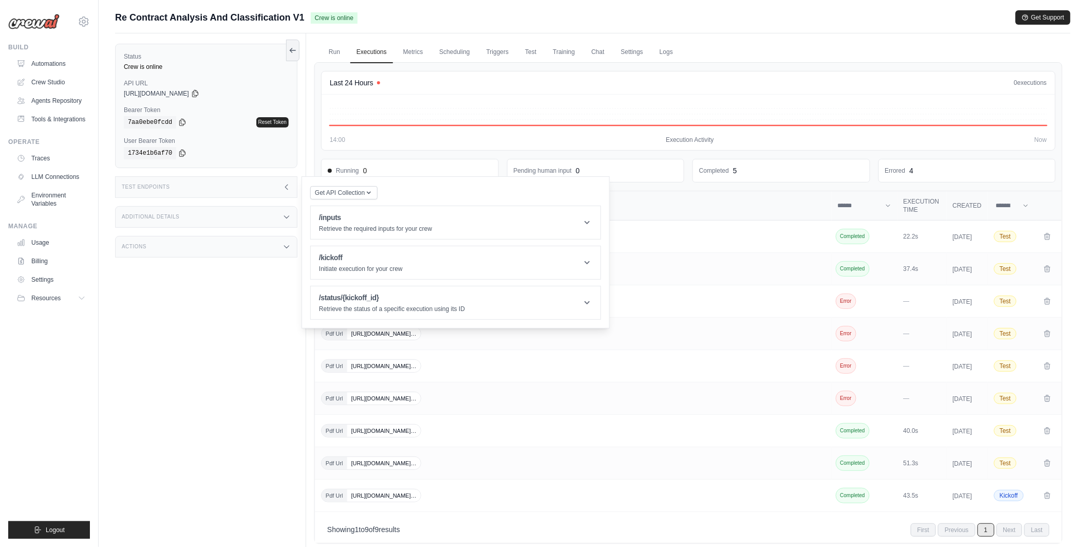
click at [251, 193] on div "Test Endpoints" at bounding box center [206, 187] width 182 height 22
click at [670, 52] on link "Logs" at bounding box center [667, 53] width 26 height 22
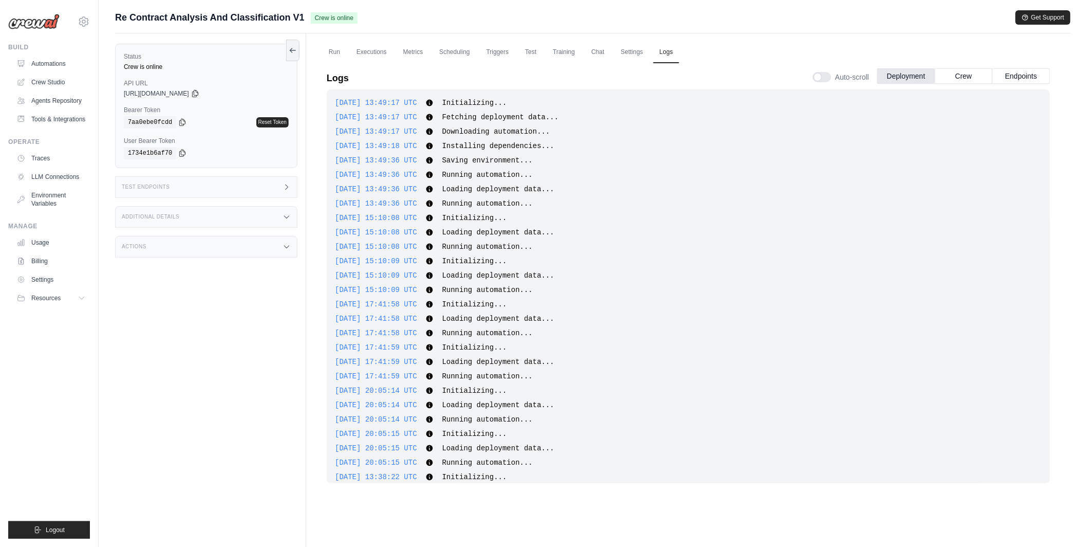
scroll to position [428, 0]
click at [975, 70] on button "Crew" at bounding box center [964, 75] width 58 height 15
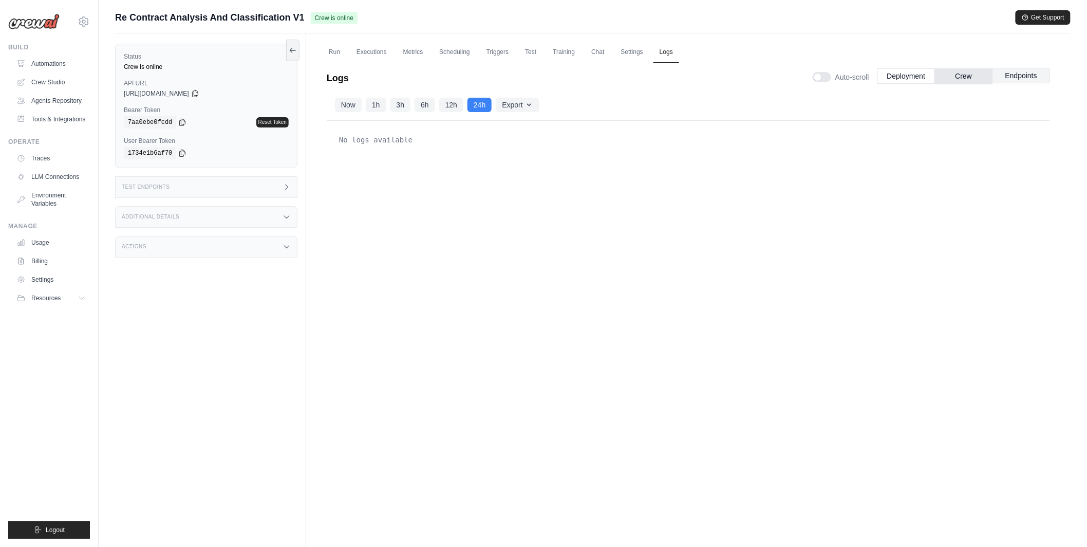
click at [1021, 78] on button "Endpoints" at bounding box center [1022, 75] width 58 height 15
click at [951, 73] on button "Crew" at bounding box center [964, 75] width 58 height 15
click at [918, 71] on button "Deployment" at bounding box center [907, 75] width 58 height 15
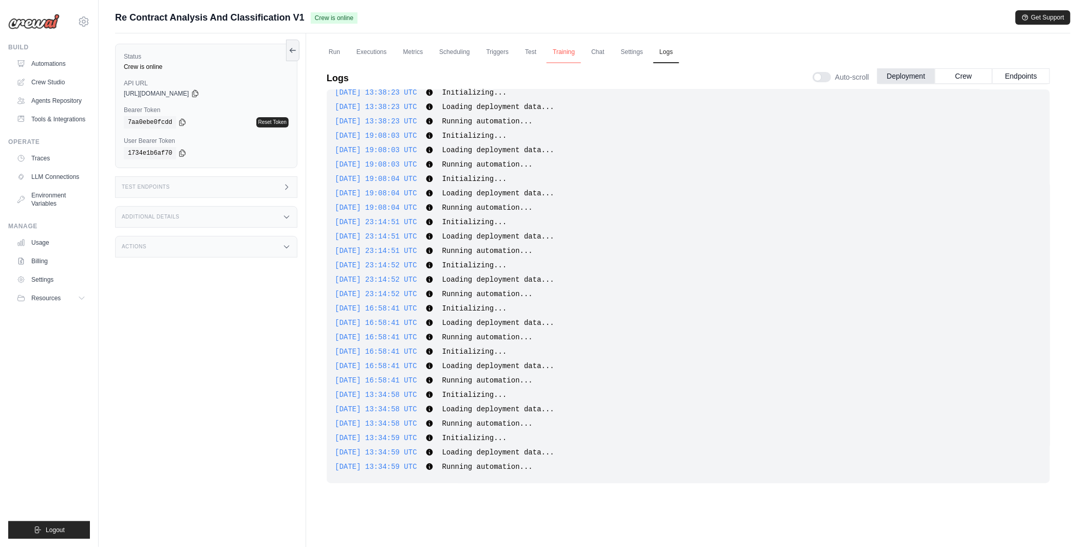
click at [550, 49] on link "Training" at bounding box center [564, 53] width 34 height 22
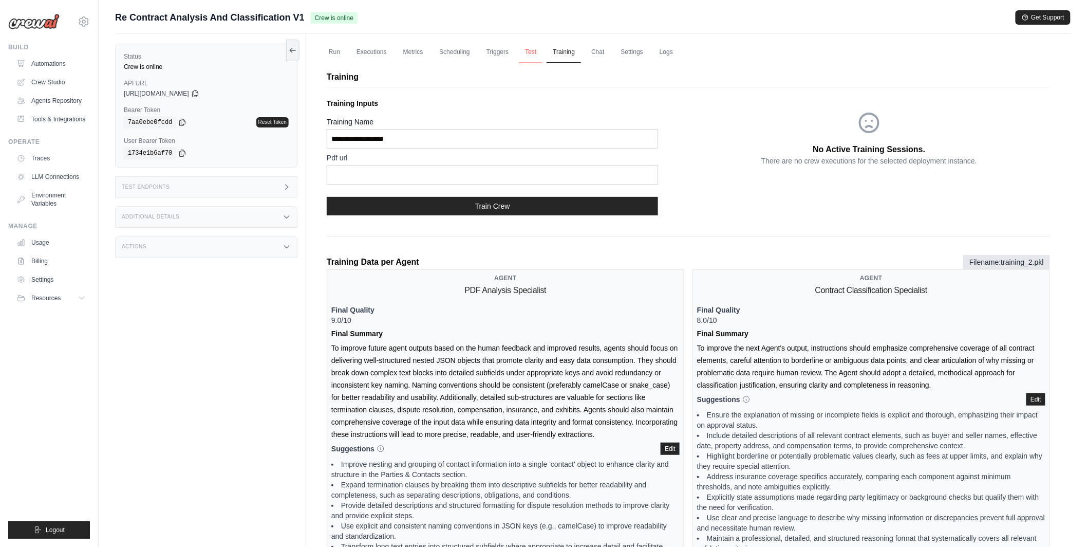
click at [521, 51] on link "Test" at bounding box center [531, 53] width 24 height 22
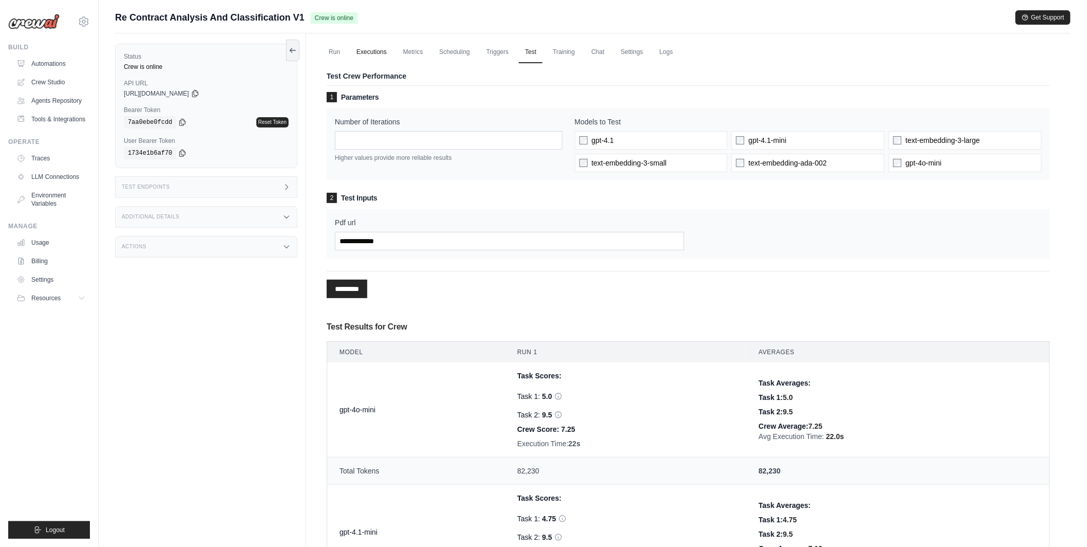
click at [376, 48] on link "Executions" at bounding box center [371, 53] width 43 height 22
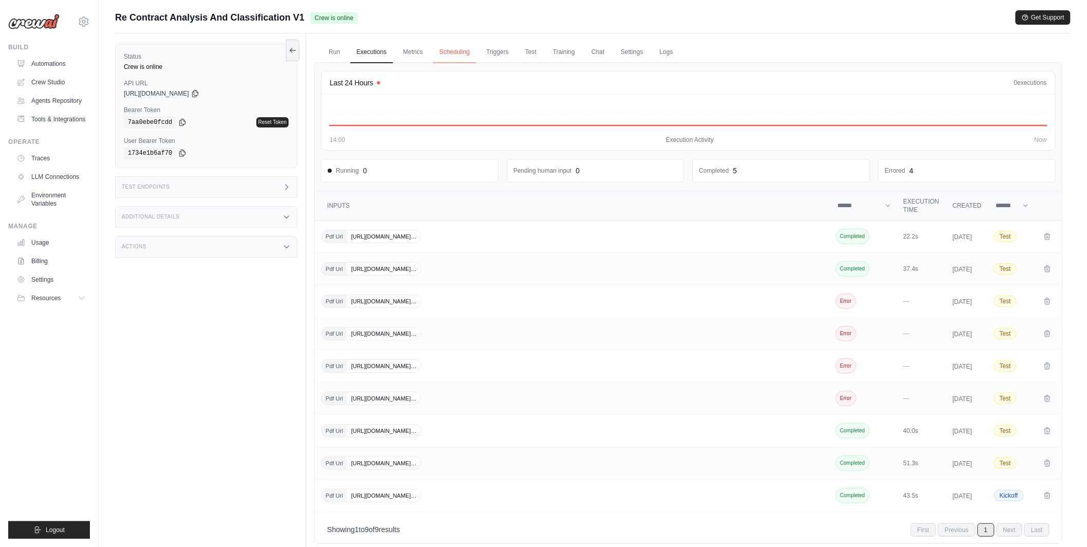
click at [449, 59] on link "Scheduling" at bounding box center [454, 53] width 43 height 22
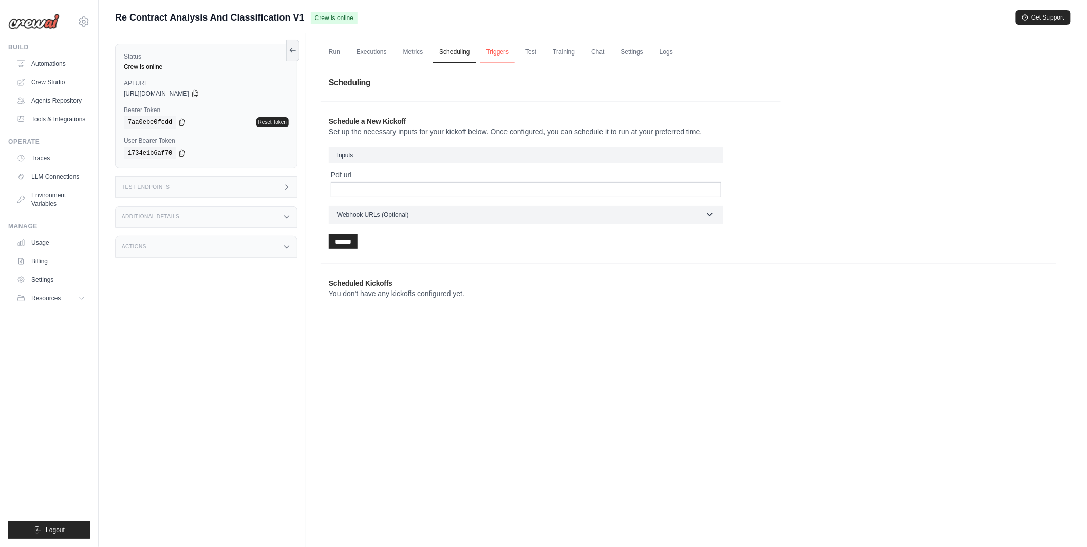
click at [506, 56] on link "Triggers" at bounding box center [497, 53] width 35 height 22
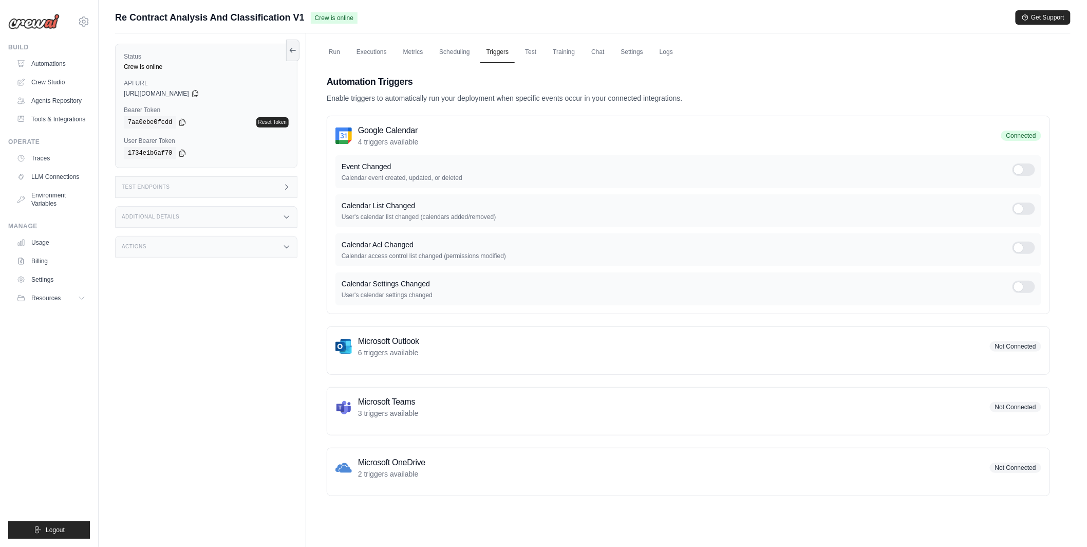
click at [544, 54] on ul "Run Executions Metrics Scheduling Triggers Test Training Chat Settings Logs" at bounding box center [689, 52] width 748 height 21
click at [532, 53] on link "Test" at bounding box center [531, 53] width 24 height 22
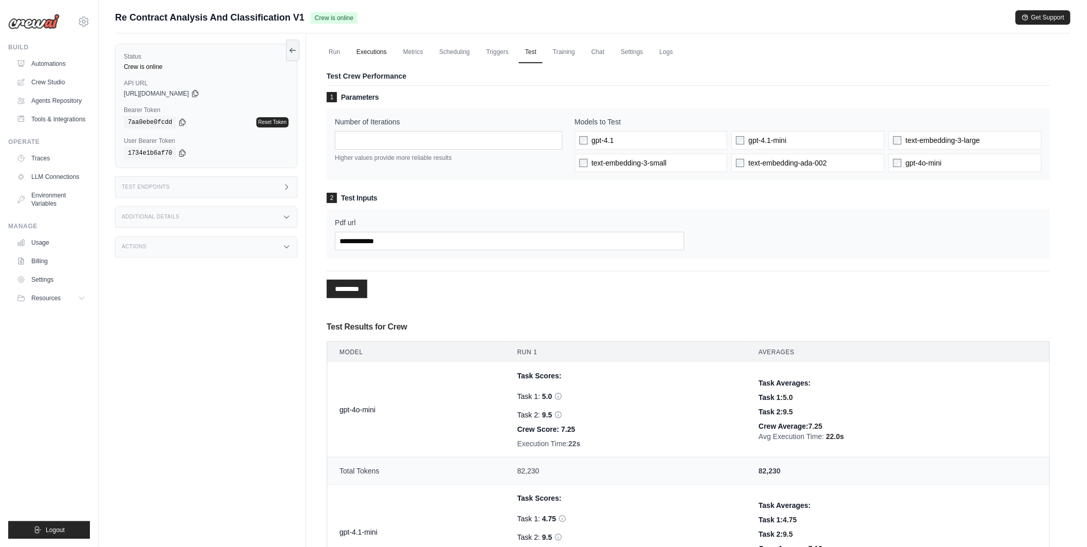
click at [364, 53] on link "Executions" at bounding box center [371, 53] width 43 height 22
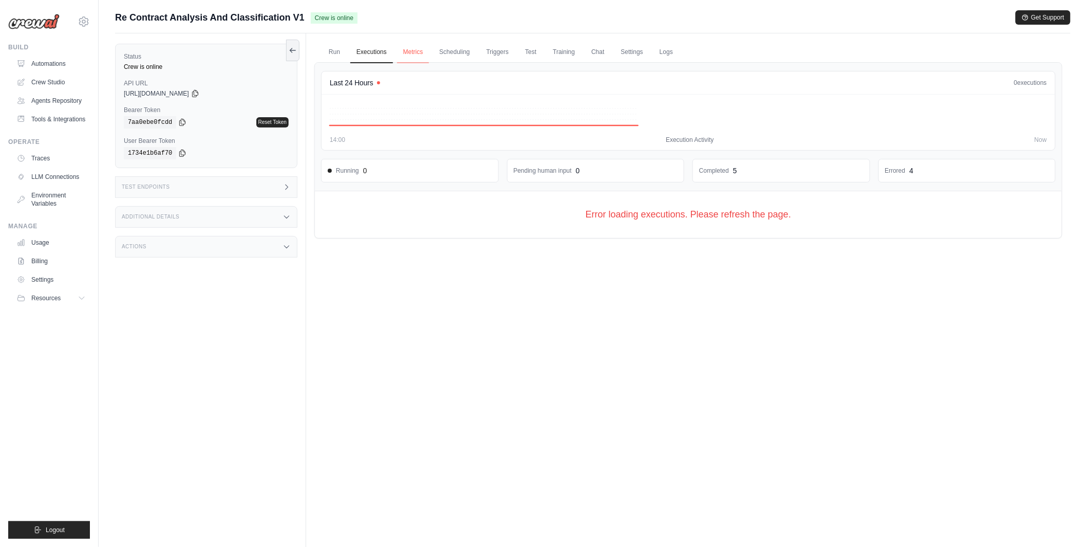
click at [417, 53] on link "Metrics" at bounding box center [413, 53] width 32 height 22
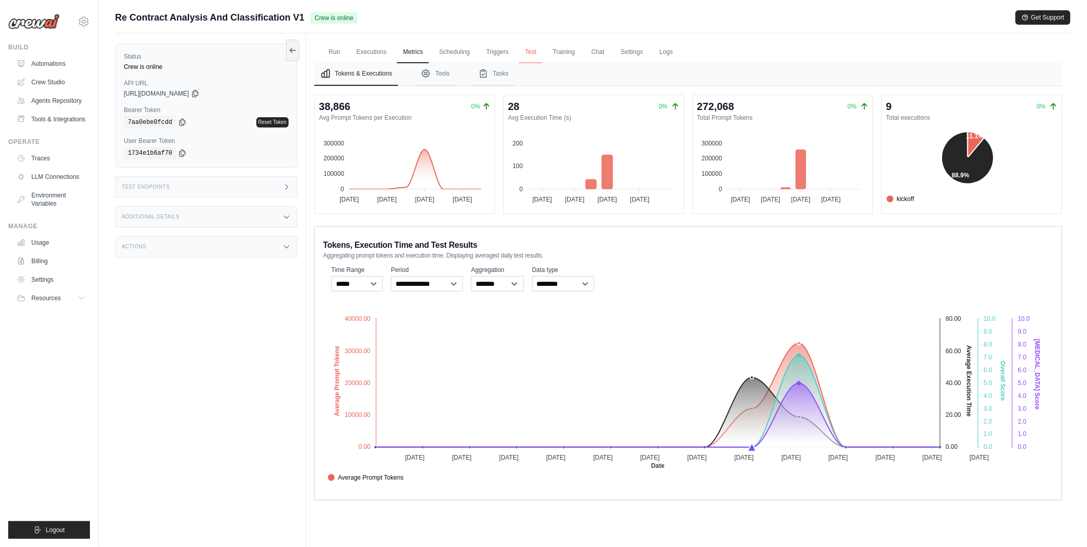
click at [538, 53] on link "Test" at bounding box center [531, 53] width 24 height 22
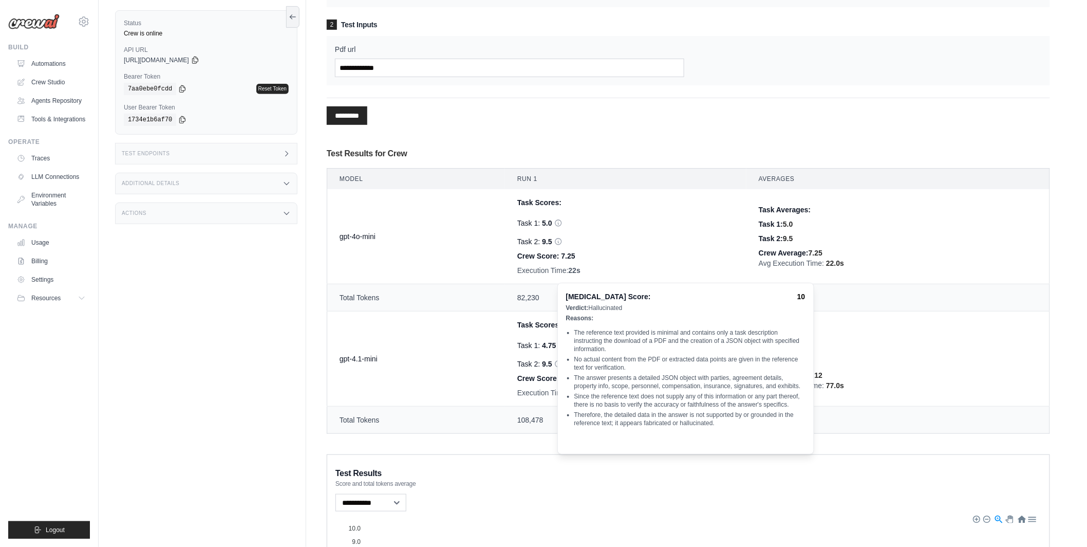
scroll to position [175, 0]
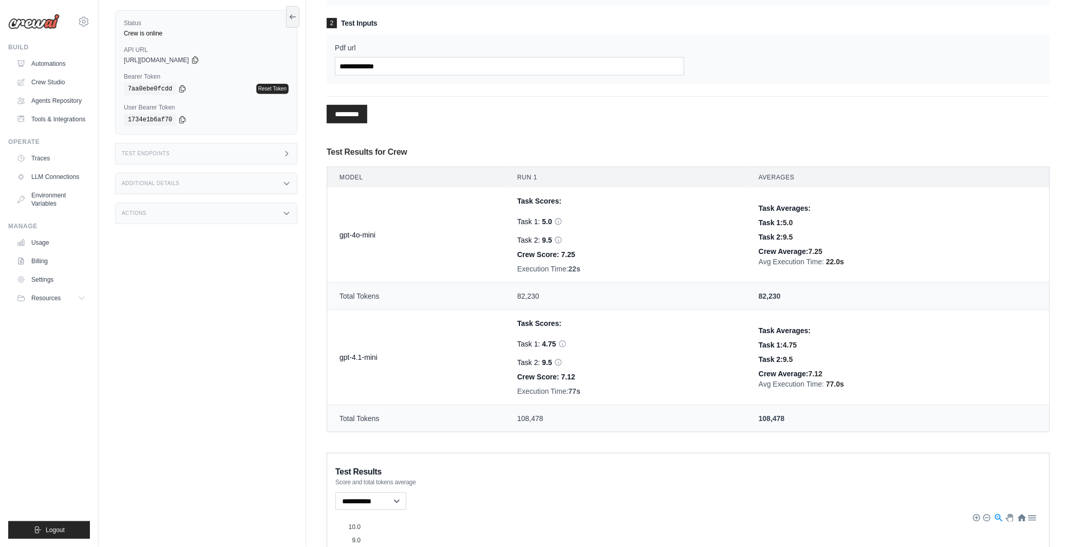
click at [519, 129] on div "1 Parameters Number of Iterations * Higher values provide more reliable results…" at bounding box center [689, 175] width 724 height 528
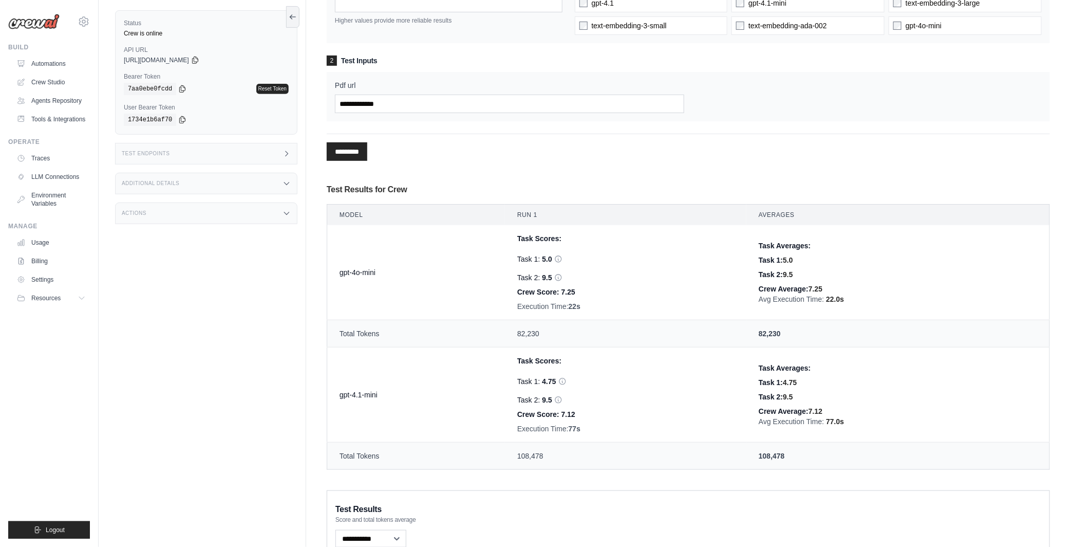
scroll to position [137, 0]
drag, startPoint x: 337, startPoint y: 272, endPoint x: 385, endPoint y: 272, distance: 48.3
click at [385, 272] on td "gpt-4o-mini" at bounding box center [416, 273] width 178 height 95
drag, startPoint x: 339, startPoint y: 394, endPoint x: 384, endPoint y: 395, distance: 45.2
click at [384, 395] on td "gpt-4.1-mini" at bounding box center [416, 395] width 178 height 95
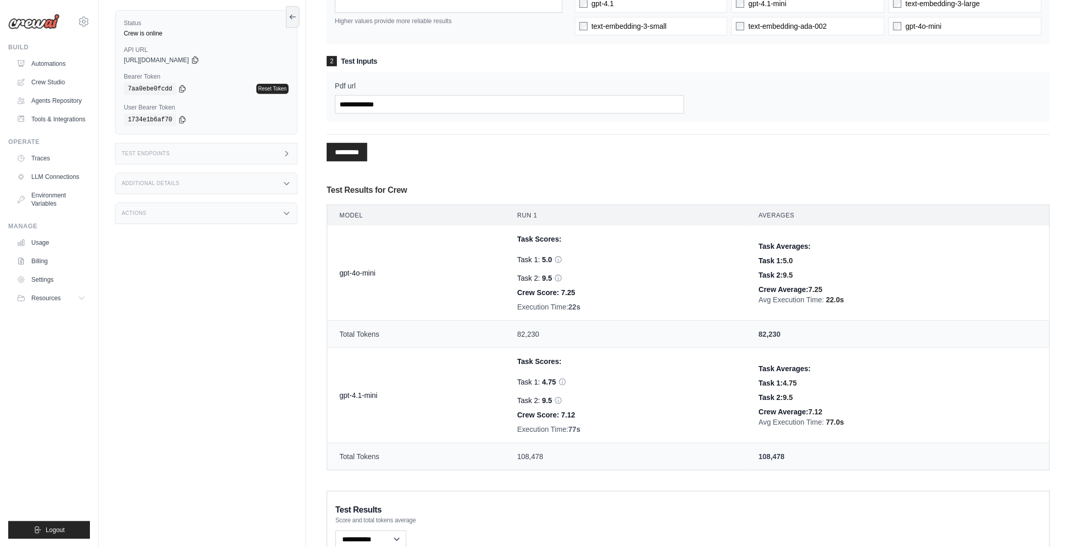
drag, startPoint x: 514, startPoint y: 327, endPoint x: 541, endPoint y: 327, distance: 27.2
click at [541, 327] on td "82,230" at bounding box center [626, 334] width 242 height 27
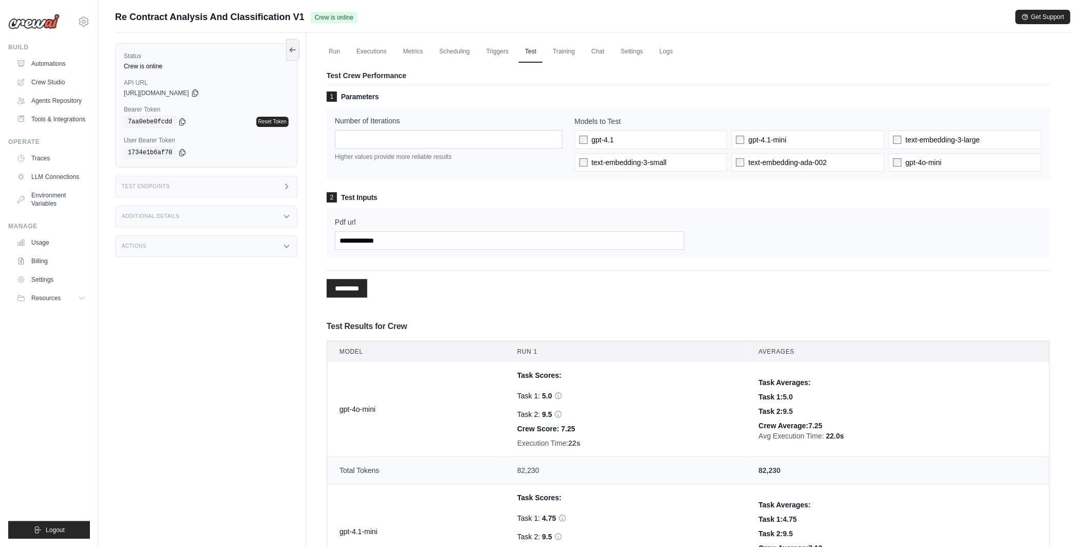
scroll to position [0, 0]
click at [560, 55] on link "Training" at bounding box center [564, 53] width 34 height 22
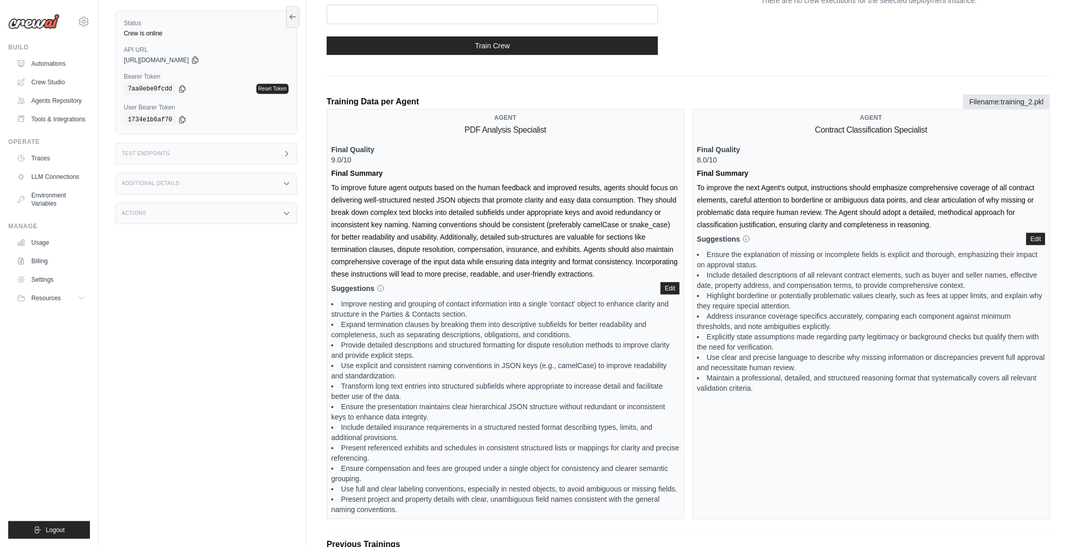
scroll to position [163, 0]
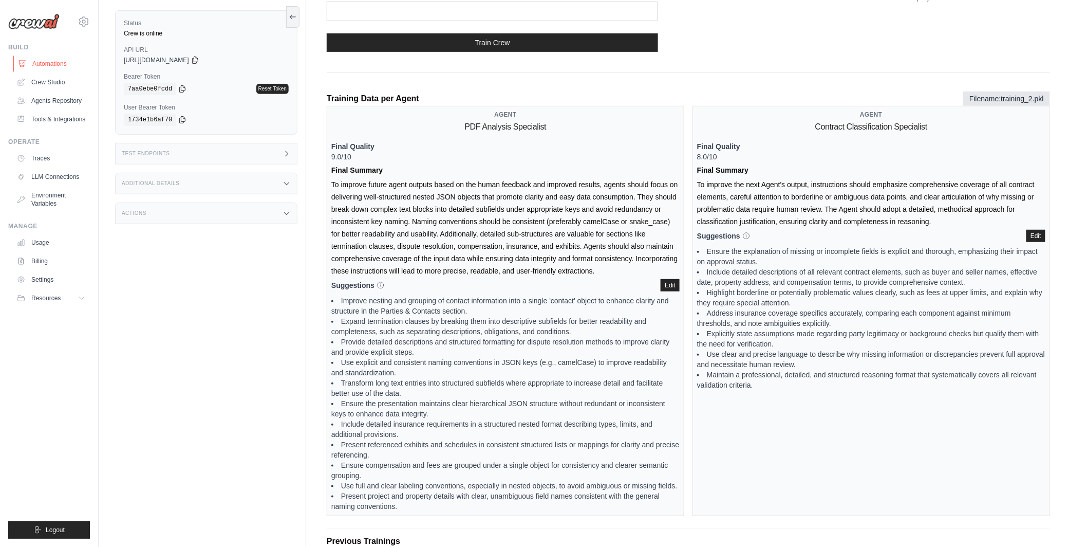
click at [75, 66] on link "Automations" at bounding box center [52, 64] width 78 height 16
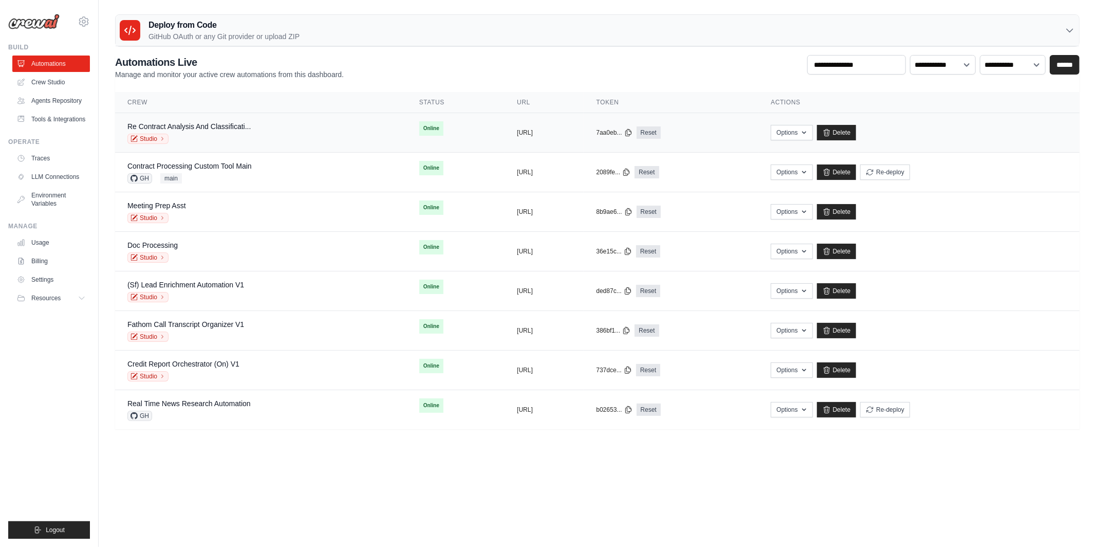
click at [300, 140] on div "Re Contract Analysis And Classificati... Studio" at bounding box center [260, 132] width 267 height 23
